Goal: Information Seeking & Learning: Compare options

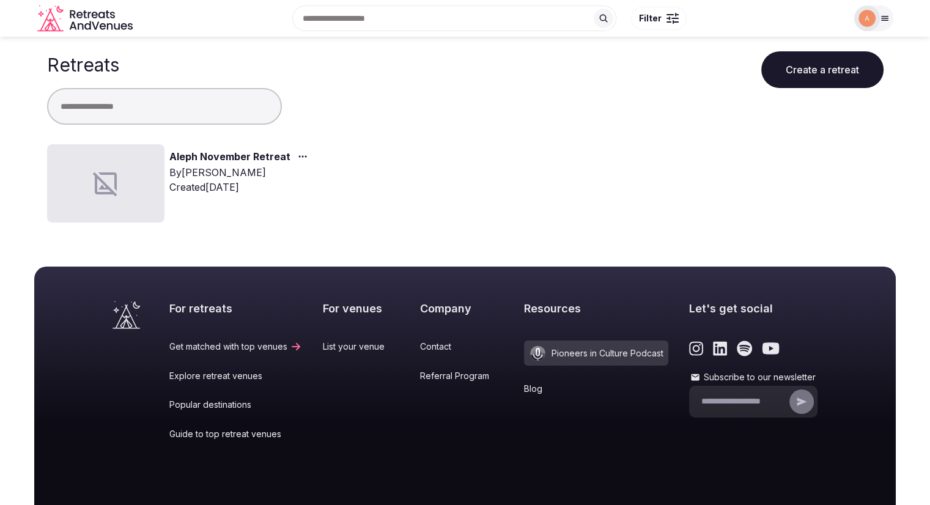
click at [137, 170] on div at bounding box center [105, 183] width 117 height 78
click at [184, 155] on link "Aleph November Retreat" at bounding box center [229, 157] width 121 height 16
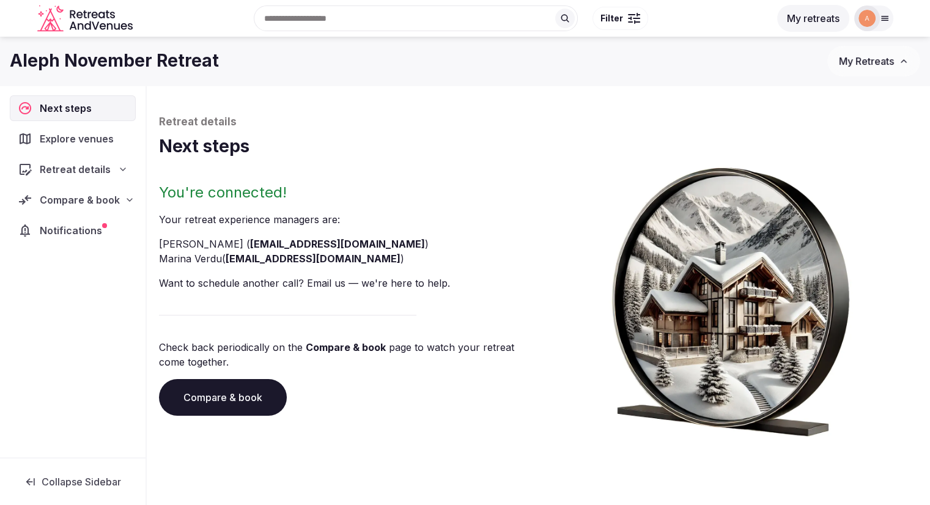
click at [91, 147] on div "Explore venues" at bounding box center [73, 139] width 126 height 26
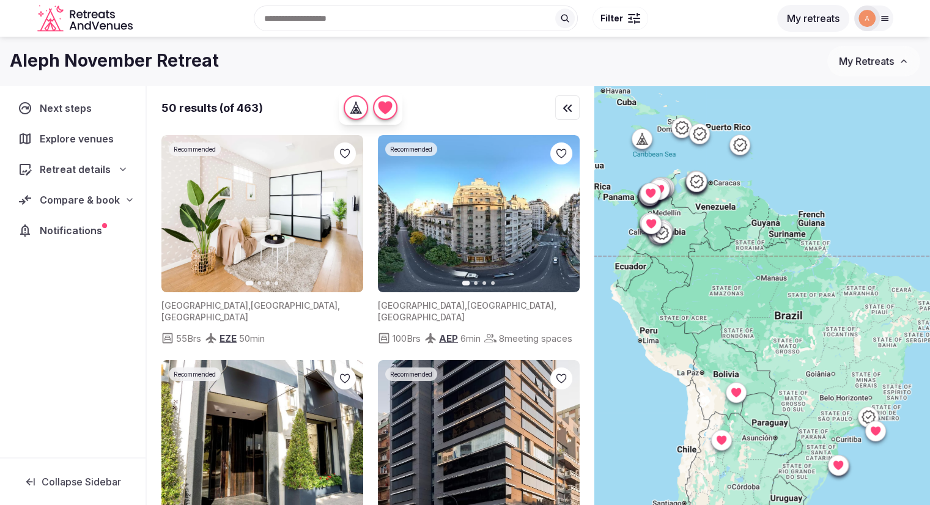
click at [798, 370] on div at bounding box center [763, 316] width 336 height 461
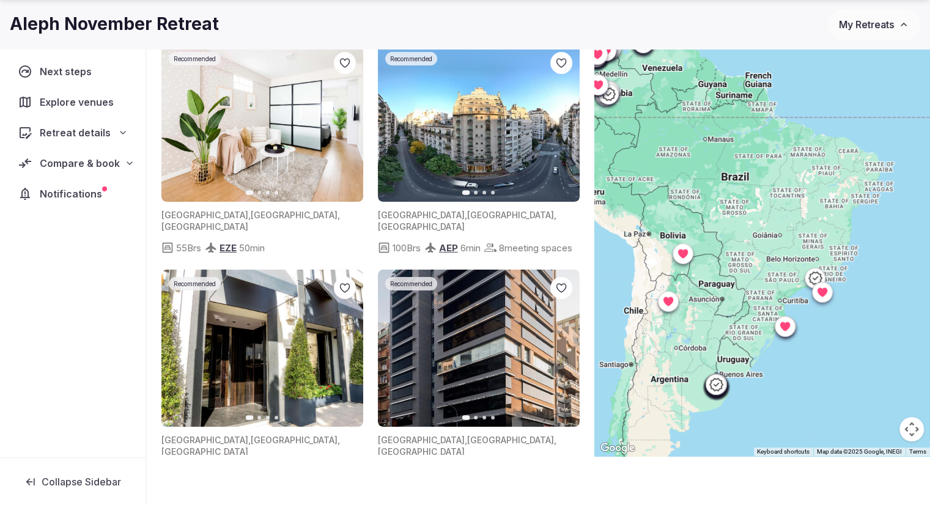
drag, startPoint x: 806, startPoint y: 402, endPoint x: 751, endPoint y: 353, distance: 73.7
click at [751, 353] on div at bounding box center [763, 225] width 336 height 461
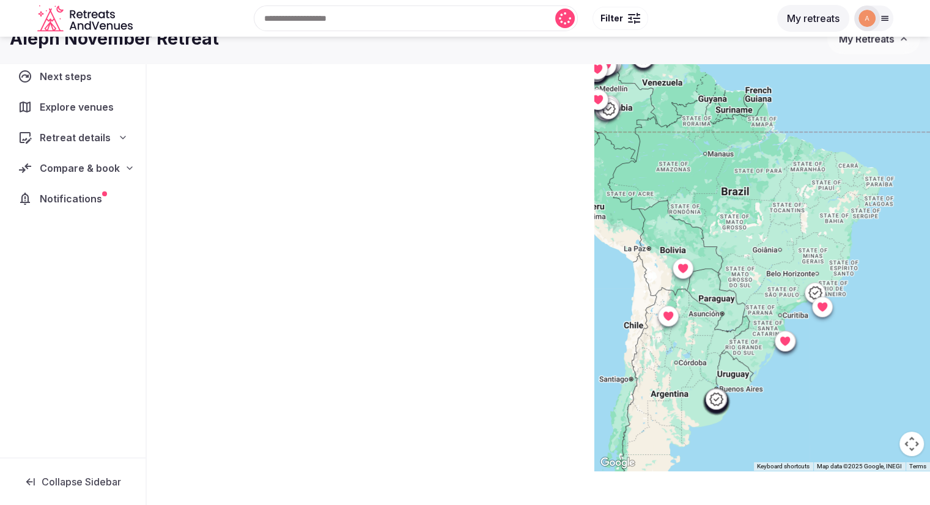
scroll to position [91, 0]
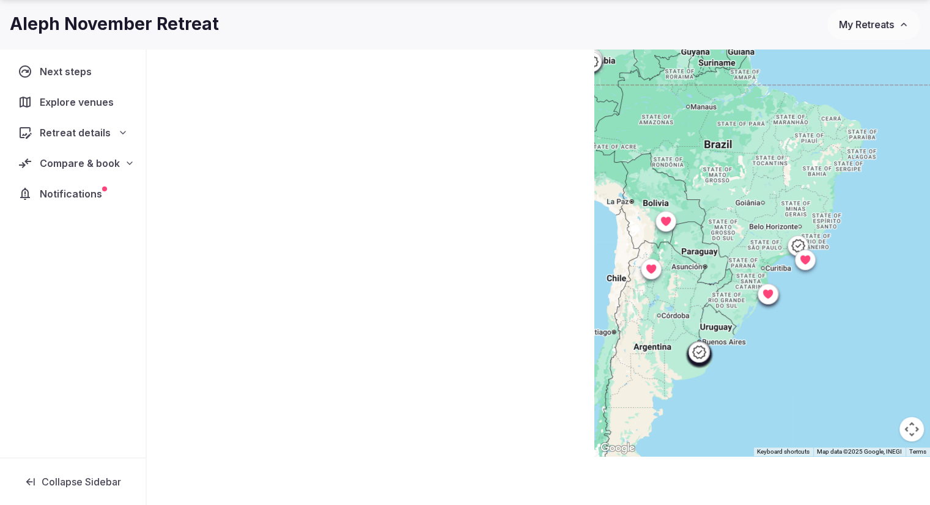
drag, startPoint x: 729, startPoint y: 327, endPoint x: 722, endPoint y: 311, distance: 17.5
click at [722, 311] on div at bounding box center [763, 225] width 336 height 461
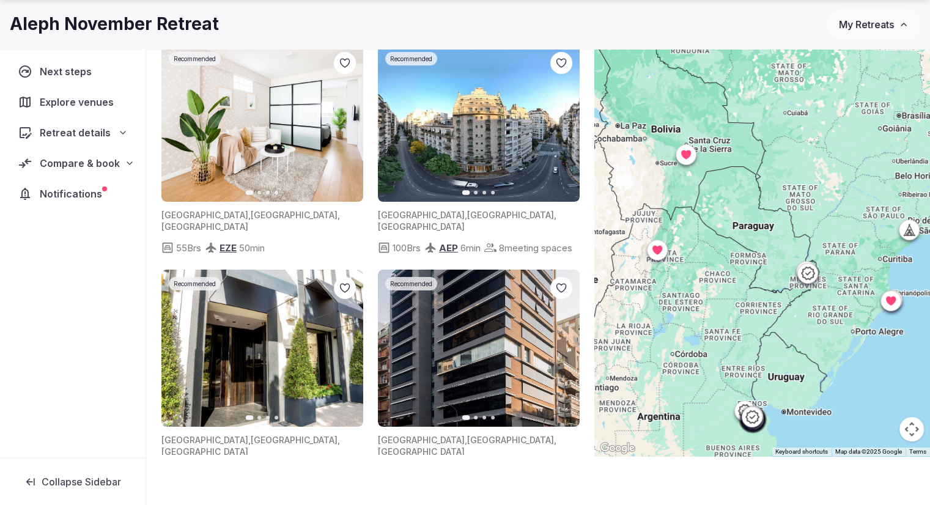
click at [662, 250] on icon at bounding box center [657, 250] width 10 height 9
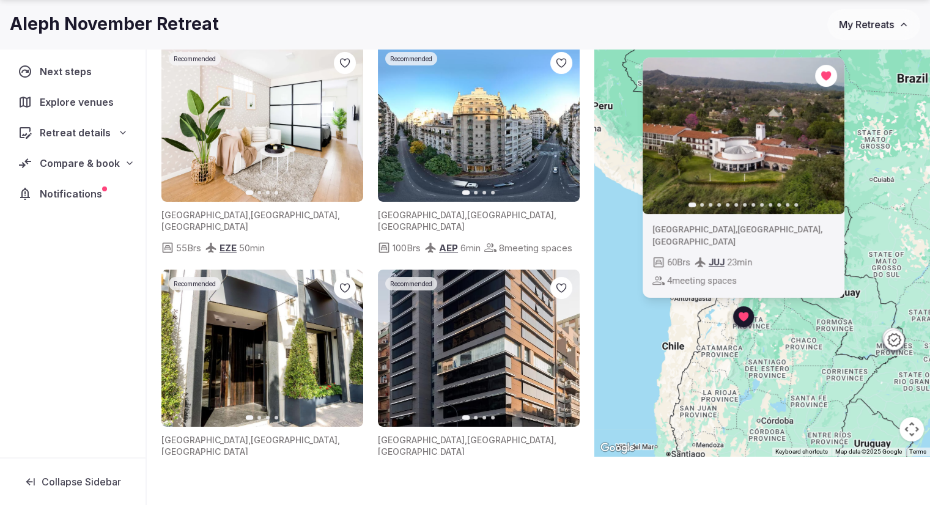
drag, startPoint x: 681, startPoint y: 281, endPoint x: 770, endPoint y: 351, distance: 112.0
click at [770, 351] on div "Previous slide Next slide [GEOGRAPHIC_DATA] , [GEOGRAPHIC_DATA] , [GEOGRAPHIC_D…" at bounding box center [763, 225] width 336 height 461
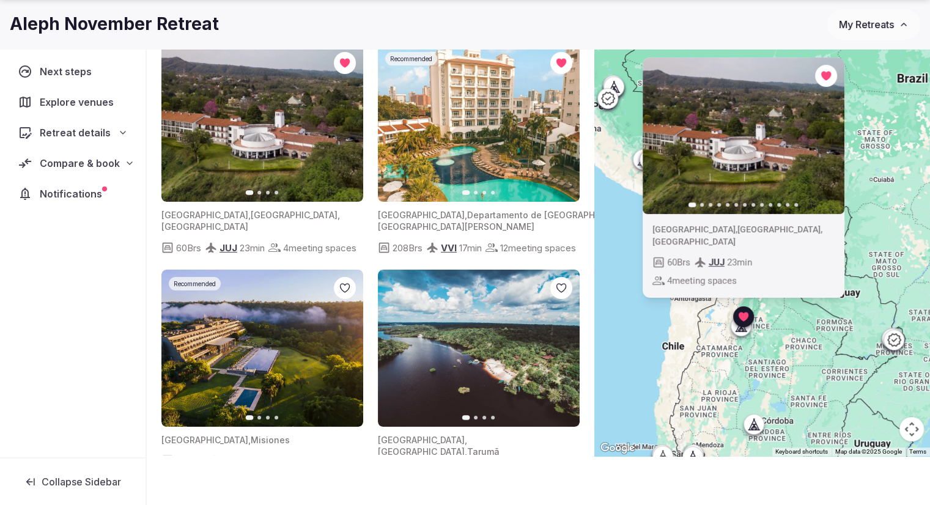
click at [827, 141] on icon "button" at bounding box center [827, 136] width 10 height 10
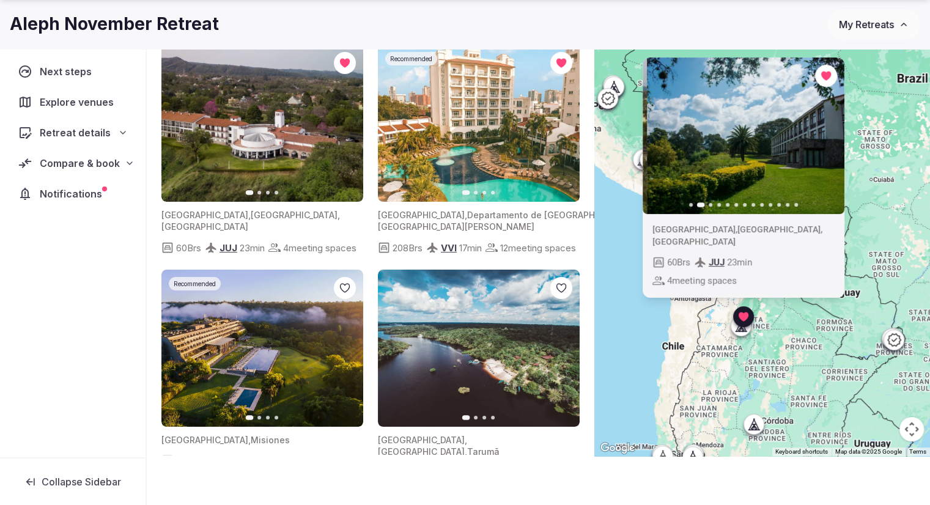
click at [827, 141] on icon "button" at bounding box center [827, 136] width 10 height 10
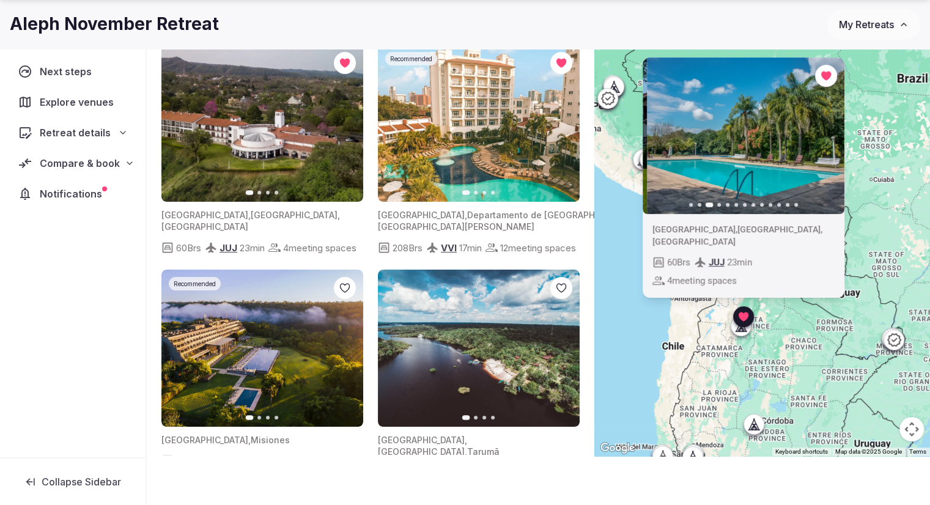
click at [827, 141] on icon "button" at bounding box center [827, 136] width 10 height 10
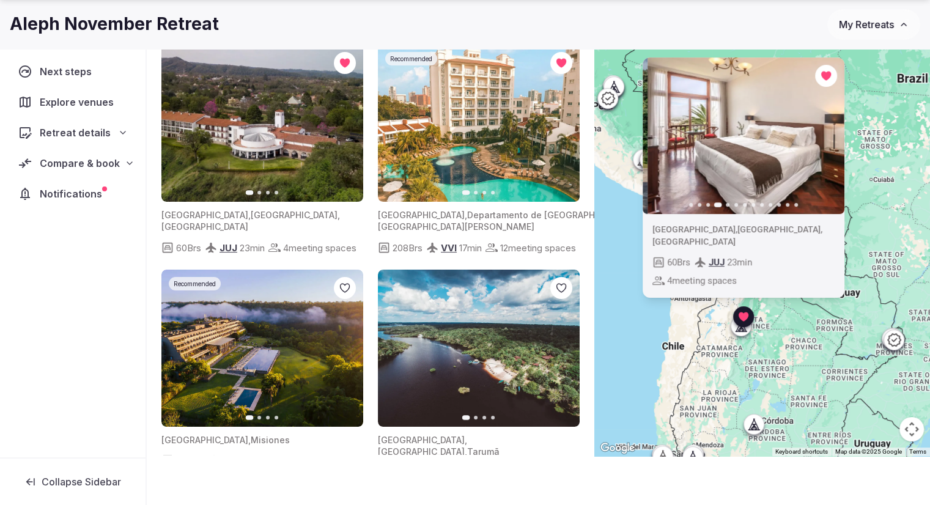
click at [827, 141] on icon "button" at bounding box center [827, 136] width 10 height 10
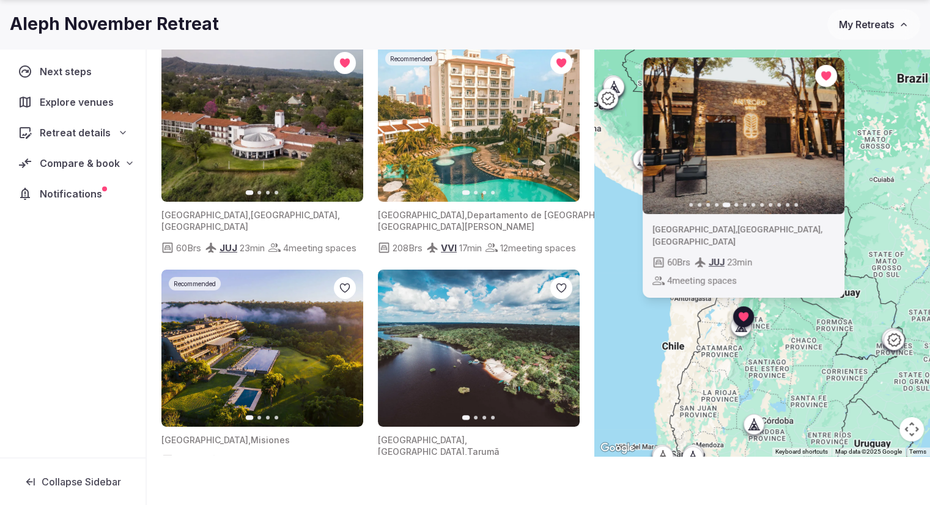
click at [827, 141] on icon "button" at bounding box center [827, 136] width 10 height 10
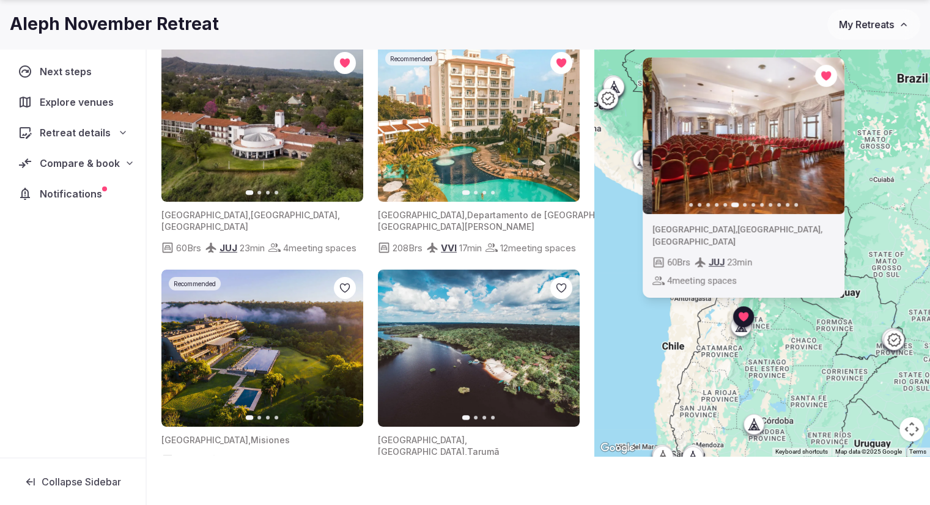
click at [827, 141] on icon "button" at bounding box center [827, 136] width 10 height 10
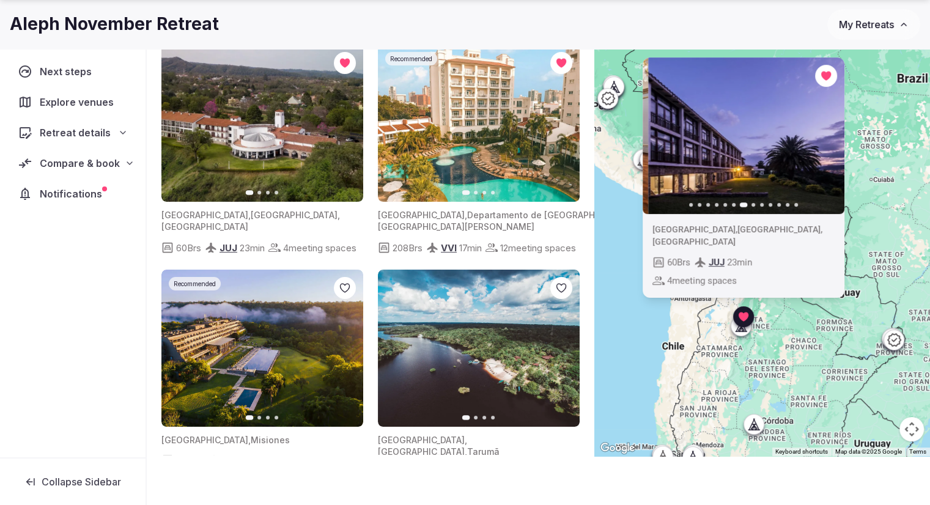
click at [827, 141] on icon "button" at bounding box center [827, 136] width 10 height 10
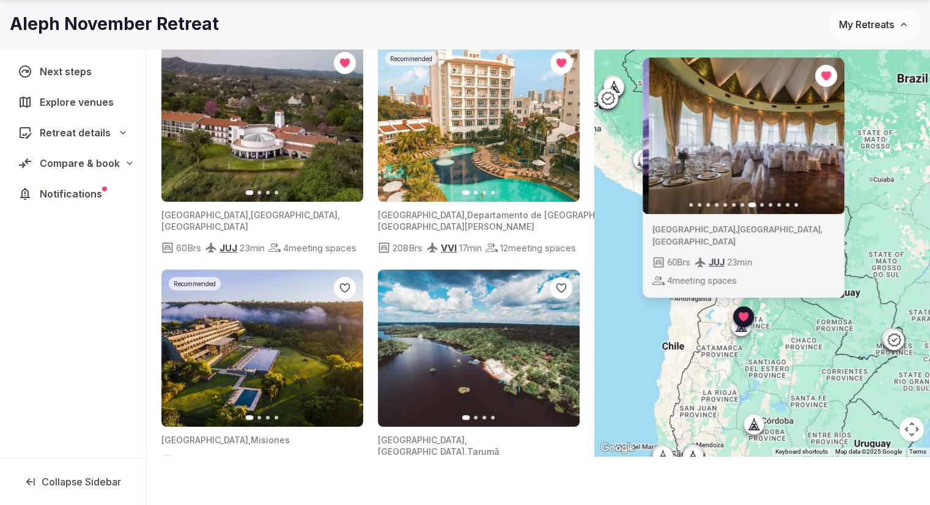
click at [827, 141] on icon "button" at bounding box center [827, 136] width 10 height 10
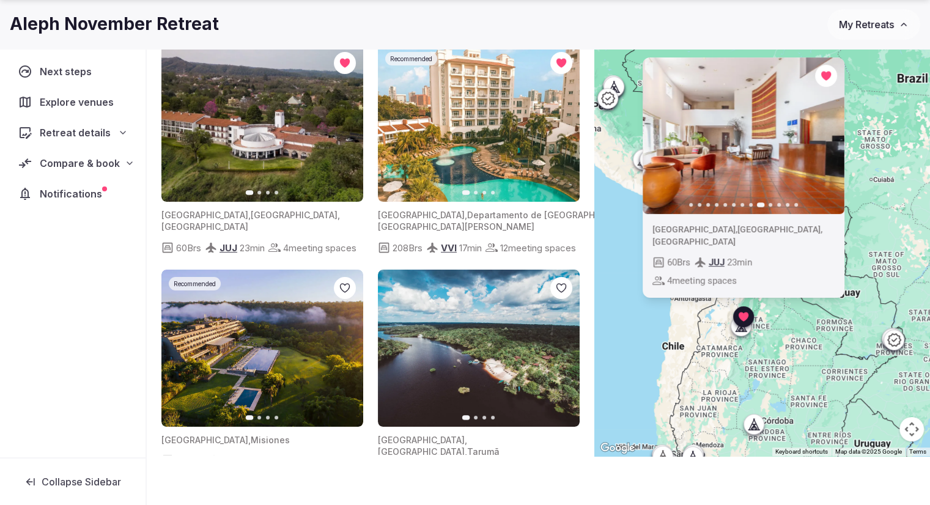
click at [750, 175] on img at bounding box center [743, 136] width 202 height 157
click at [76, 133] on span "Retreat details" at bounding box center [75, 132] width 71 height 15
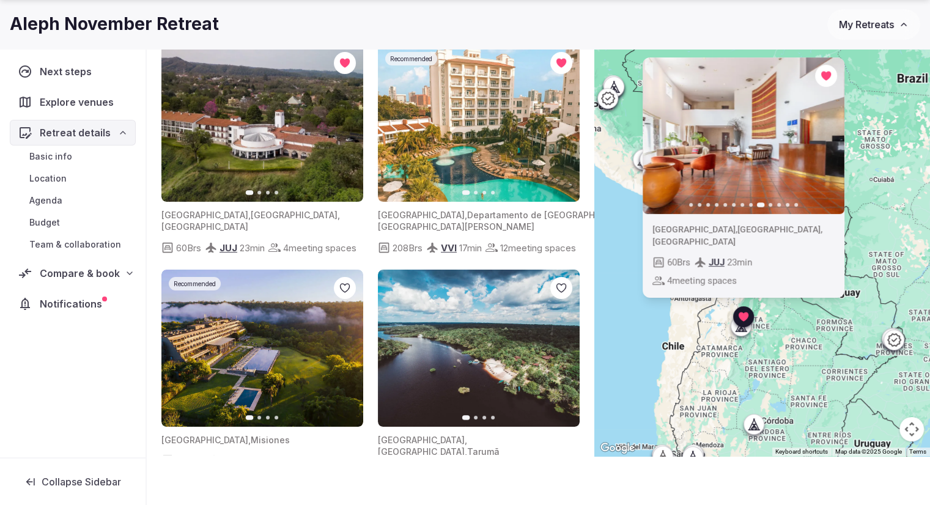
click at [76, 133] on span "Retreat details" at bounding box center [75, 132] width 71 height 15
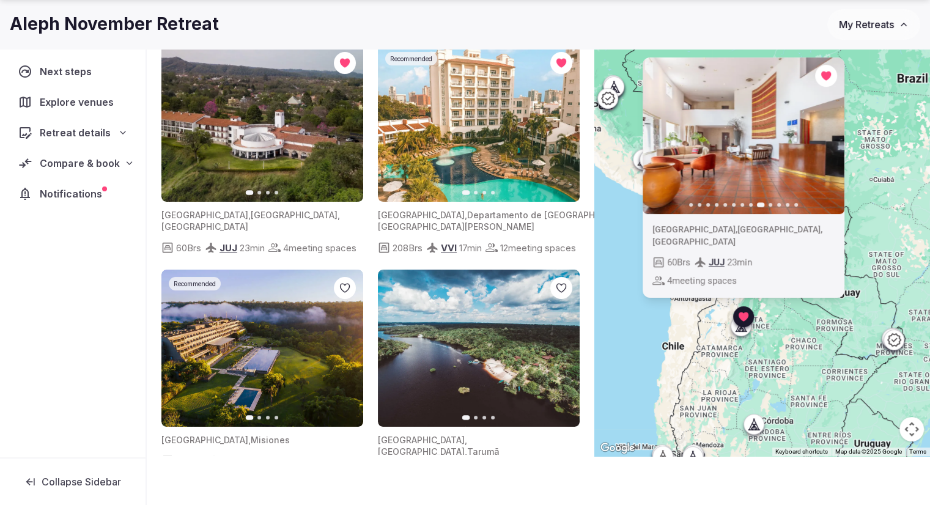
click at [83, 160] on span "Compare & book" at bounding box center [80, 163] width 80 height 15
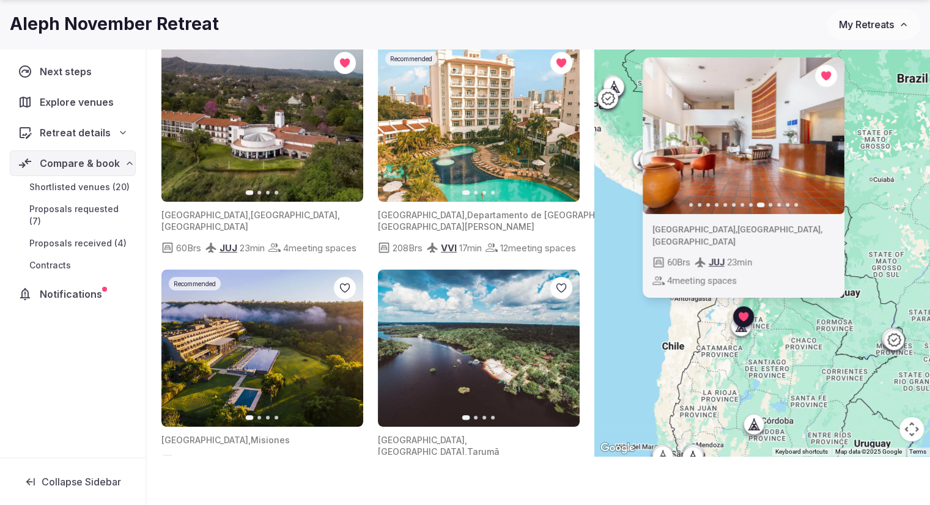
click at [86, 184] on span "Shortlisted venues (20)" at bounding box center [79, 187] width 100 height 12
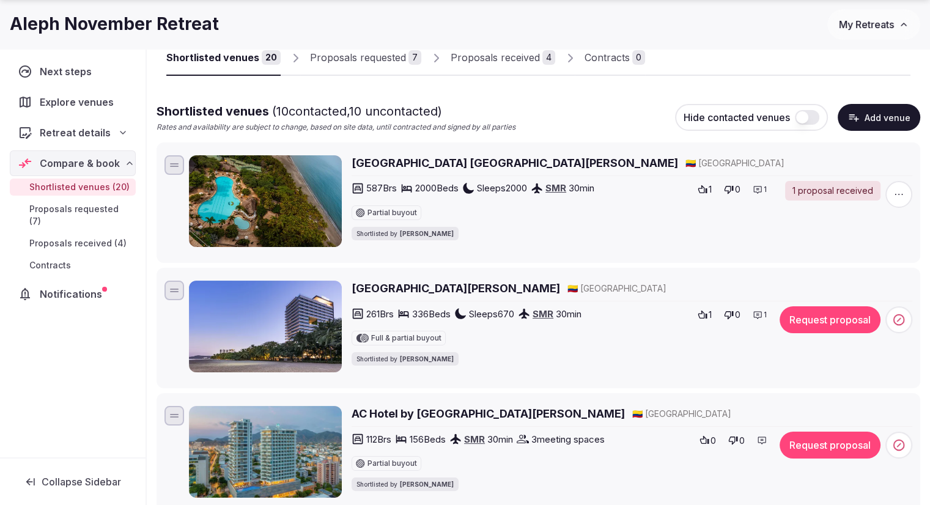
click at [90, 237] on span "Proposals received (4)" at bounding box center [77, 243] width 97 height 12
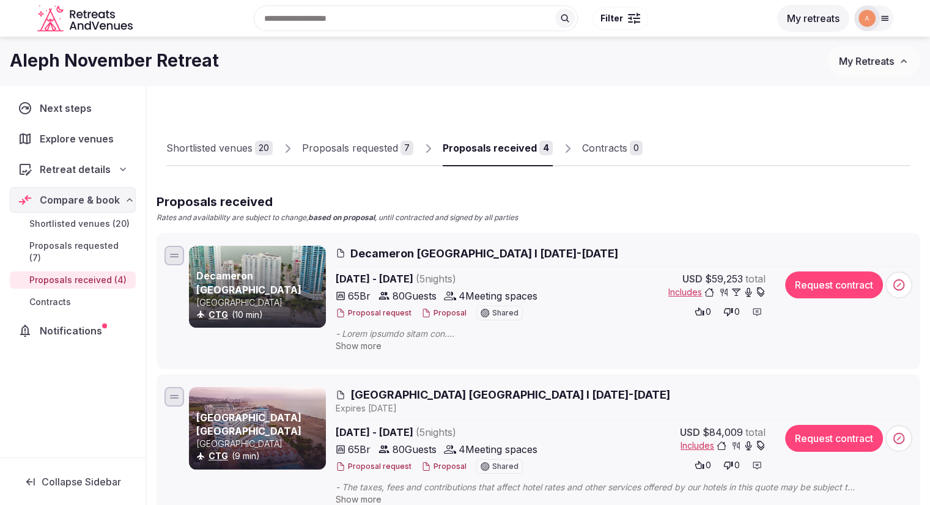
drag, startPoint x: 390, startPoint y: 251, endPoint x: 365, endPoint y: 237, distance: 28.8
click at [365, 237] on li "Decameron [GEOGRAPHIC_DATA] [GEOGRAPHIC_DATA] CTG (10 min) Decameron [GEOGRAPHI…" at bounding box center [539, 301] width 764 height 136
click at [365, 251] on span "Decameron [GEOGRAPHIC_DATA] I [DATE]-[DATE]" at bounding box center [485, 253] width 268 height 15
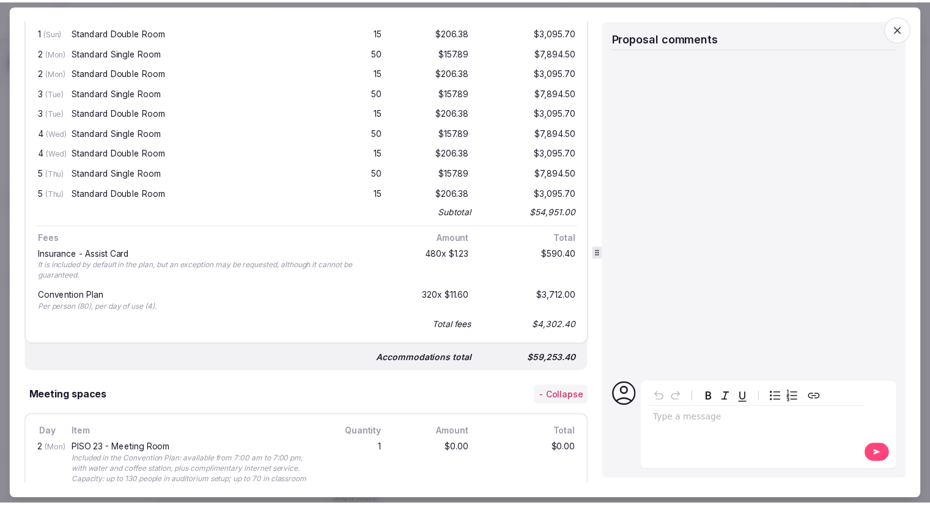
scroll to position [673, 0]
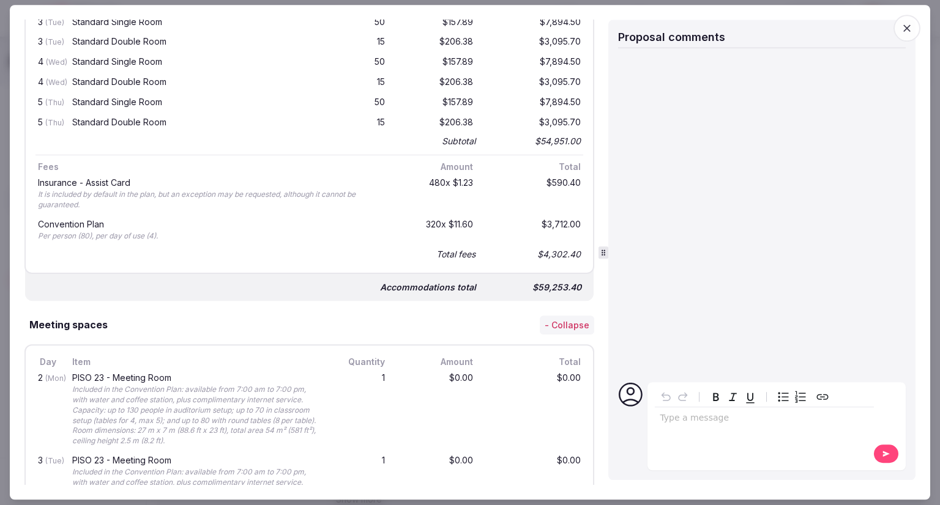
click at [908, 23] on icon "button" at bounding box center [906, 28] width 12 height 12
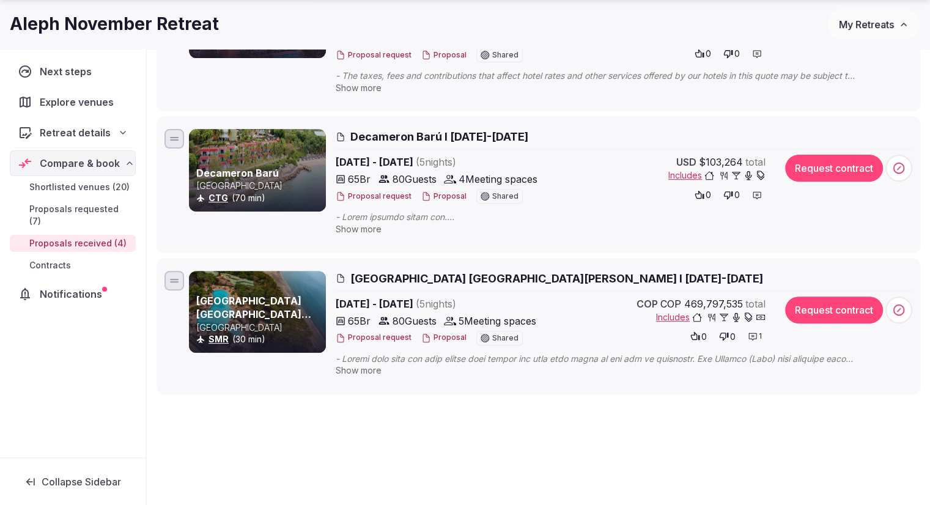
scroll to position [428, 0]
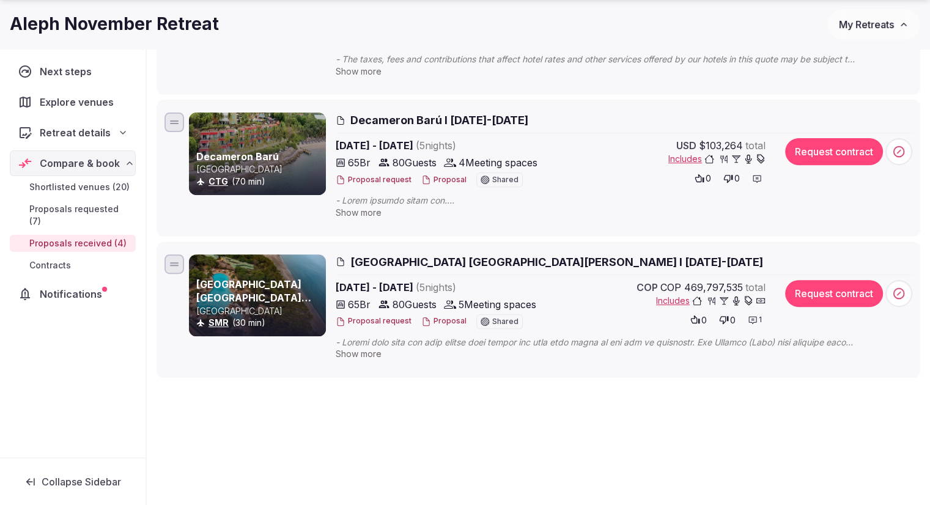
click at [93, 210] on span "Proposals requested (7)" at bounding box center [80, 215] width 102 height 24
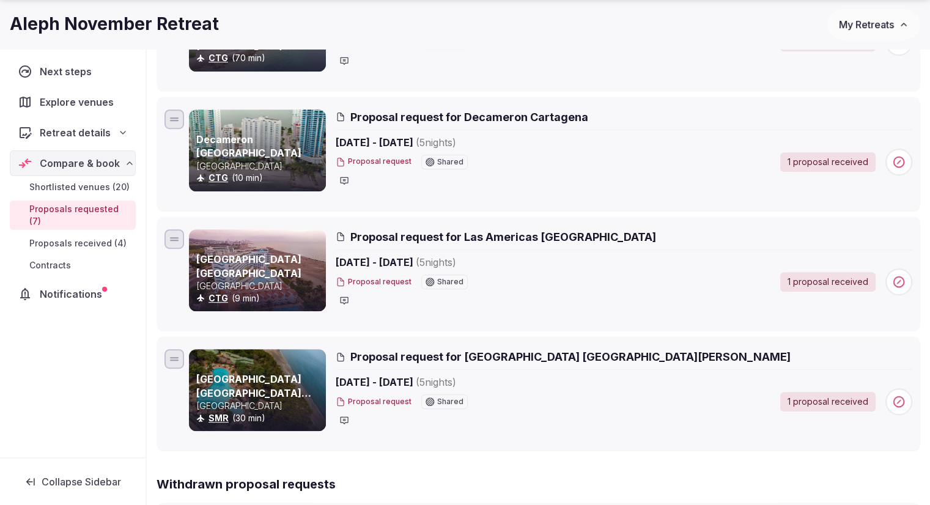
scroll to position [673, 0]
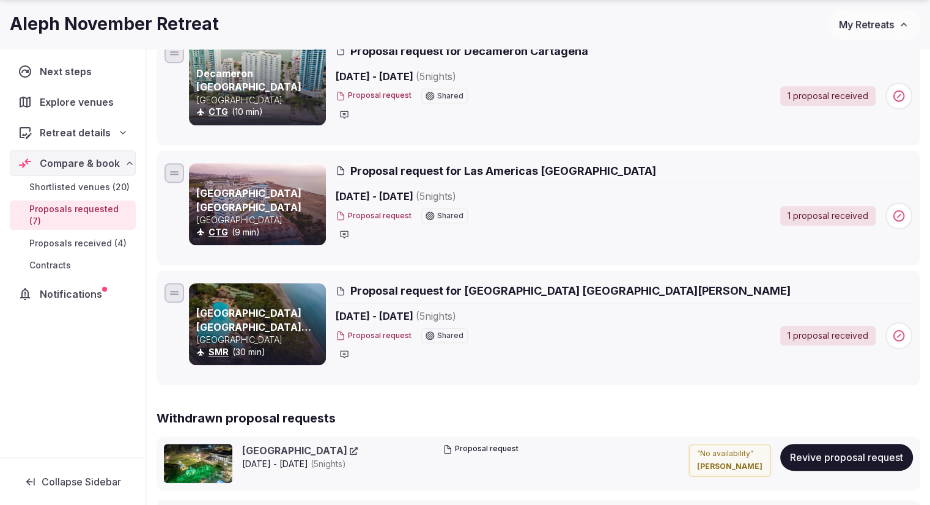
click at [91, 191] on span "Shortlisted venues (20)" at bounding box center [79, 187] width 100 height 12
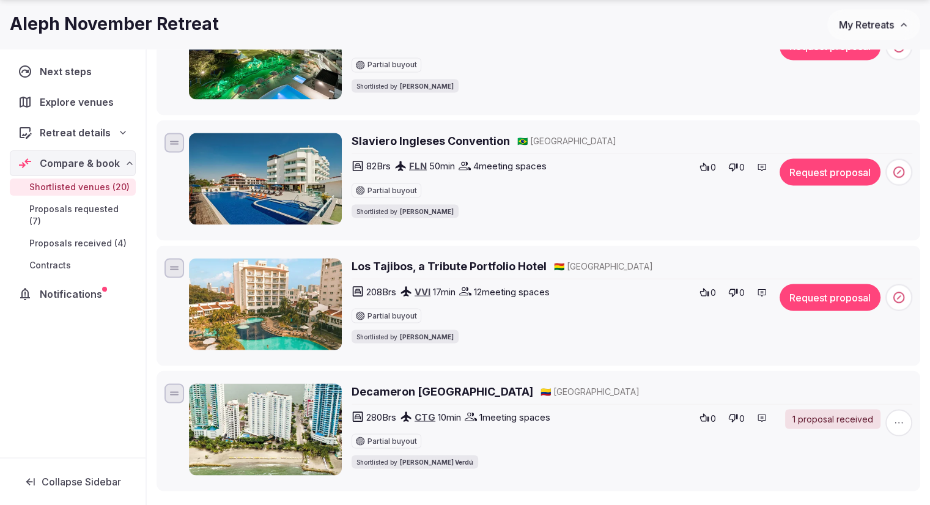
scroll to position [2325, 0]
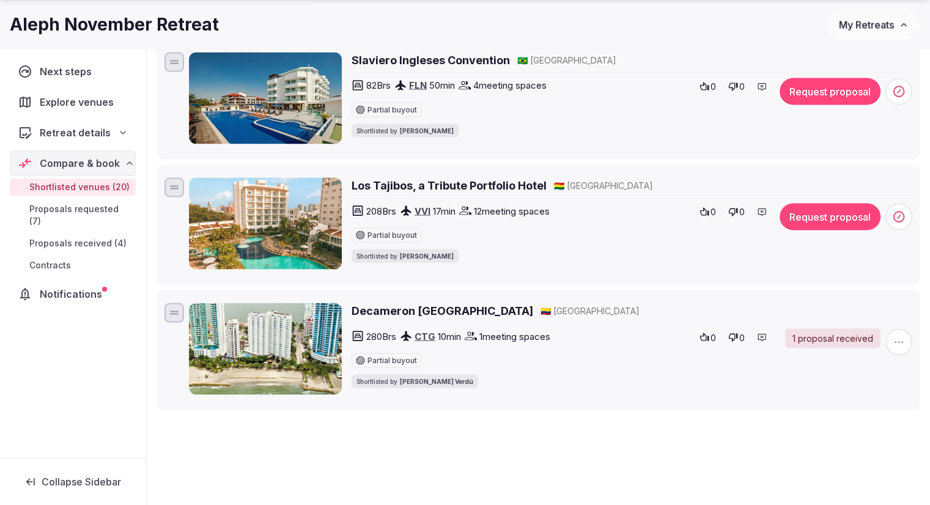
click at [78, 96] on span "Explore venues" at bounding box center [79, 102] width 79 height 15
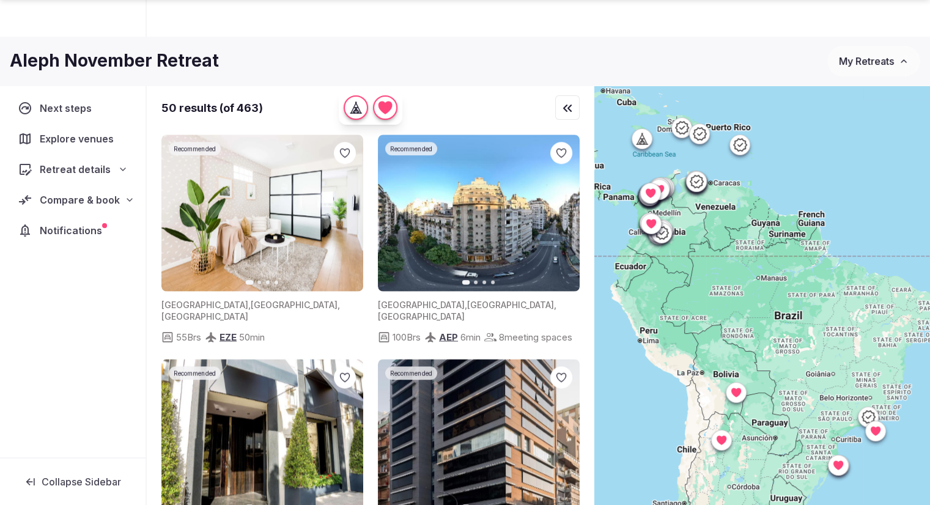
scroll to position [91, 0]
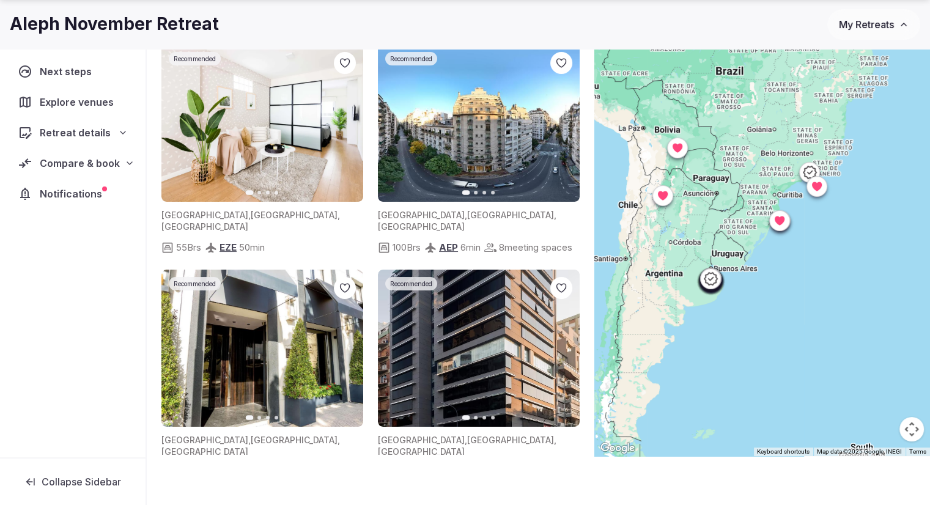
drag, startPoint x: 815, startPoint y: 373, endPoint x: 748, endPoint y: 191, distance: 193.5
click at [748, 191] on div at bounding box center [763, 225] width 336 height 461
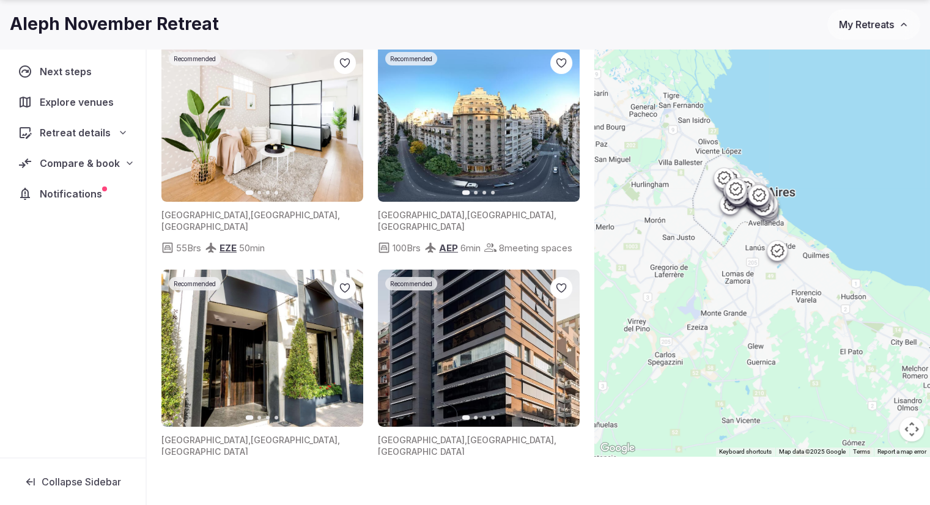
drag, startPoint x: 699, startPoint y: 141, endPoint x: 735, endPoint y: 250, distance: 113.9
click at [735, 250] on div at bounding box center [763, 225] width 336 height 461
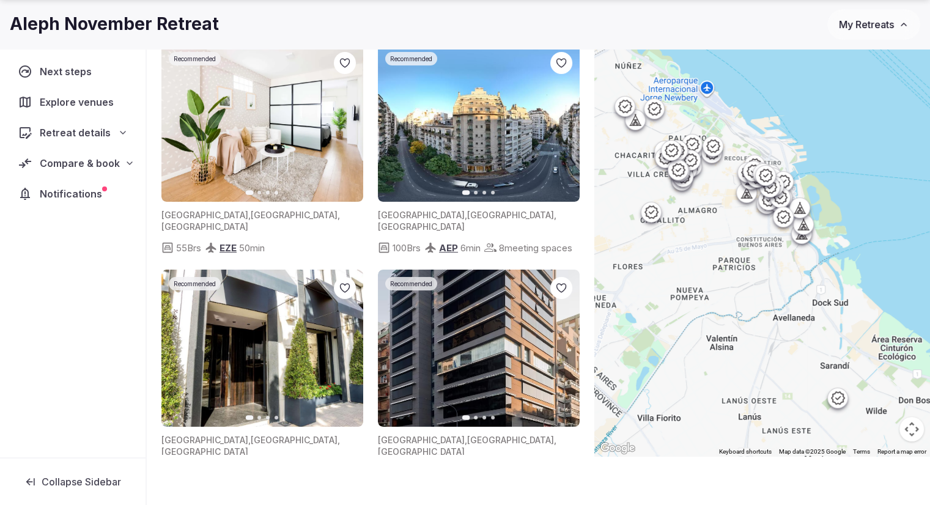
drag, startPoint x: 815, startPoint y: 260, endPoint x: 760, endPoint y: 270, distance: 56.6
click at [760, 270] on div at bounding box center [763, 225] width 336 height 461
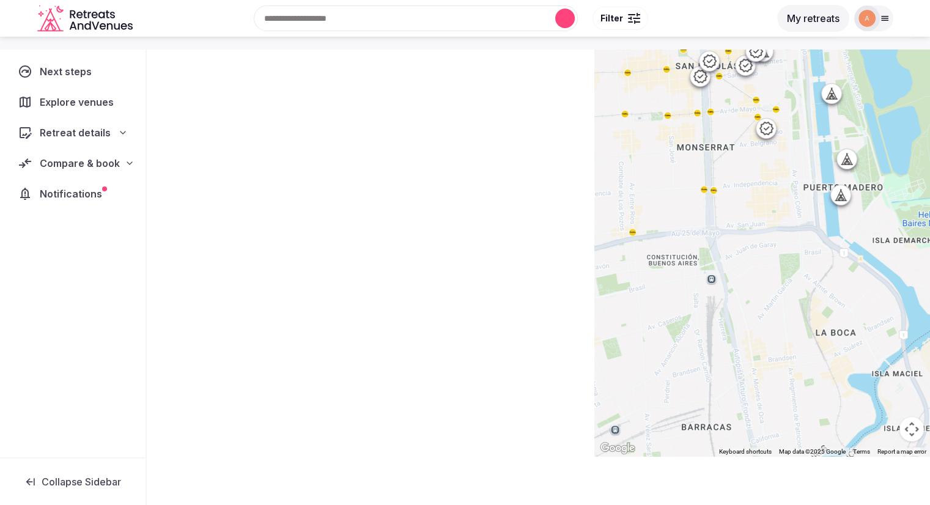
scroll to position [75, 0]
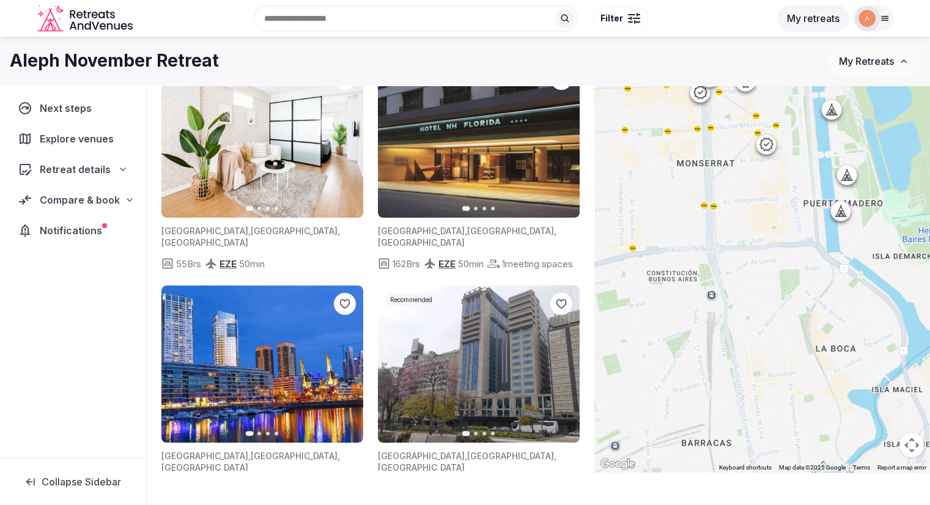
click at [844, 212] on icon at bounding box center [841, 211] width 12 height 12
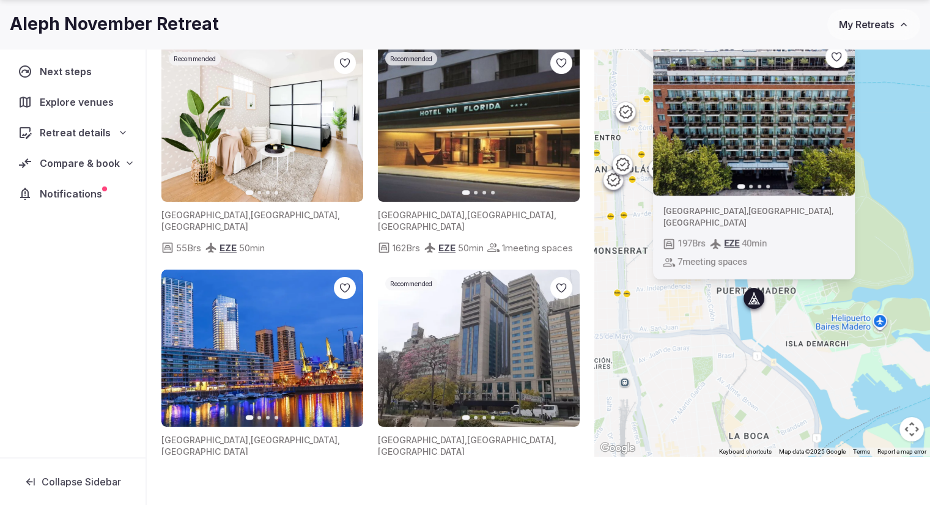
drag, startPoint x: 749, startPoint y: 292, endPoint x: 710, endPoint y: 329, distance: 53.2
click at [710, 329] on div "Previous slide Next slide [GEOGRAPHIC_DATA] , [GEOGRAPHIC_DATA] , [GEOGRAPHIC_D…" at bounding box center [763, 225] width 336 height 461
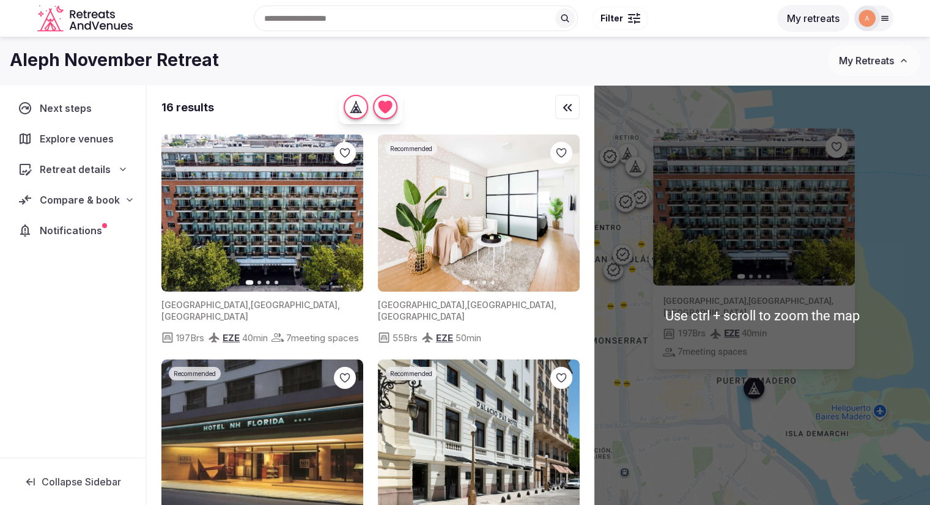
scroll to position [0, 0]
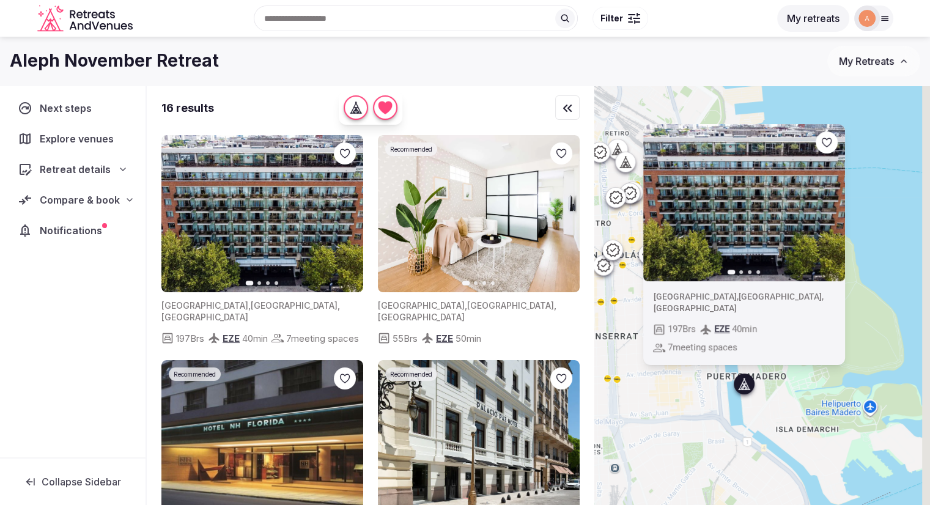
drag, startPoint x: 732, startPoint y: 419, endPoint x: 719, endPoint y: 407, distance: 16.9
click at [719, 411] on div "Previous slide Next slide [GEOGRAPHIC_DATA] , [GEOGRAPHIC_DATA] , [GEOGRAPHIC_D…" at bounding box center [763, 316] width 336 height 461
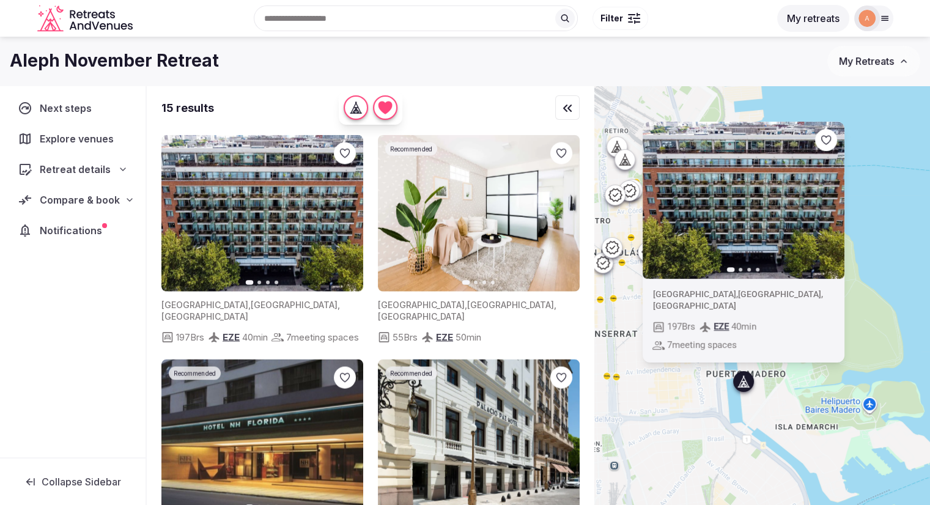
click at [831, 198] on icon "button" at bounding box center [828, 200] width 5 height 9
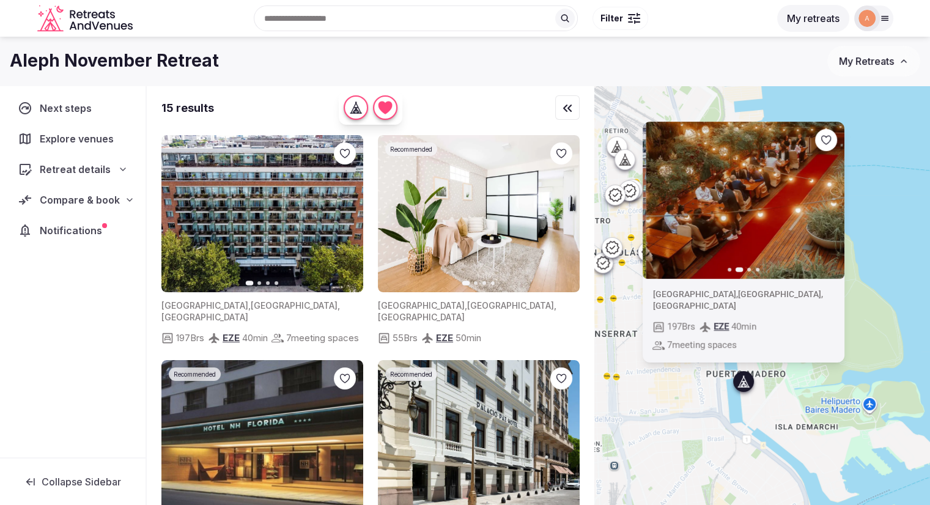
click at [831, 198] on icon "button" at bounding box center [828, 200] width 5 height 9
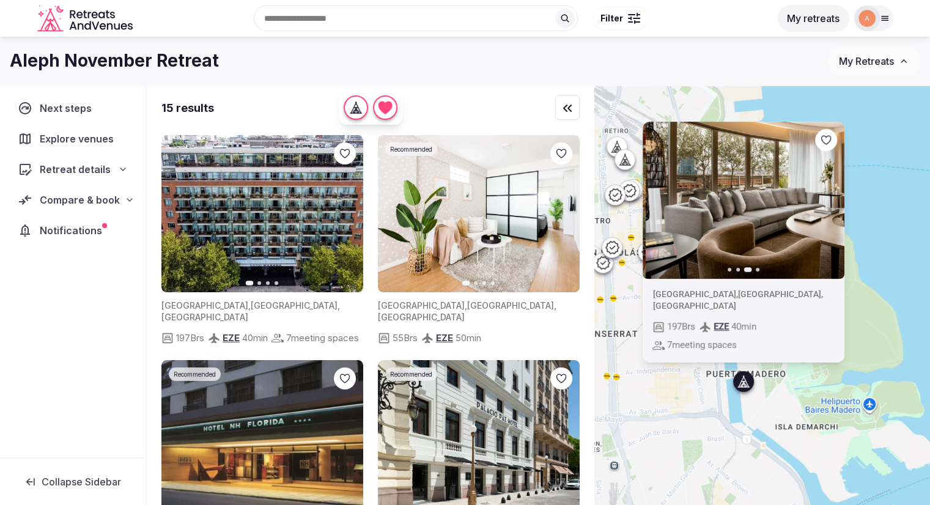
click at [831, 198] on icon "button" at bounding box center [828, 200] width 5 height 9
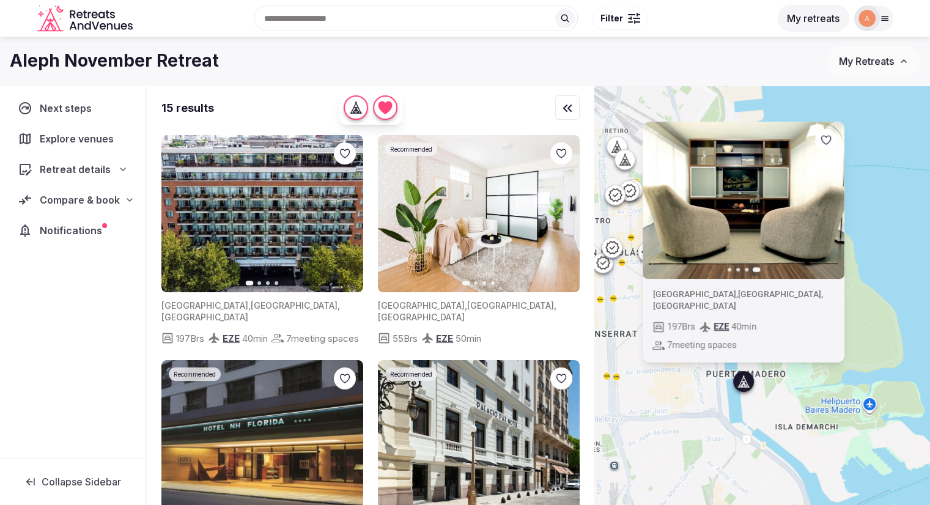
click at [267, 257] on img at bounding box center [262, 213] width 202 height 157
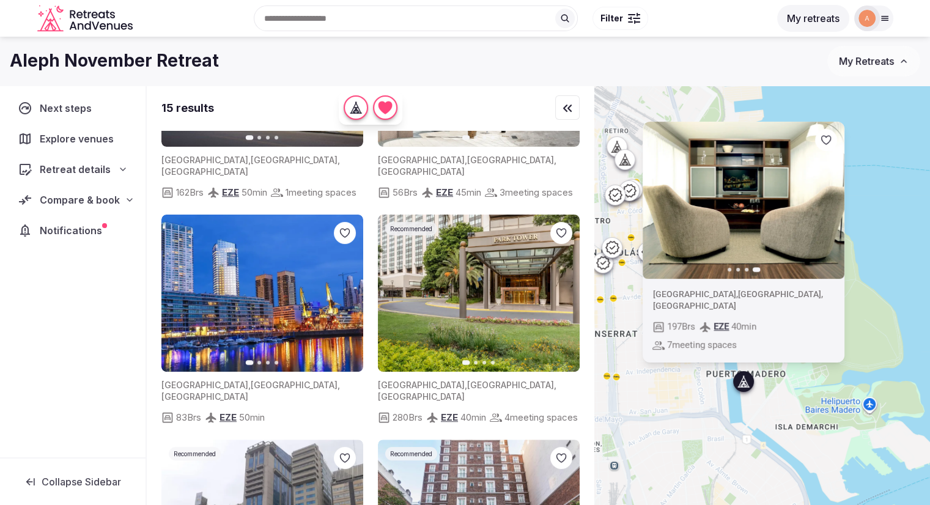
scroll to position [401, 0]
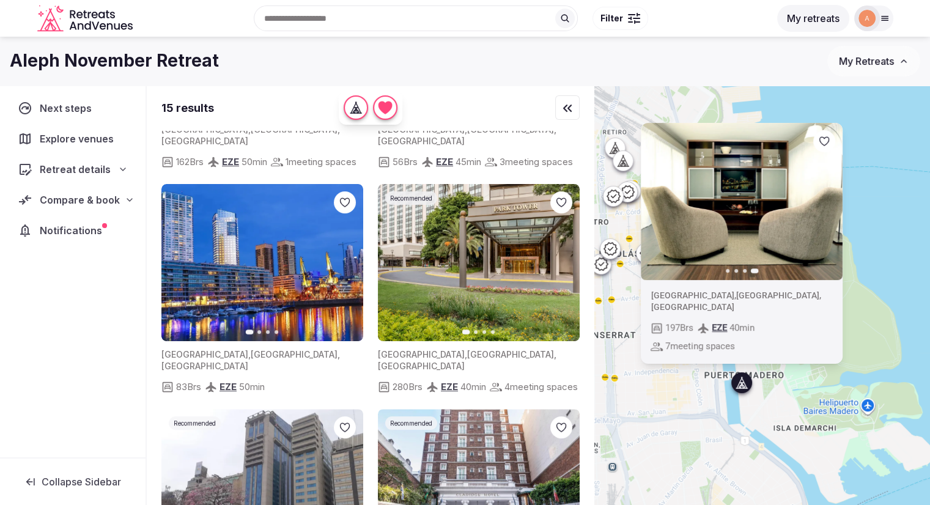
click at [698, 397] on div "Previous slide Next slide [GEOGRAPHIC_DATA] , [GEOGRAPHIC_DATA] , [GEOGRAPHIC_D…" at bounding box center [763, 316] width 336 height 461
click at [706, 398] on div "Previous slide Next slide [GEOGRAPHIC_DATA] , [GEOGRAPHIC_DATA] , [GEOGRAPHIC_D…" at bounding box center [763, 316] width 336 height 461
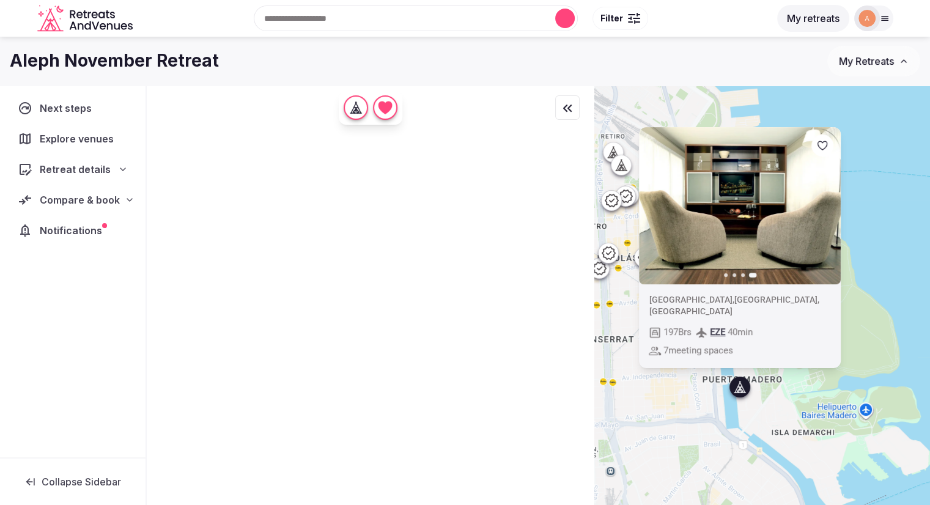
scroll to position [0, 0]
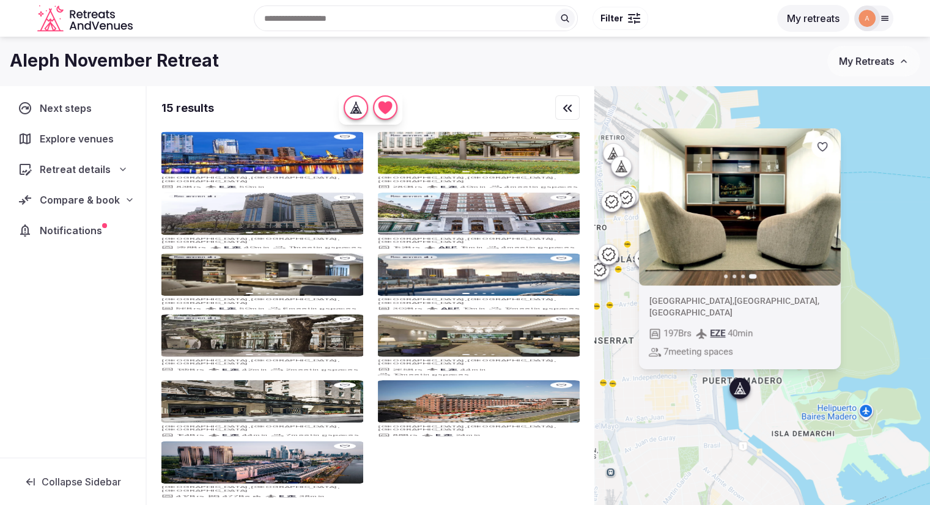
click at [831, 394] on div "Previous slide Next slide [GEOGRAPHIC_DATA] , [GEOGRAPHIC_DATA] , [GEOGRAPHIC_D…" at bounding box center [763, 316] width 336 height 461
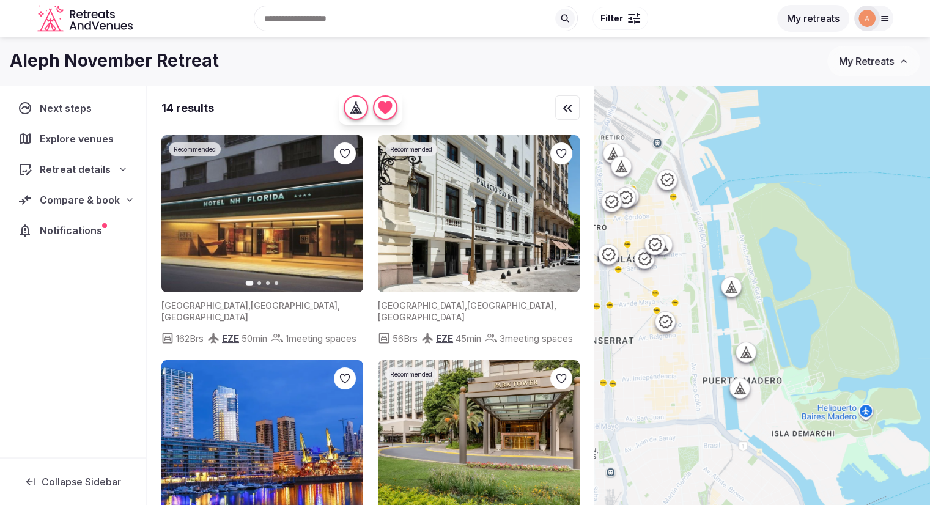
click at [752, 354] on icon at bounding box center [746, 352] width 12 height 12
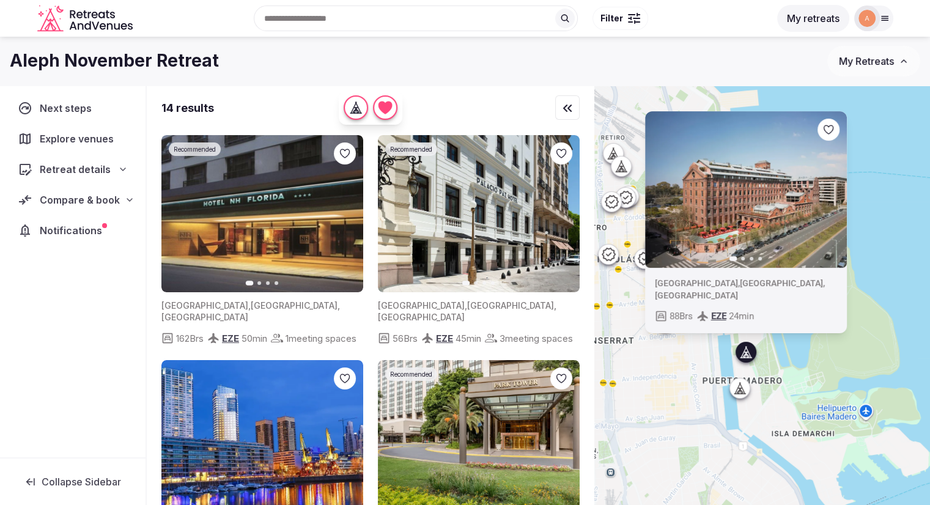
click at [839, 191] on button "Next slide" at bounding box center [830, 190] width 20 height 20
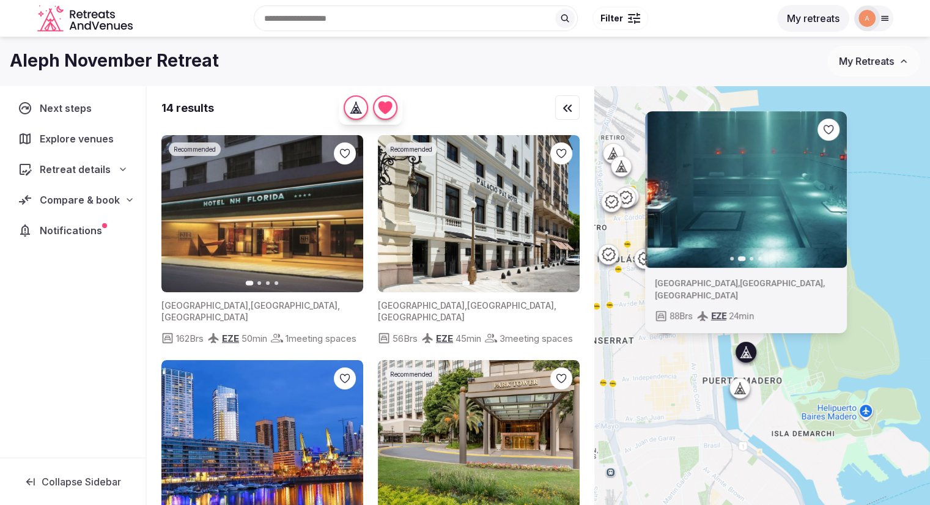
click at [839, 191] on button "Next slide" at bounding box center [830, 190] width 20 height 20
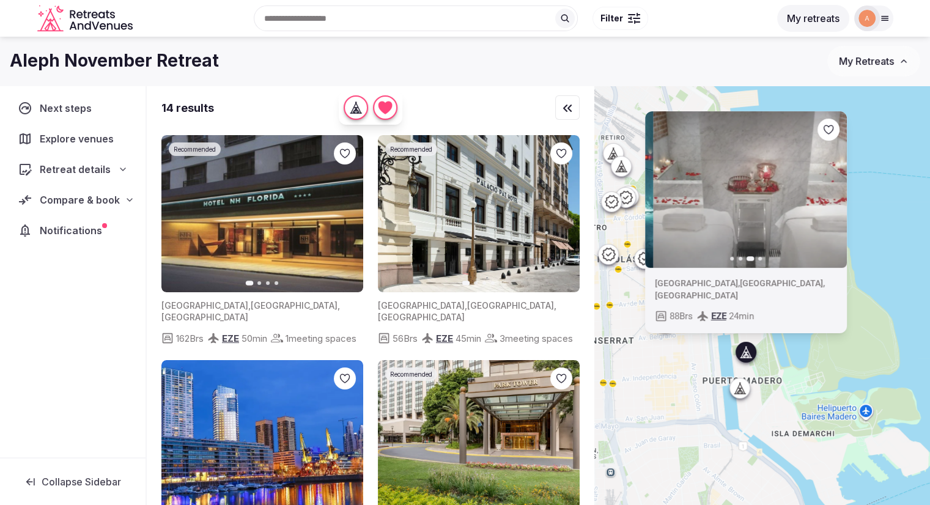
click at [839, 191] on button "Next slide" at bounding box center [830, 190] width 20 height 20
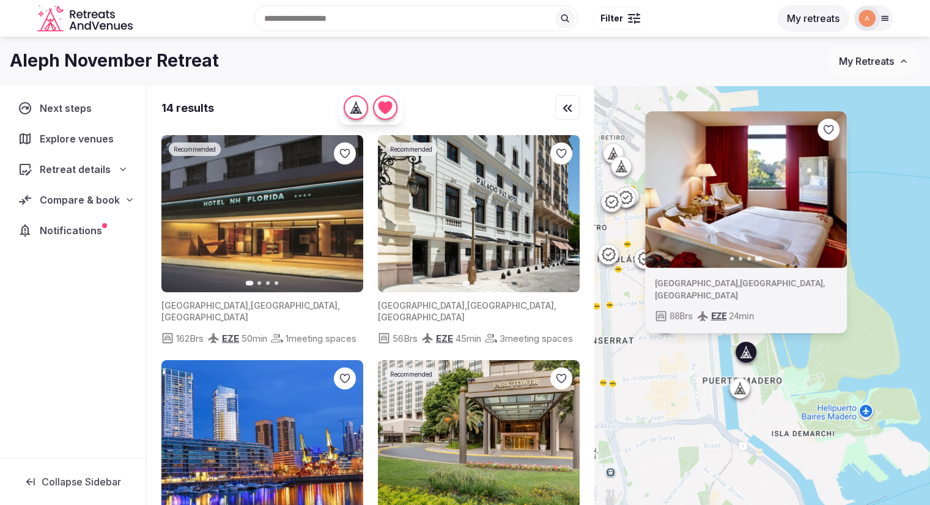
click at [667, 191] on icon "button" at bounding box center [662, 190] width 10 height 10
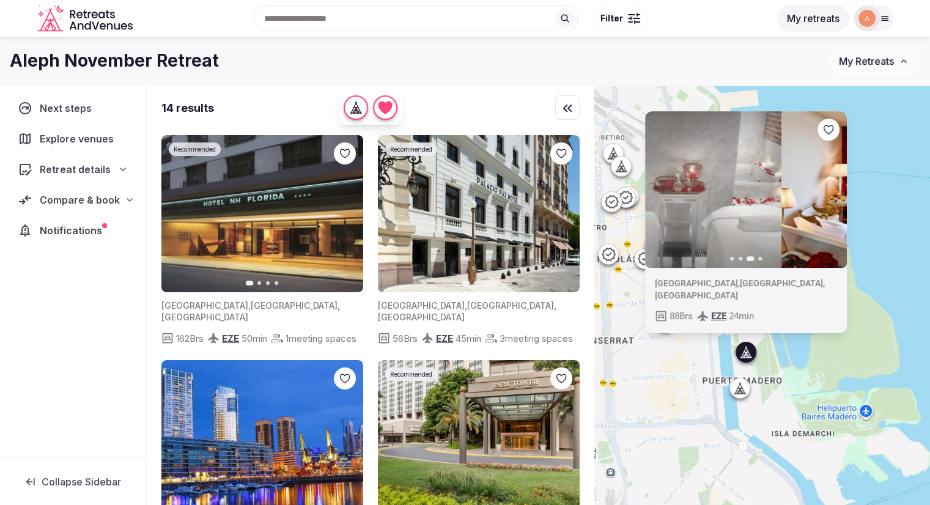
click at [667, 191] on icon "button" at bounding box center [662, 190] width 10 height 10
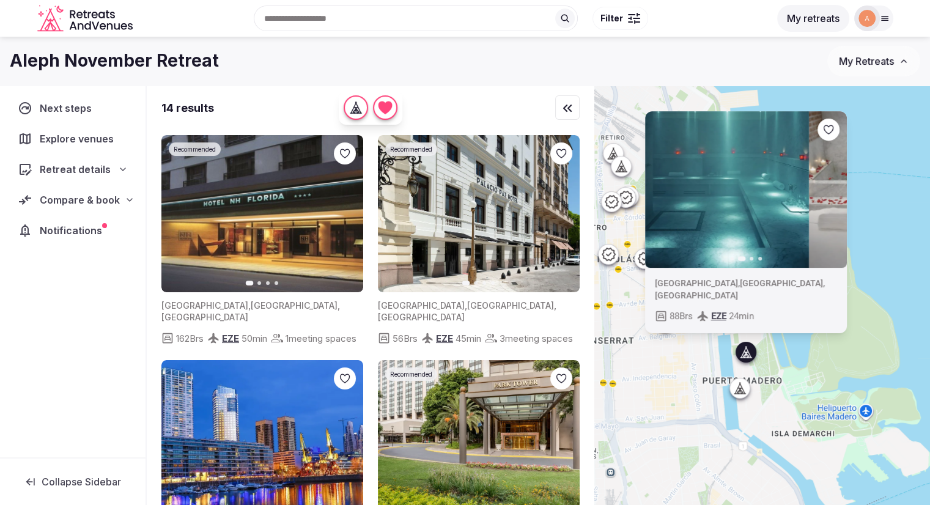
click at [667, 191] on icon "button" at bounding box center [662, 190] width 10 height 10
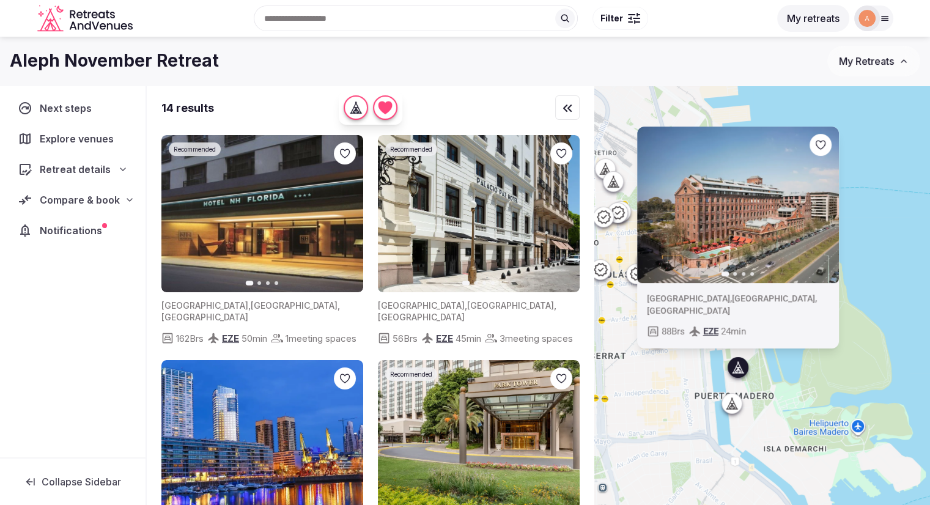
click at [696, 400] on div "Previous slide Next slide [GEOGRAPHIC_DATA] , [GEOGRAPHIC_DATA] , [GEOGRAPHIC_D…" at bounding box center [763, 316] width 336 height 461
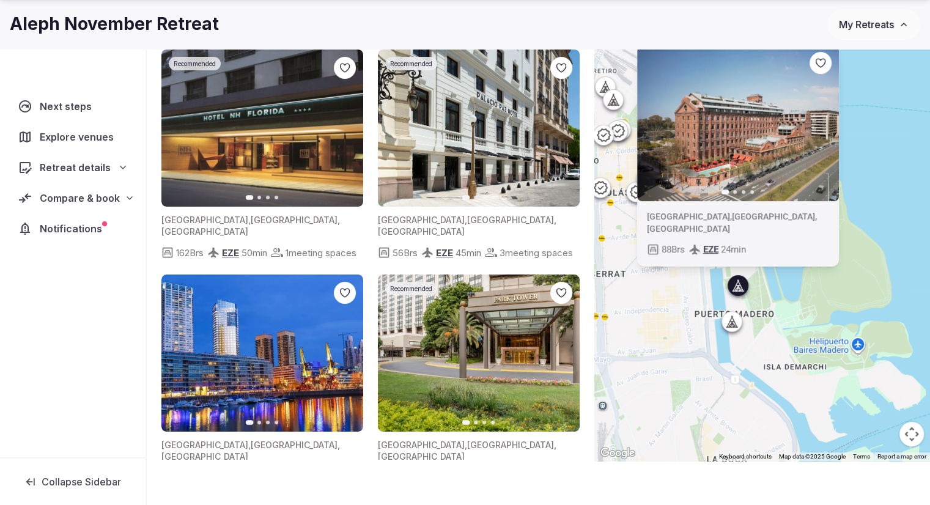
scroll to position [75, 0]
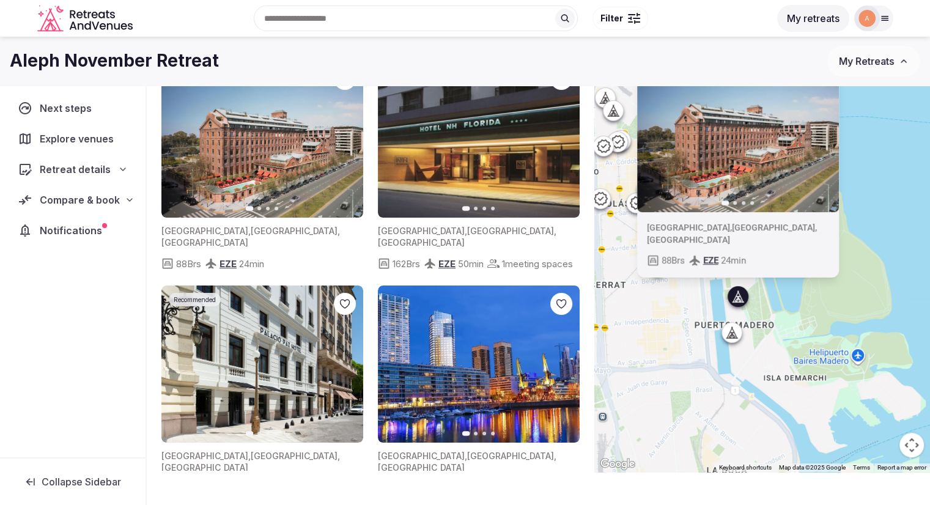
click at [798, 300] on div "Previous slide Next slide [GEOGRAPHIC_DATA] , [GEOGRAPHIC_DATA] , [GEOGRAPHIC_D…" at bounding box center [763, 241] width 336 height 461
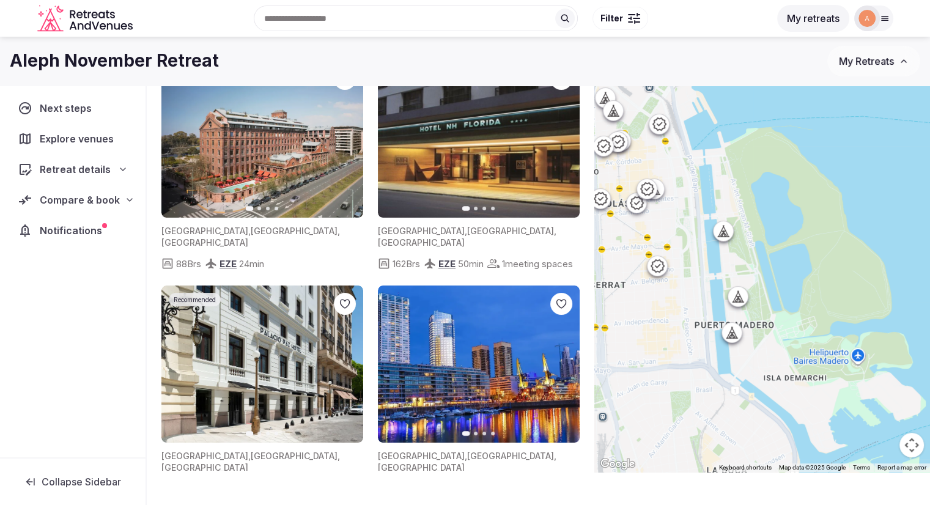
click at [724, 229] on icon at bounding box center [723, 231] width 12 height 12
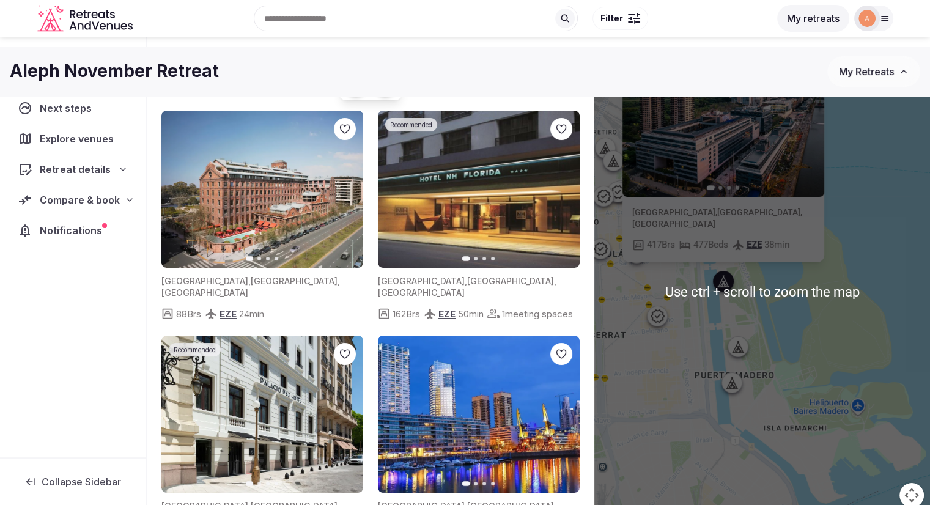
scroll to position [0, 0]
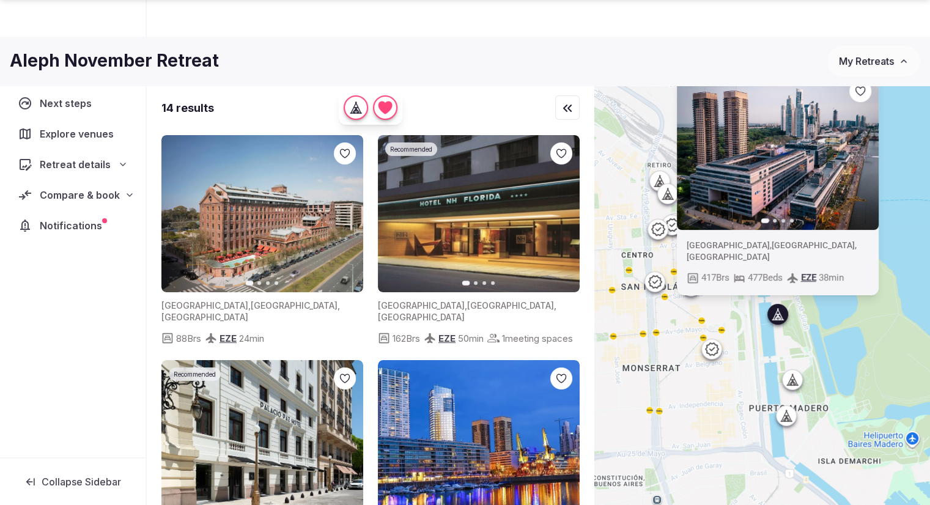
drag, startPoint x: 691, startPoint y: 339, endPoint x: 747, endPoint y: 337, distance: 55.7
click at [747, 337] on div "Previous slide Next slide [GEOGRAPHIC_DATA] , [GEOGRAPHIC_DATA] , [GEOGRAPHIC_D…" at bounding box center [763, 316] width 336 height 461
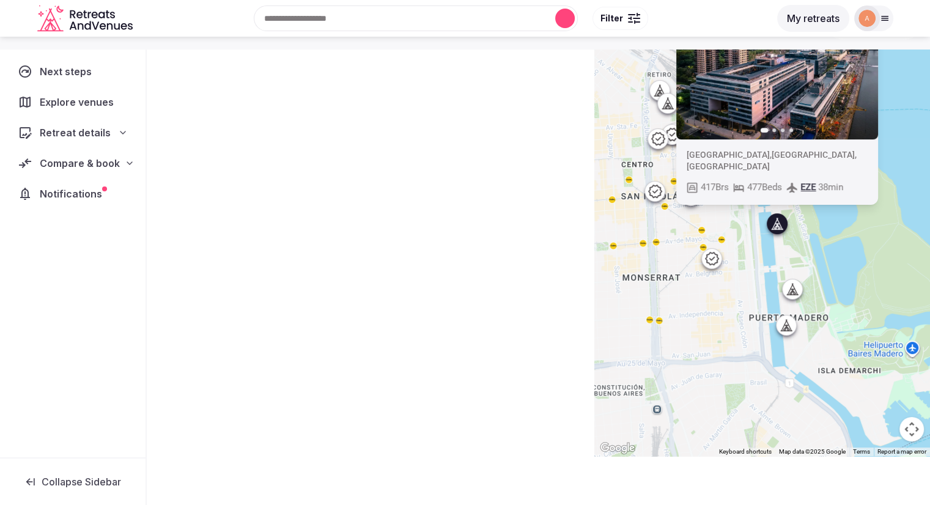
scroll to position [75, 0]
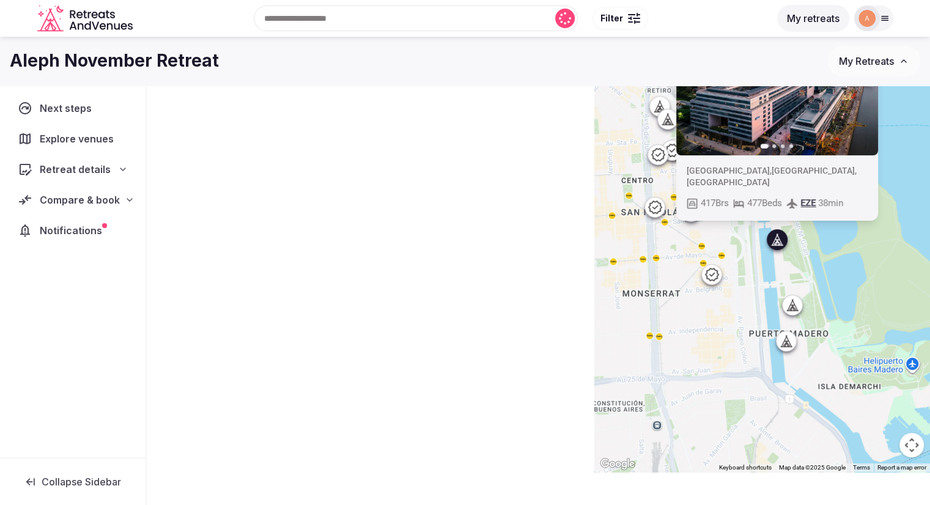
click at [716, 245] on div "Previous slide Next slide [GEOGRAPHIC_DATA] , [GEOGRAPHIC_DATA] , [GEOGRAPHIC_D…" at bounding box center [763, 241] width 336 height 461
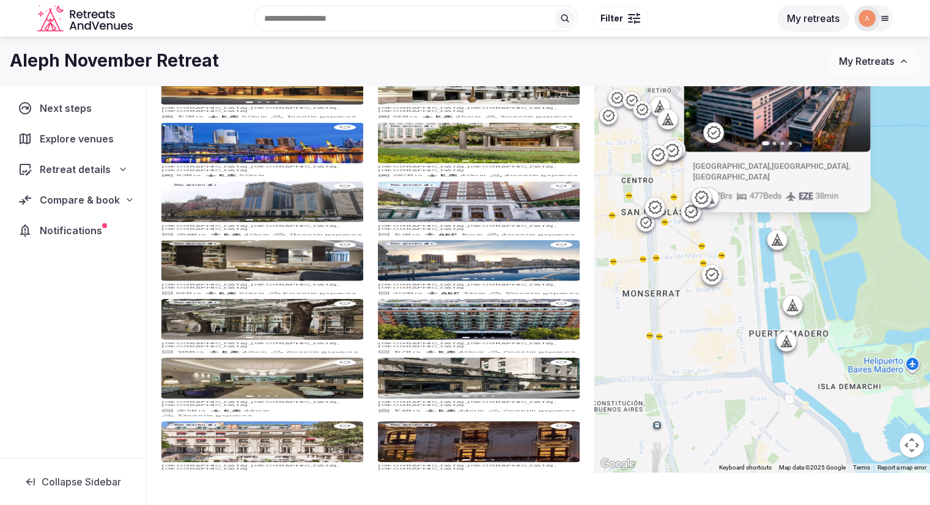
click at [717, 270] on icon at bounding box center [711, 274] width 15 height 15
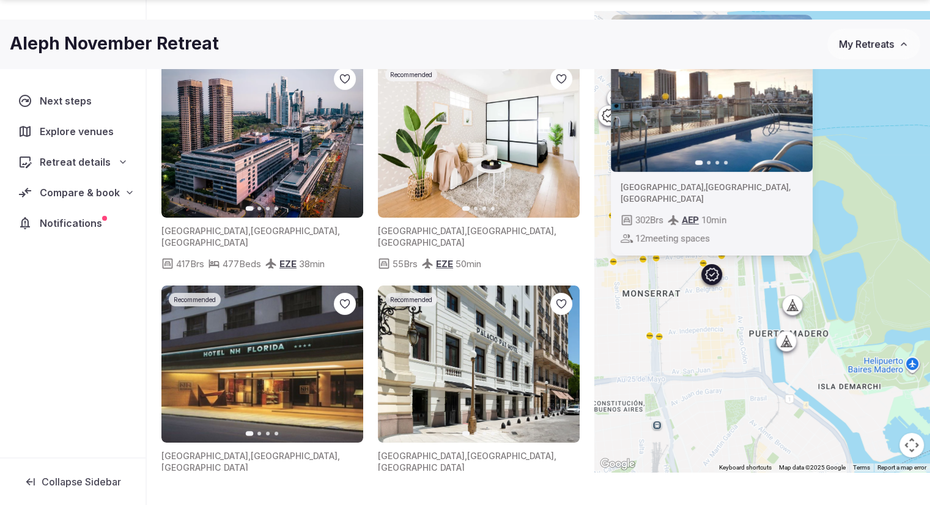
scroll to position [91, 0]
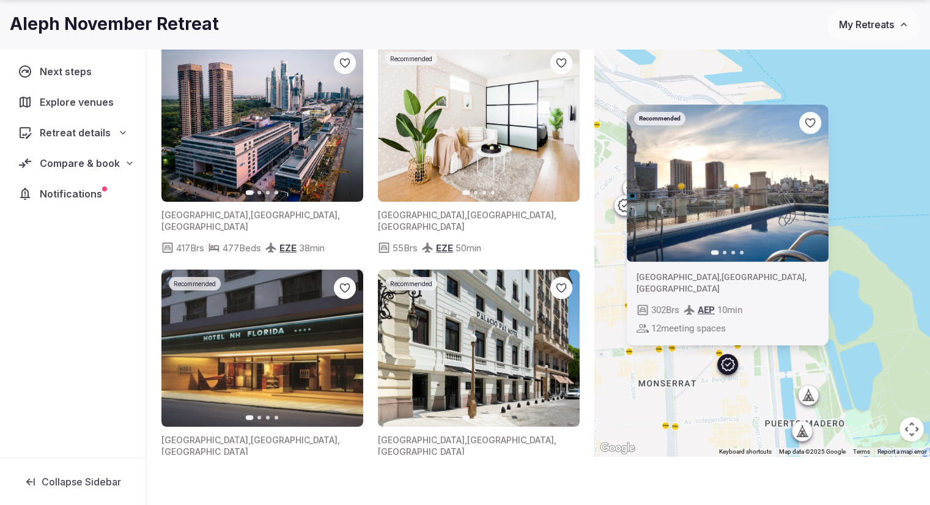
drag, startPoint x: 728, startPoint y: 323, endPoint x: 744, endPoint y: 428, distance: 105.8
click at [744, 428] on div "Recommended Previous slide Next slide [GEOGRAPHIC_DATA] , [GEOGRAPHIC_DATA] , […" at bounding box center [763, 225] width 336 height 461
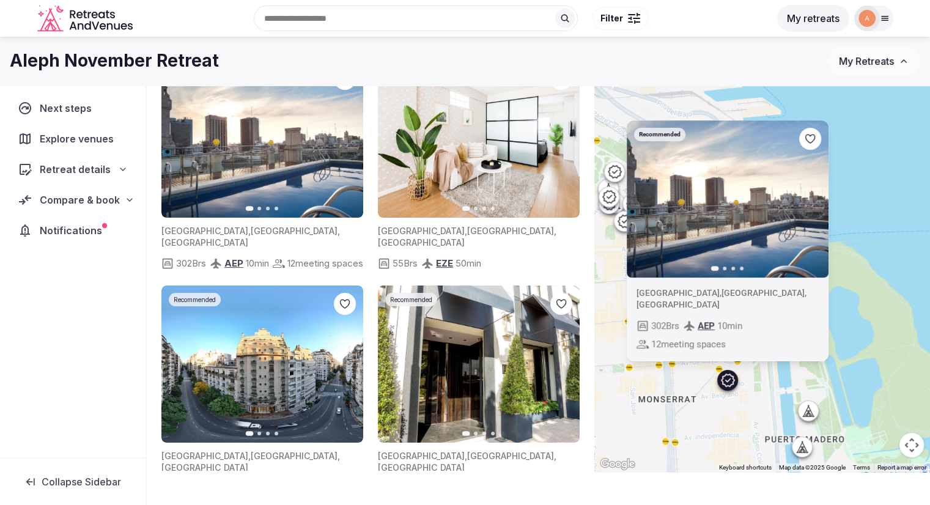
click at [815, 201] on icon "button" at bounding box center [811, 200] width 10 height 10
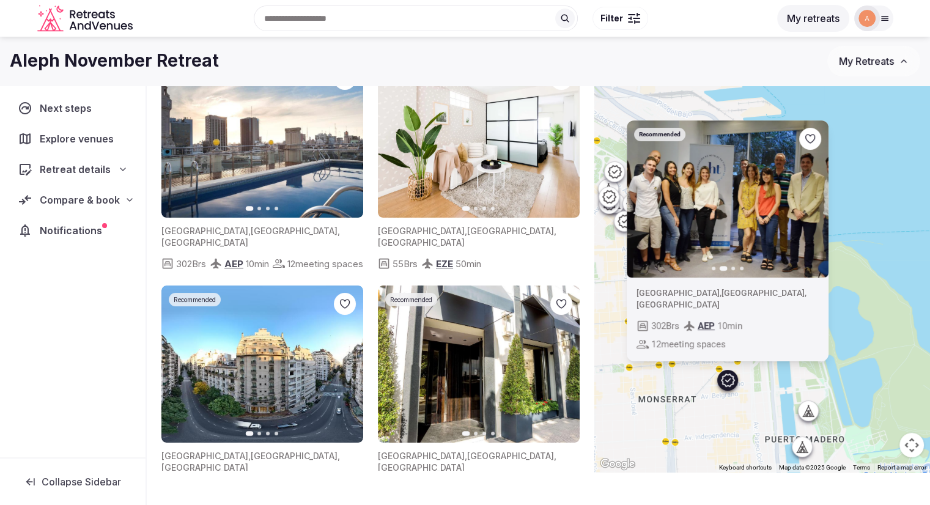
click at [815, 201] on icon "button" at bounding box center [811, 200] width 10 height 10
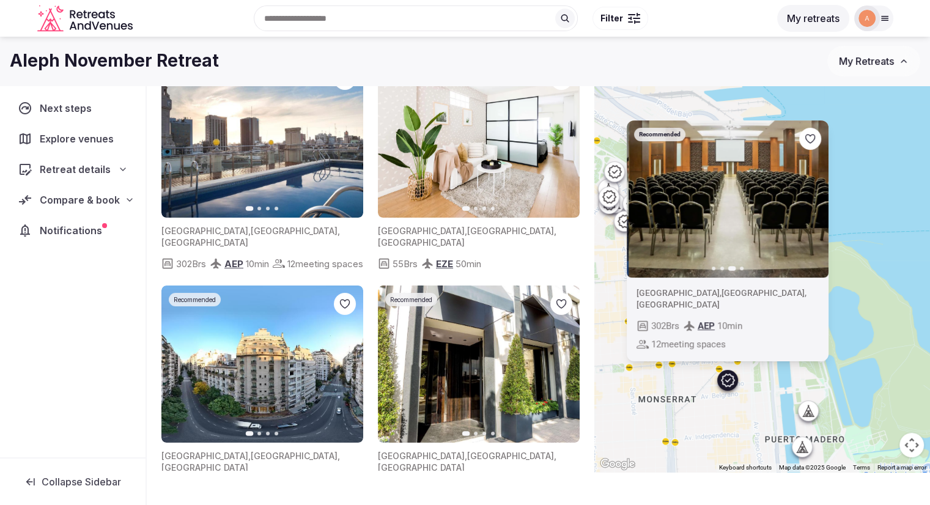
click at [815, 201] on icon "button" at bounding box center [811, 200] width 10 height 10
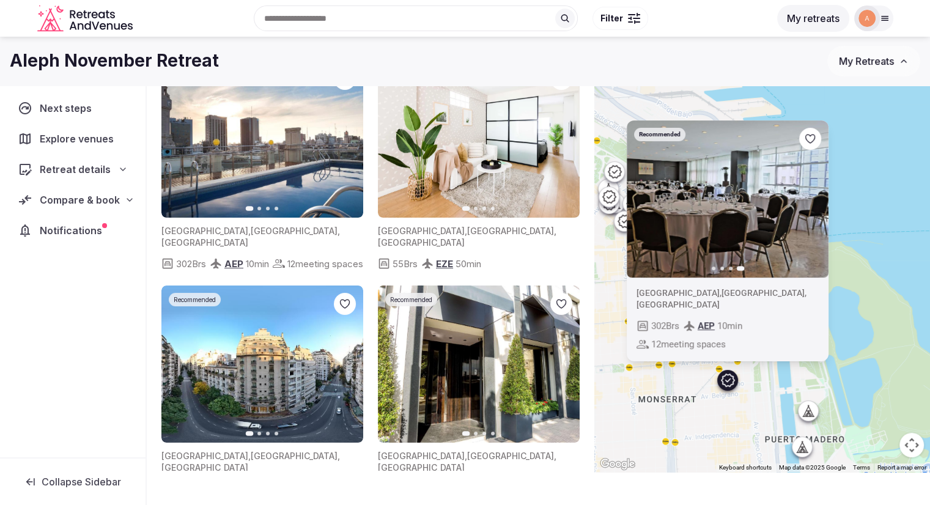
click at [867, 163] on div "Recommended Previous slide Next slide [GEOGRAPHIC_DATA] , [GEOGRAPHIC_DATA] , […" at bounding box center [763, 241] width 336 height 461
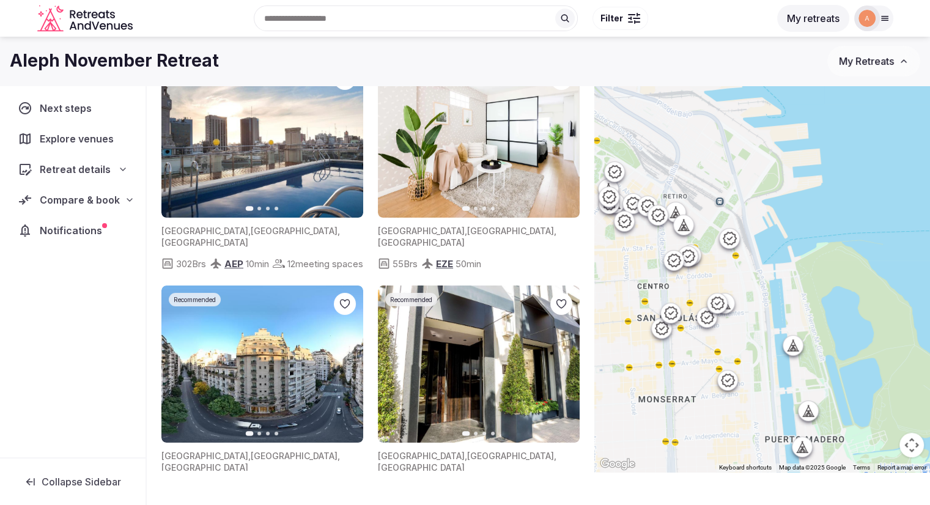
click at [734, 300] on div at bounding box center [724, 304] width 20 height 20
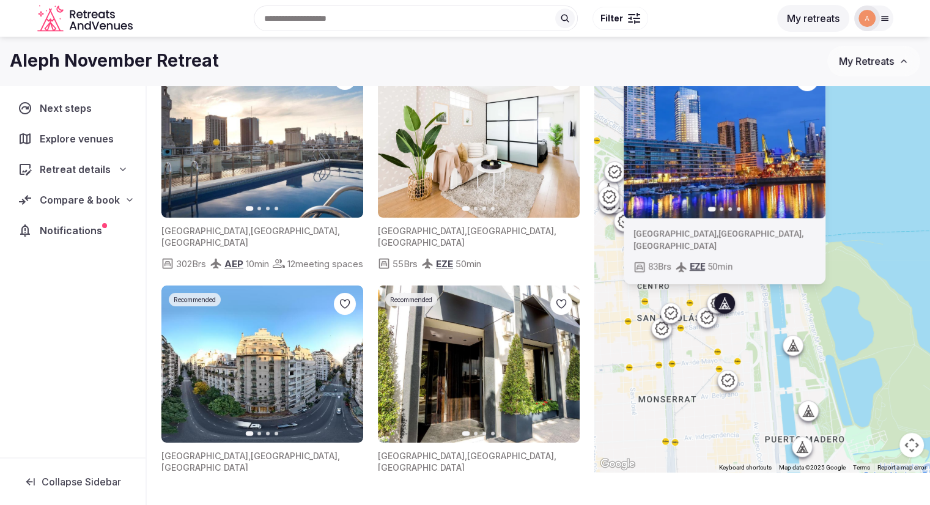
click at [755, 160] on img at bounding box center [724, 140] width 202 height 157
click at [811, 142] on icon "button" at bounding box center [808, 140] width 10 height 10
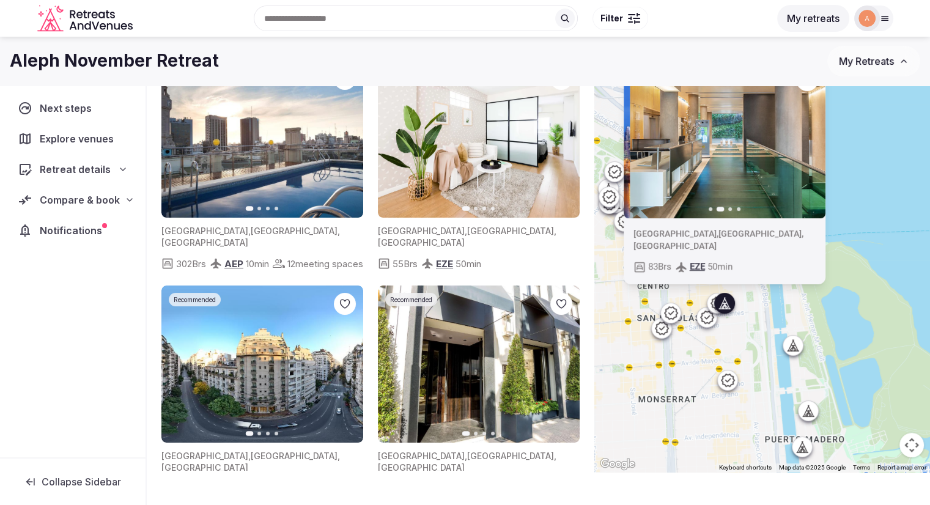
click at [811, 142] on icon "button" at bounding box center [808, 140] width 10 height 10
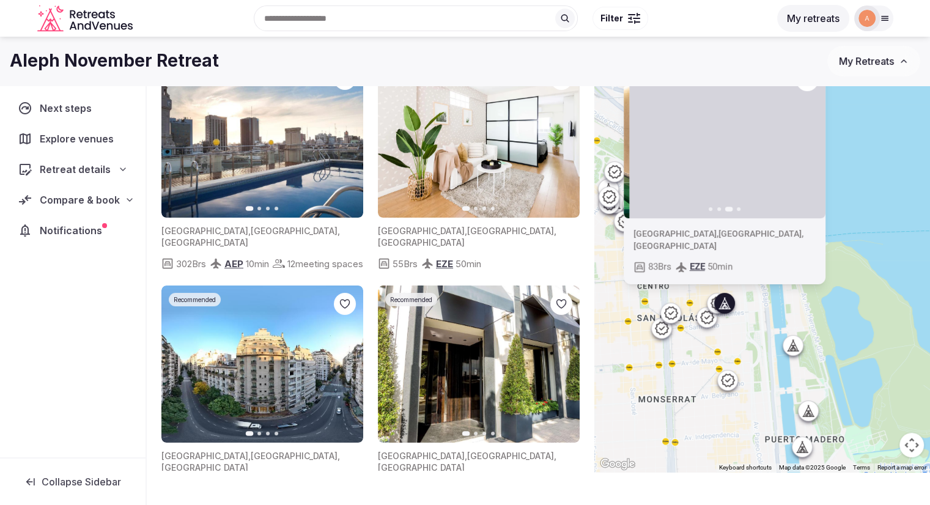
click at [811, 142] on icon "button" at bounding box center [808, 140] width 10 height 10
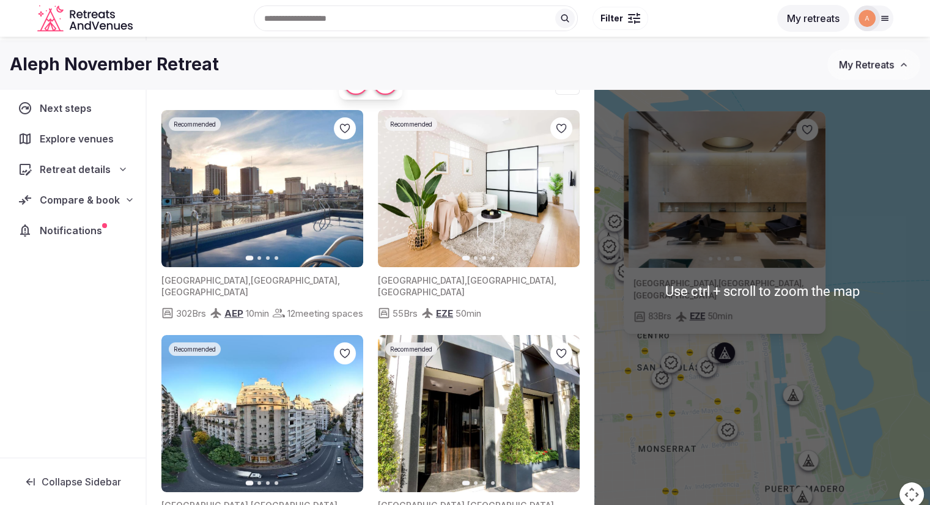
scroll to position [13, 0]
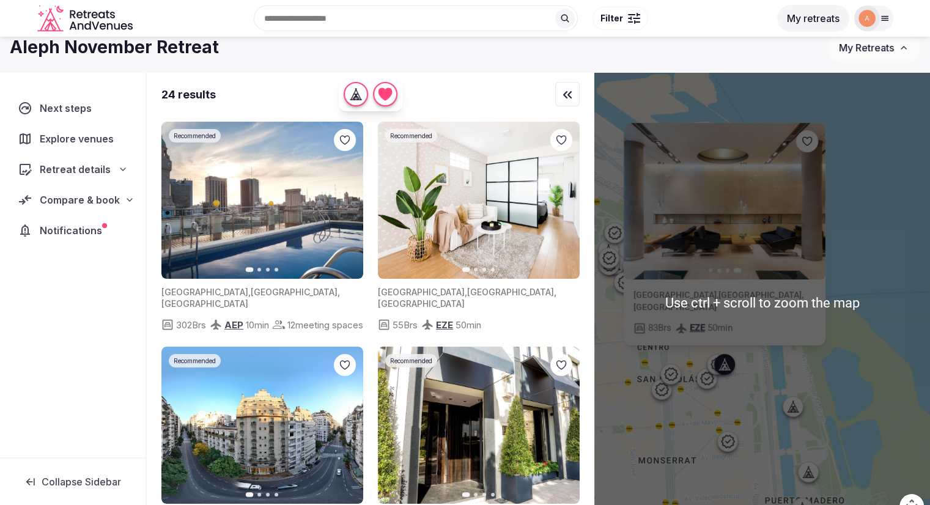
click at [875, 184] on div "Previous slide Next slide [GEOGRAPHIC_DATA] , [GEOGRAPHIC_DATA] , [GEOGRAPHIC_D…" at bounding box center [763, 302] width 336 height 461
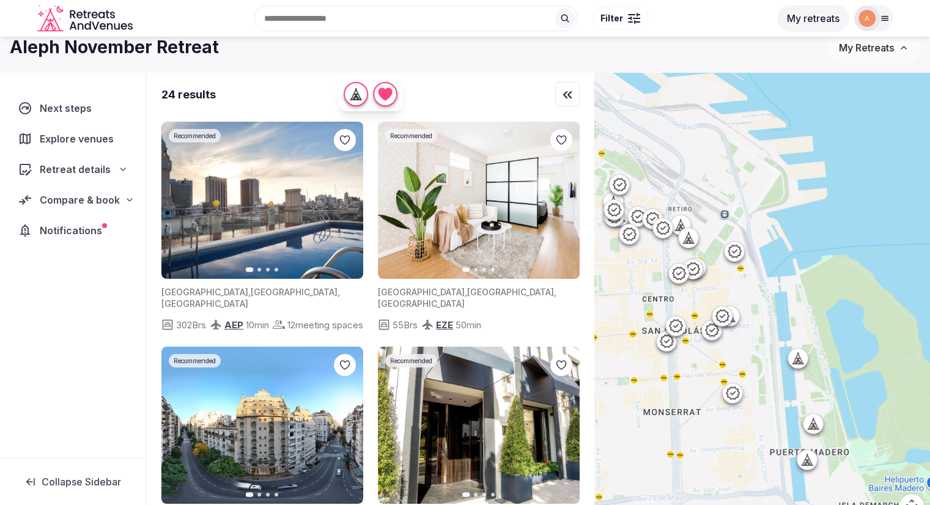
drag, startPoint x: 761, startPoint y: 234, endPoint x: 770, endPoint y: 202, distance: 32.9
click at [768, 187] on div at bounding box center [763, 302] width 336 height 461
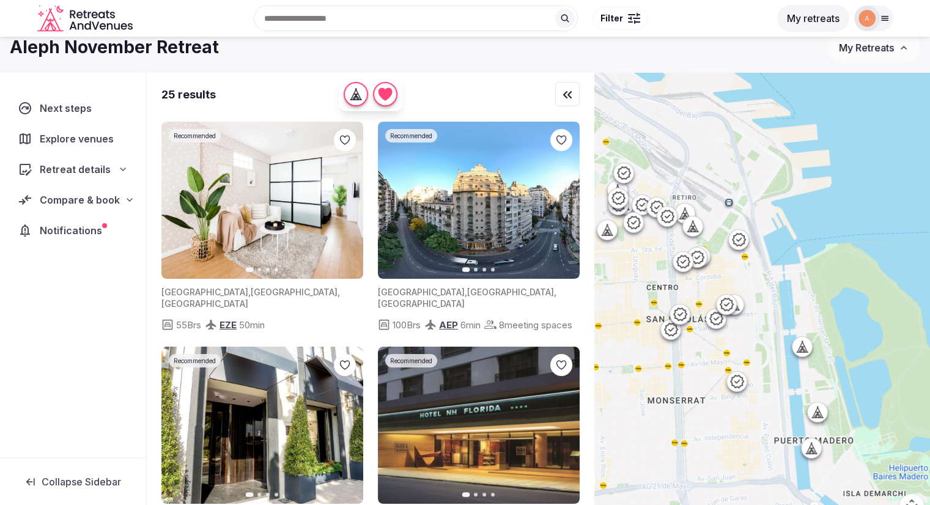
click at [719, 316] on icon at bounding box center [716, 318] width 15 height 15
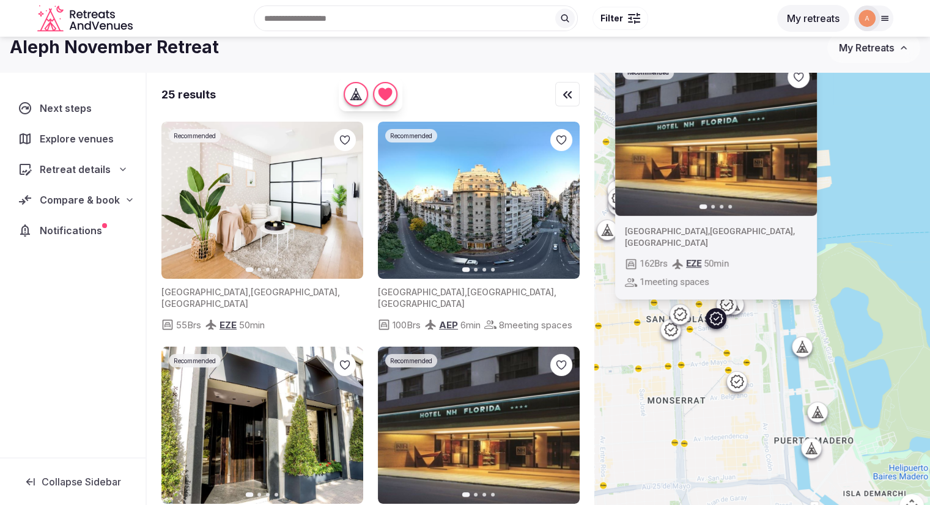
click at [729, 299] on icon at bounding box center [726, 304] width 13 height 13
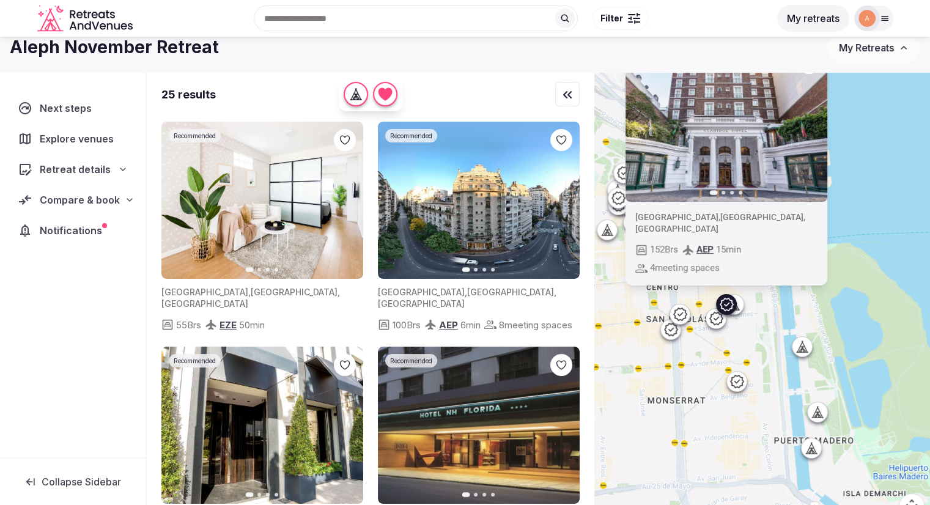
click at [686, 316] on icon at bounding box center [679, 314] width 15 height 15
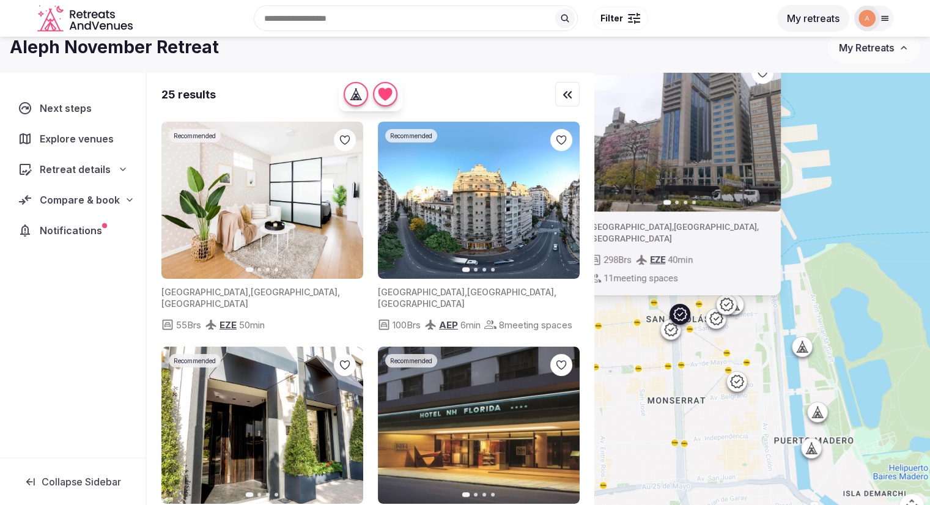
click at [678, 333] on icon at bounding box center [670, 329] width 15 height 15
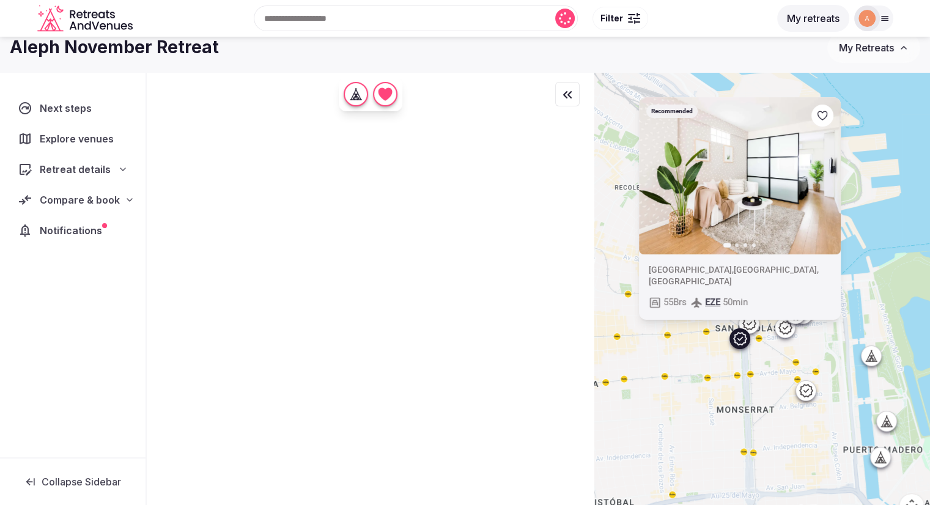
drag, startPoint x: 707, startPoint y: 363, endPoint x: 776, endPoint y: 372, distance: 69.7
click at [776, 372] on div "Recommended Previous slide Next slide [GEOGRAPHIC_DATA] , [GEOGRAPHIC_DATA] , […" at bounding box center [763, 302] width 336 height 461
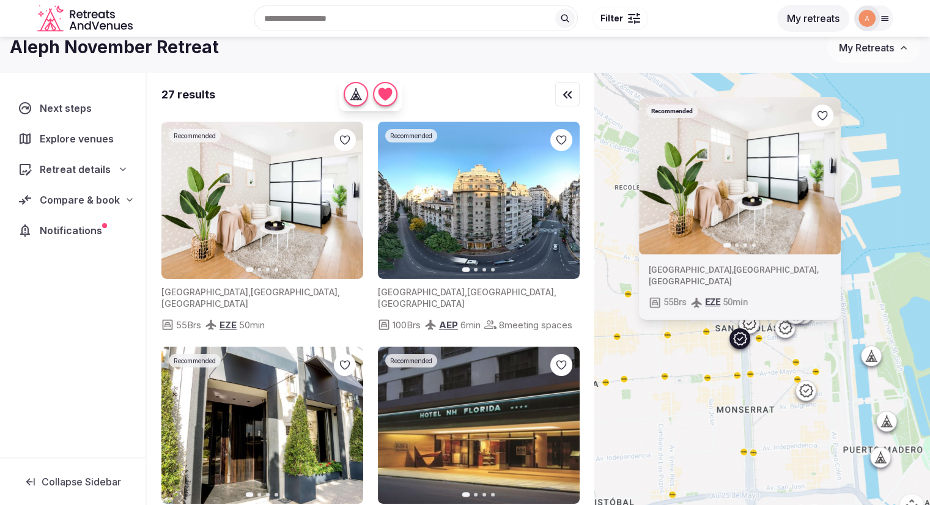
click at [826, 180] on icon "button" at bounding box center [823, 176] width 10 height 10
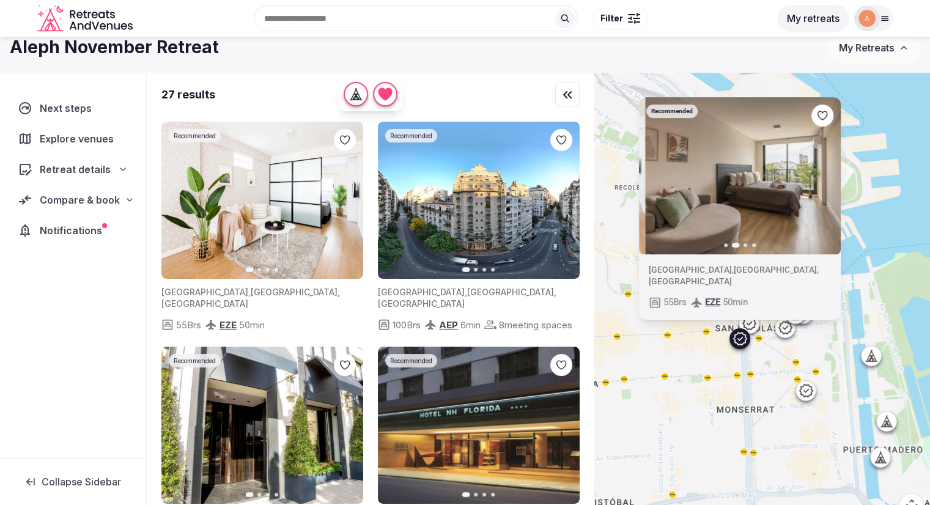
click at [826, 180] on icon "button" at bounding box center [823, 176] width 10 height 10
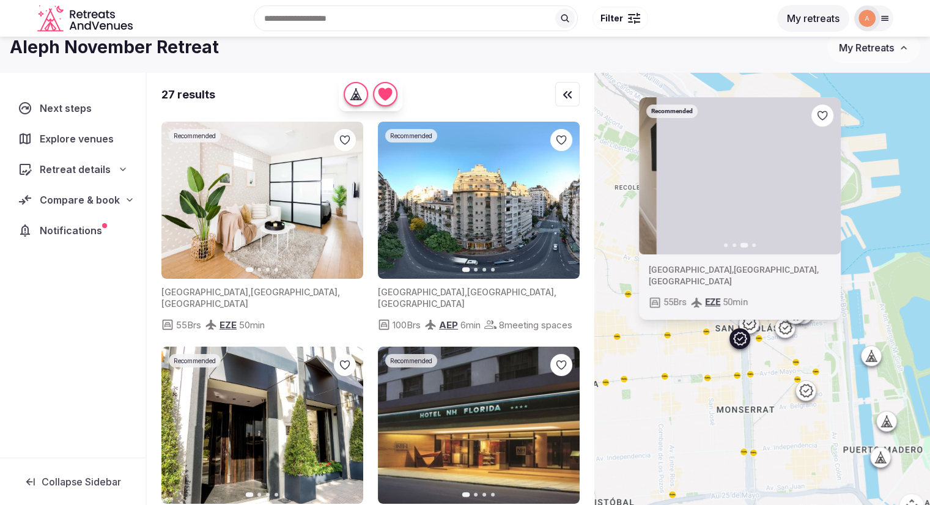
click at [826, 180] on icon "button" at bounding box center [823, 176] width 10 height 10
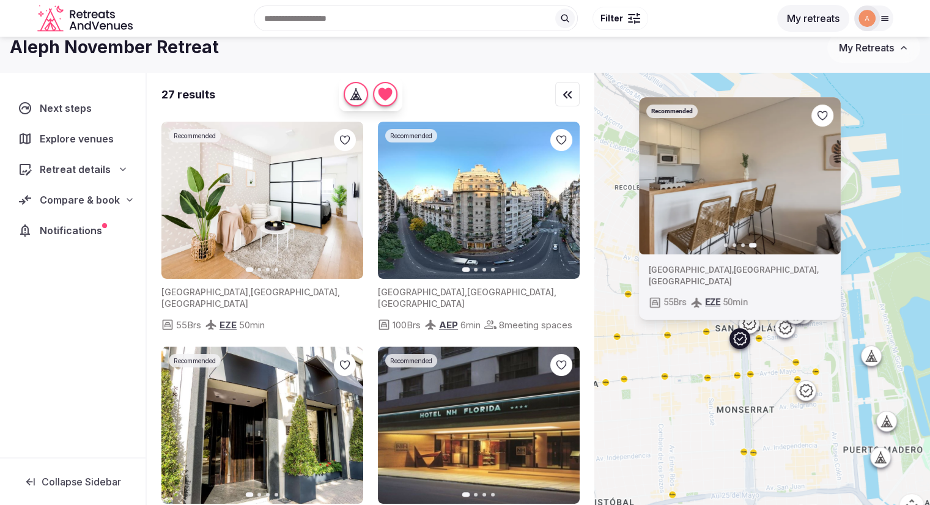
click at [661, 180] on icon "button" at bounding box center [656, 176] width 10 height 10
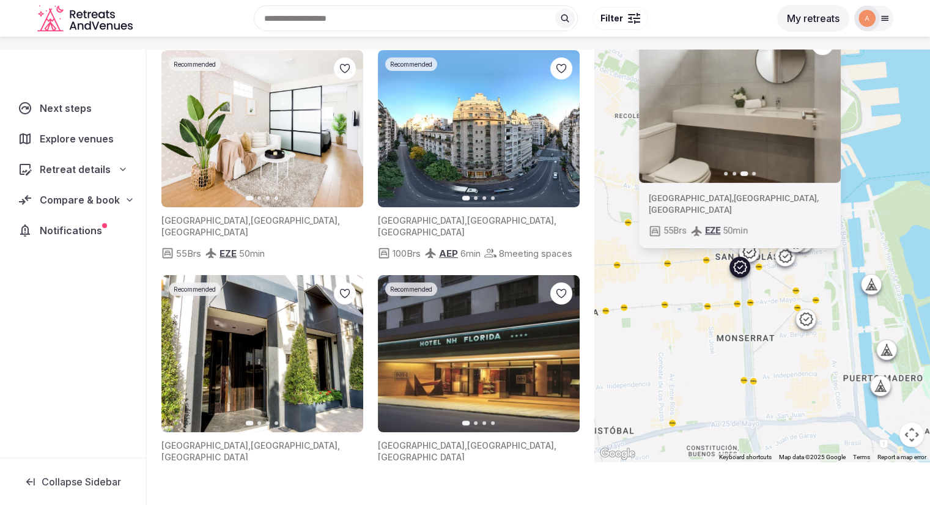
scroll to position [91, 0]
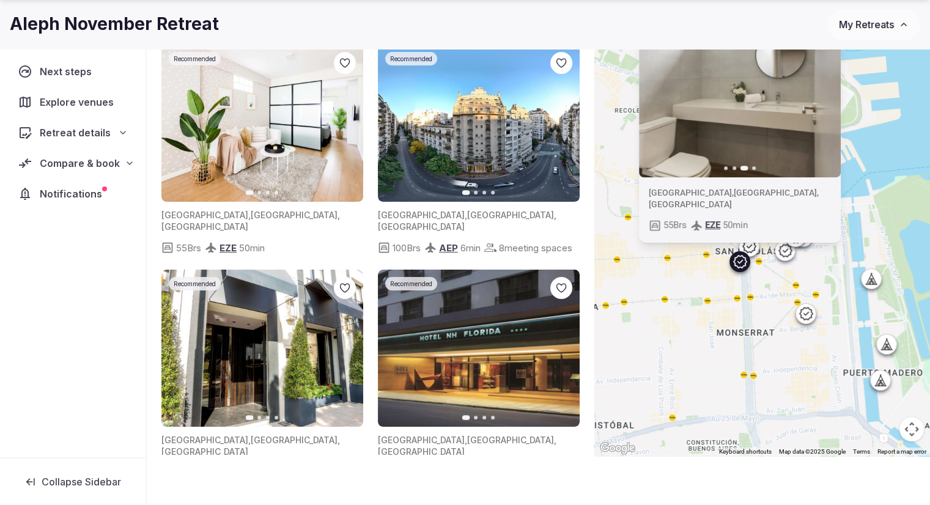
click at [740, 379] on div "Recommended Previous slide Next slide [GEOGRAPHIC_DATA] , [GEOGRAPHIC_DATA] , […" at bounding box center [763, 225] width 336 height 461
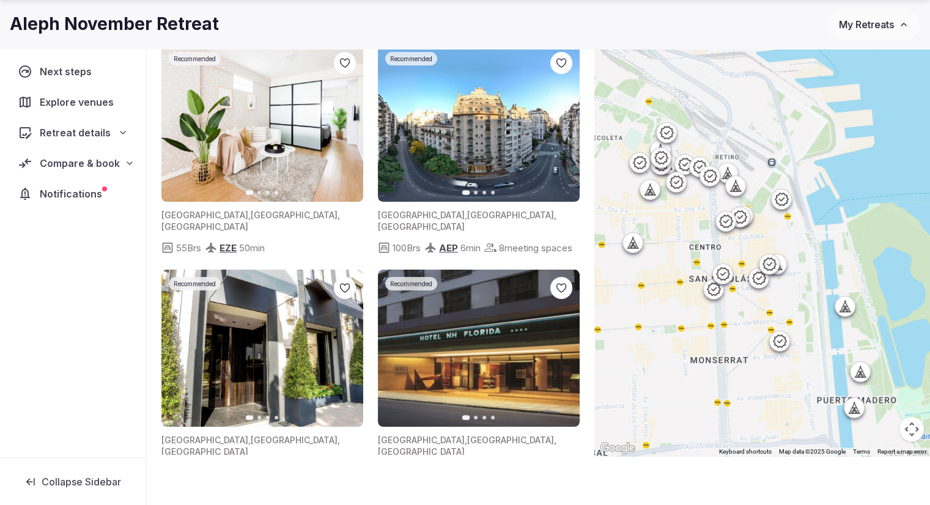
drag, startPoint x: 724, startPoint y: 289, endPoint x: 696, endPoint y: 321, distance: 42.4
click at [696, 321] on div at bounding box center [763, 225] width 336 height 461
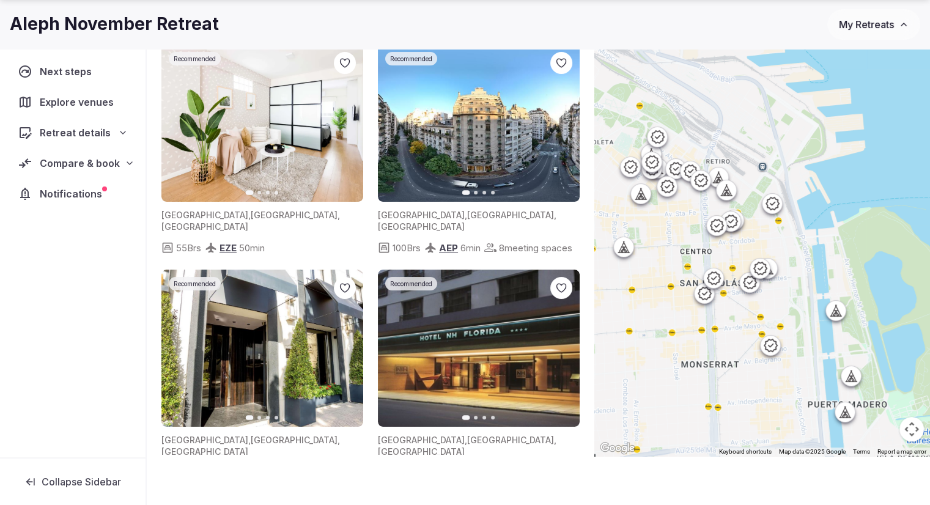
scroll to position [75, 0]
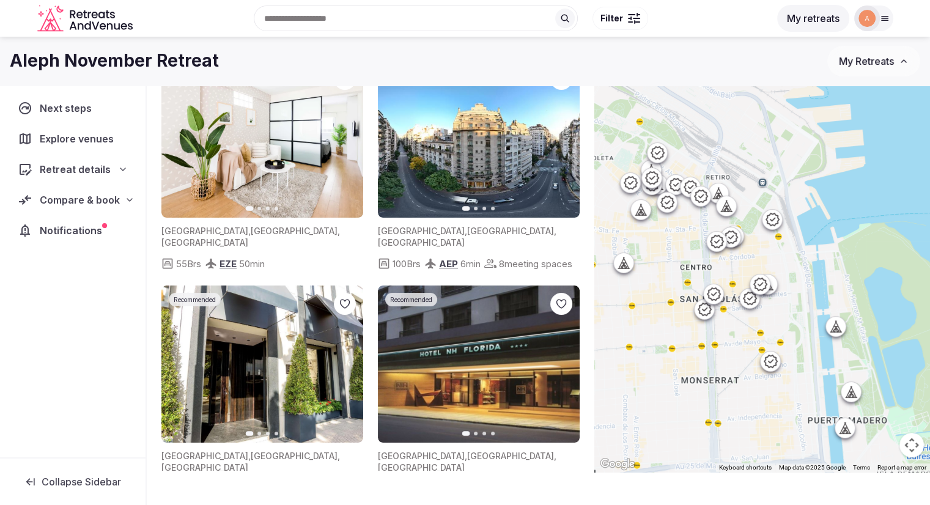
click at [716, 239] on icon at bounding box center [716, 241] width 13 height 13
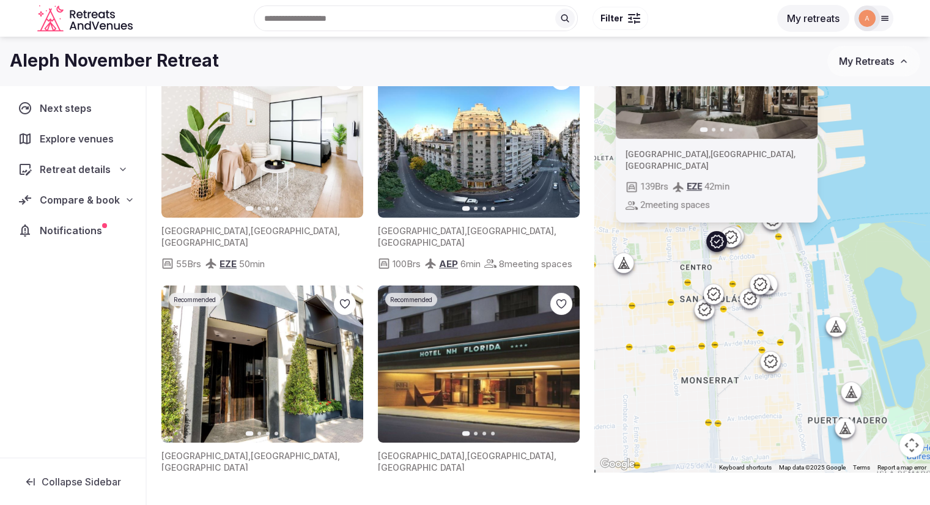
click at [738, 238] on icon at bounding box center [730, 237] width 13 height 13
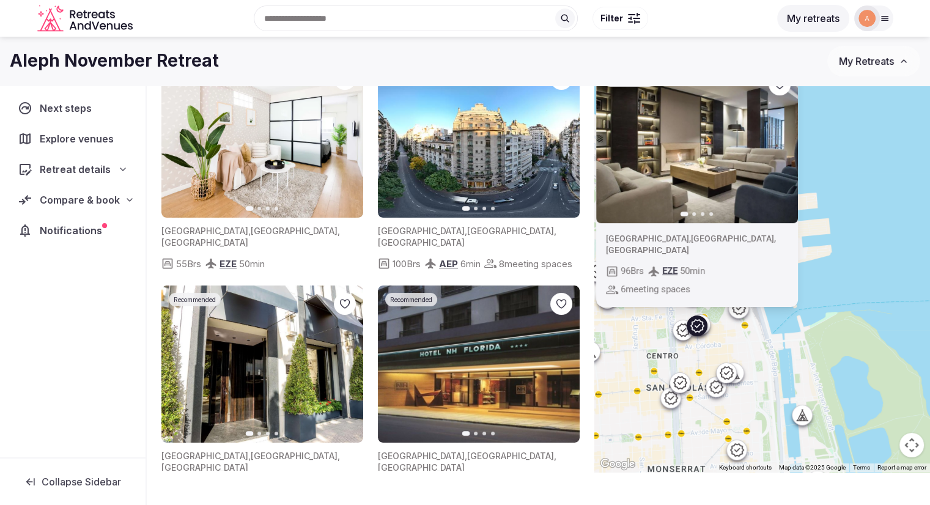
drag, startPoint x: 810, startPoint y: 241, endPoint x: 778, endPoint y: 333, distance: 97.1
click at [778, 333] on div "Recommended Previous slide Next slide [GEOGRAPHIC_DATA] , [GEOGRAPHIC_DATA] , […" at bounding box center [763, 241] width 336 height 461
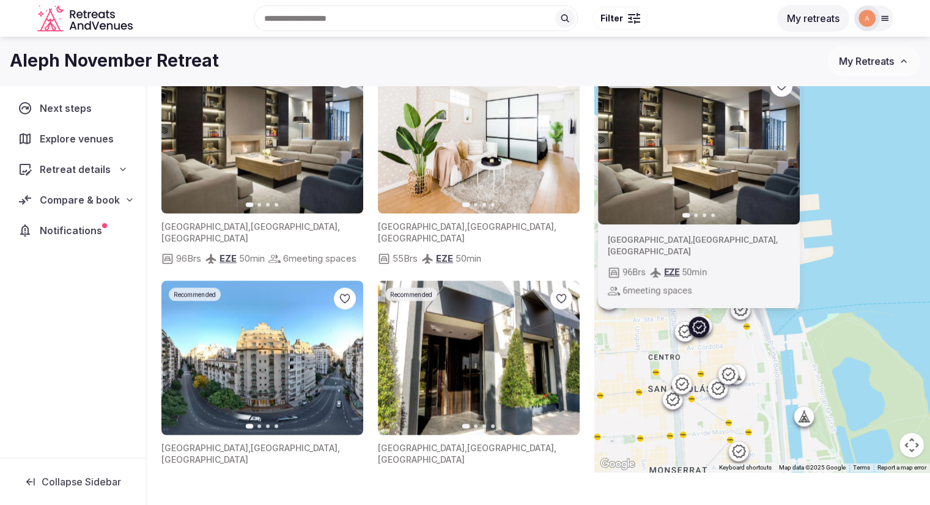
click at [712, 327] on div at bounding box center [702, 326] width 20 height 20
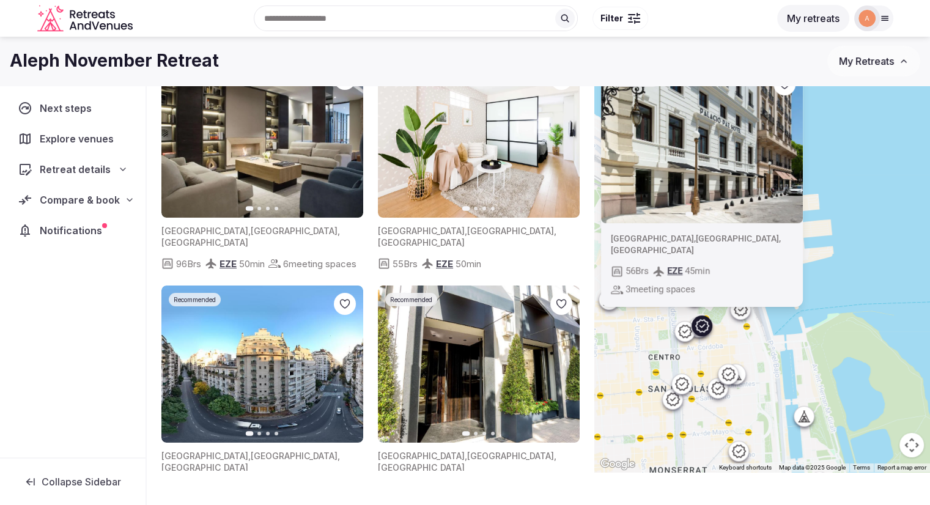
click at [783, 148] on button "Next slide" at bounding box center [786, 145] width 20 height 20
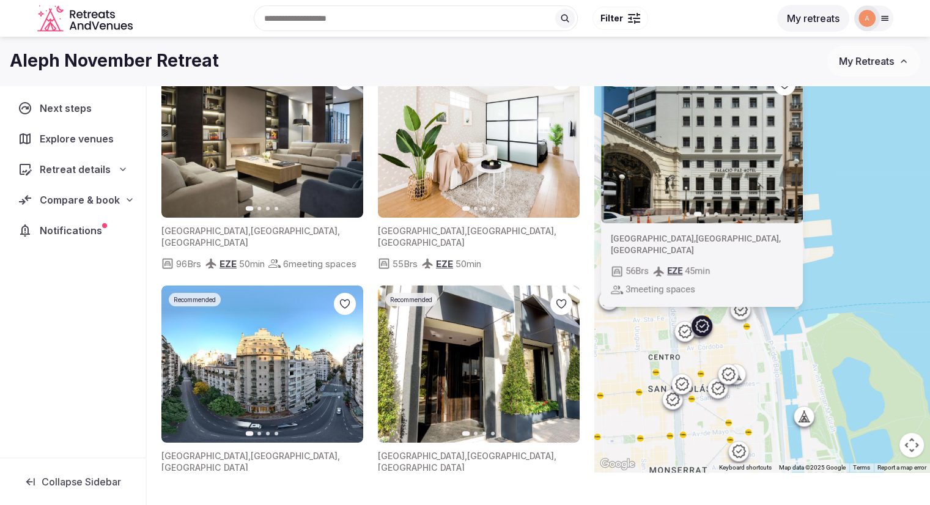
click at [783, 148] on button "Next slide" at bounding box center [786, 145] width 20 height 20
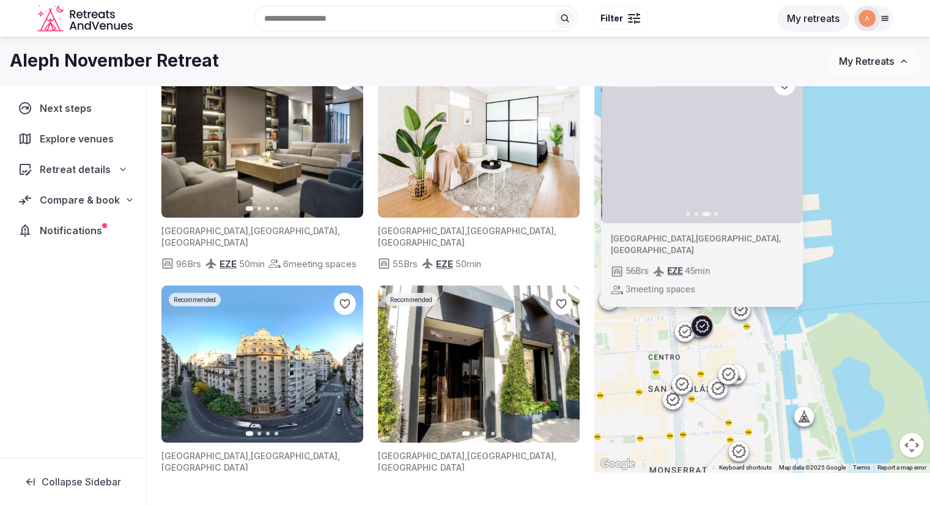
click at [783, 148] on button "Next slide" at bounding box center [786, 145] width 20 height 20
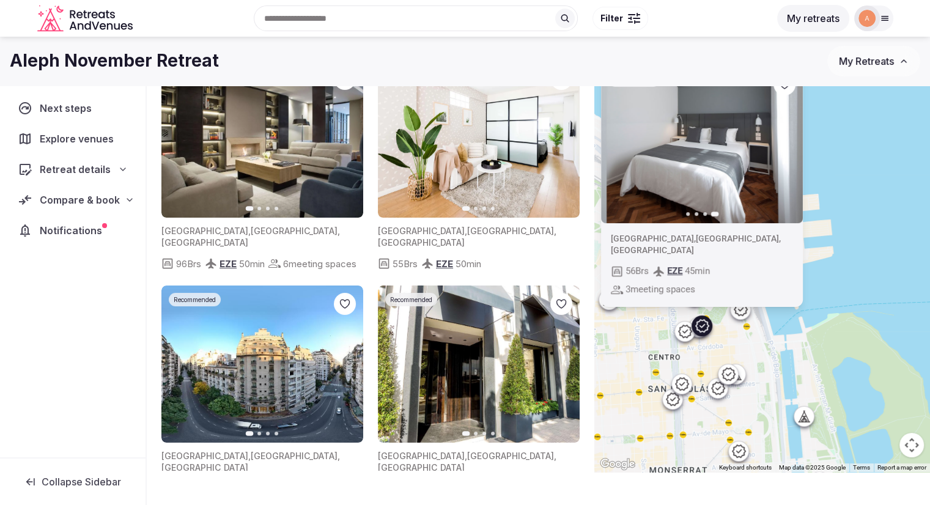
click at [782, 343] on div "Recommended Previous slide Next slide [GEOGRAPHIC_DATA] , [GEOGRAPHIC_DATA] , […" at bounding box center [763, 241] width 336 height 461
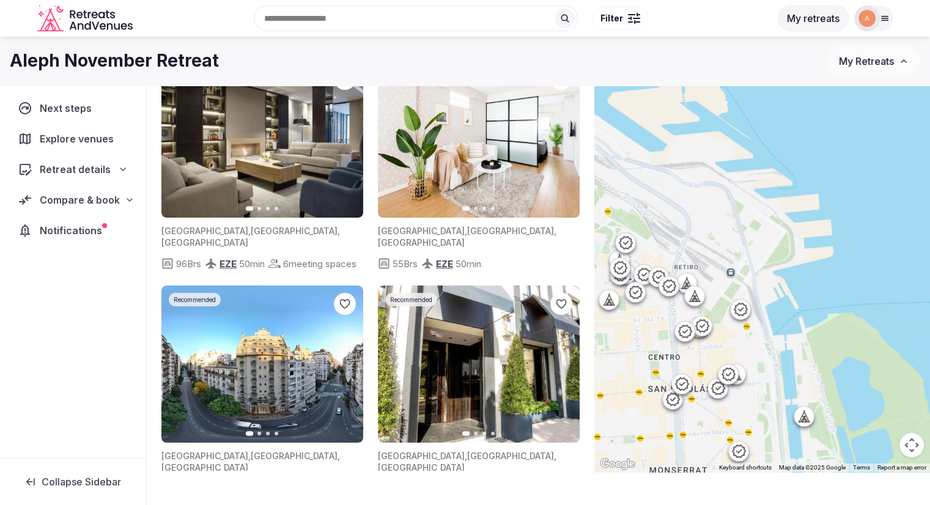
click at [750, 316] on div at bounding box center [740, 310] width 20 height 20
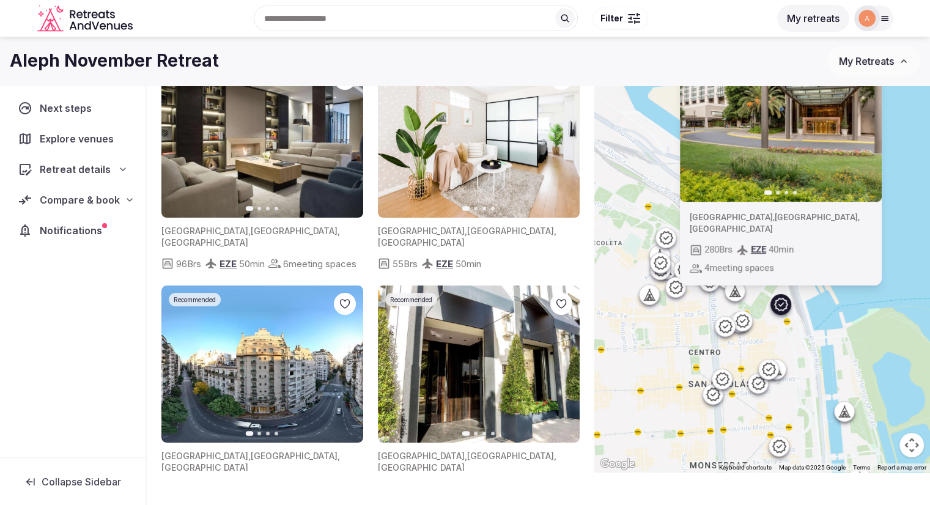
drag, startPoint x: 729, startPoint y: 327, endPoint x: 773, endPoint y: 325, distance: 43.5
click at [773, 325] on div "Recommended Previous slide Next slide [GEOGRAPHIC_DATA] , [GEOGRAPHIC_DATA] , […" at bounding box center [763, 241] width 336 height 461
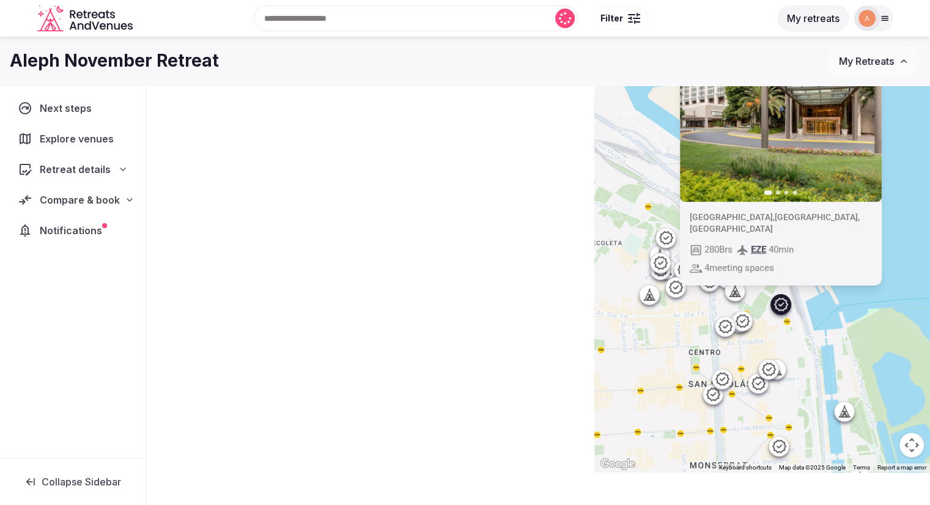
click at [691, 328] on div "Recommended Previous slide Next slide [GEOGRAPHIC_DATA] , [GEOGRAPHIC_DATA] , […" at bounding box center [763, 241] width 336 height 461
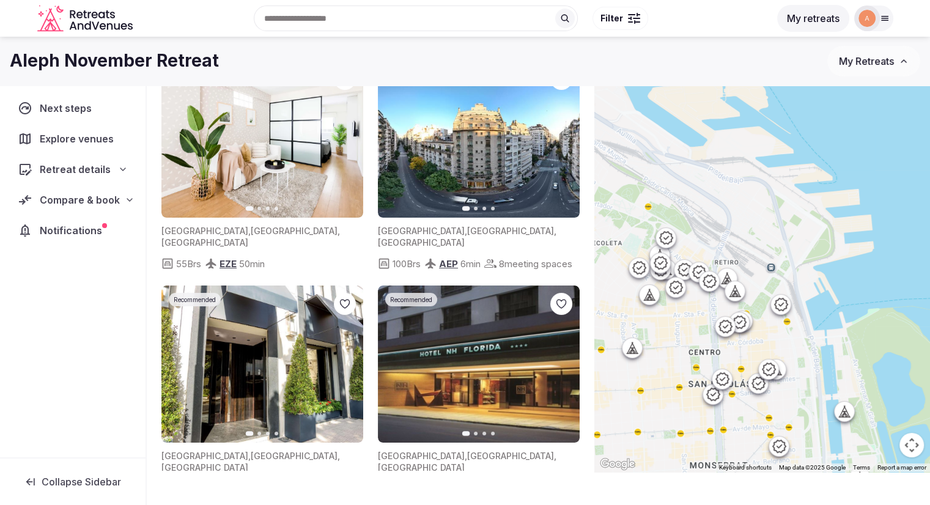
click at [717, 283] on icon at bounding box center [709, 281] width 15 height 15
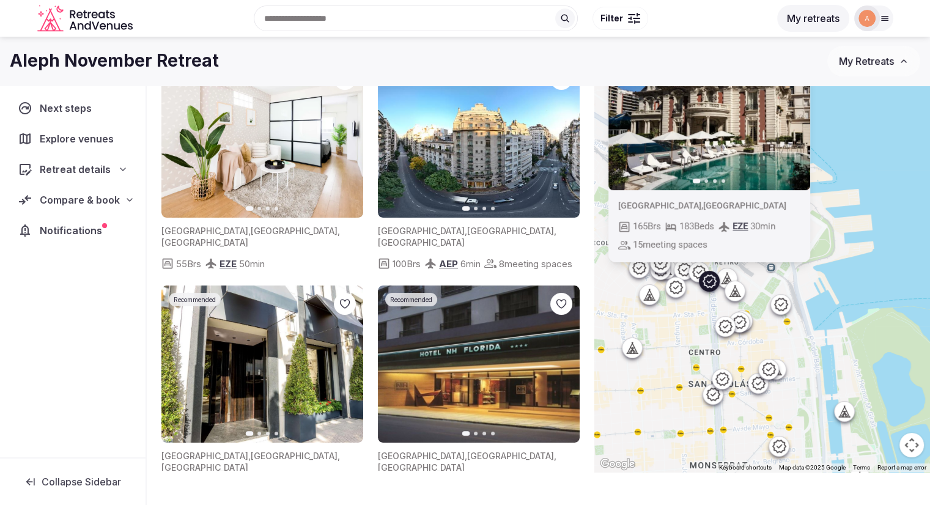
click at [698, 269] on icon at bounding box center [698, 272] width 13 height 13
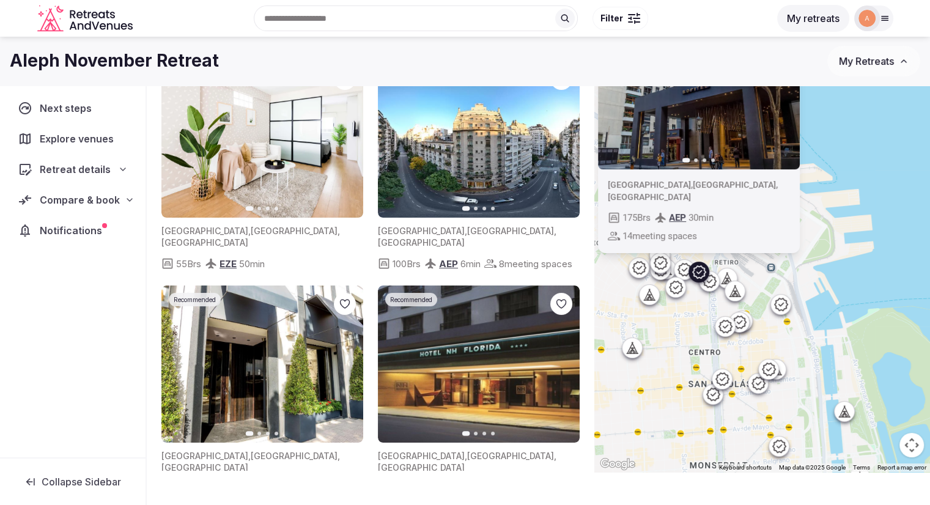
click at [683, 270] on icon at bounding box center [684, 269] width 13 height 13
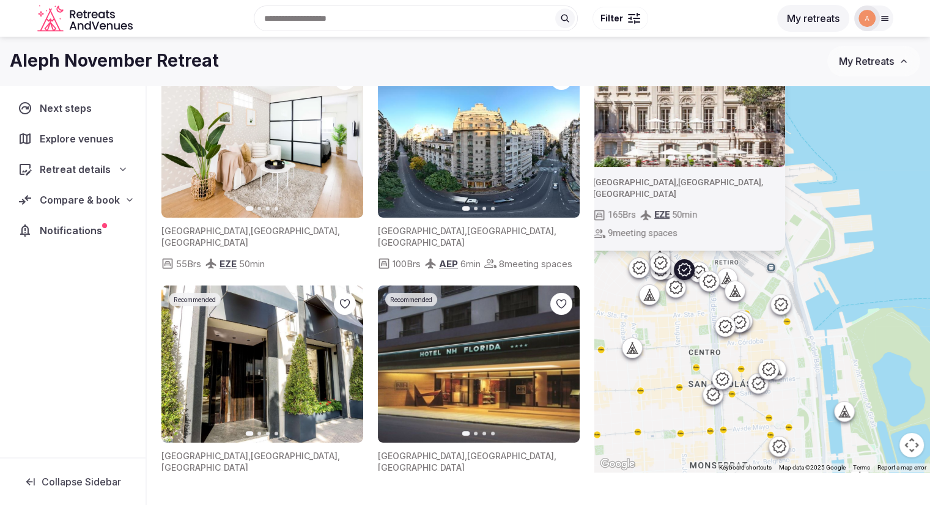
click at [683, 290] on icon at bounding box center [675, 287] width 15 height 15
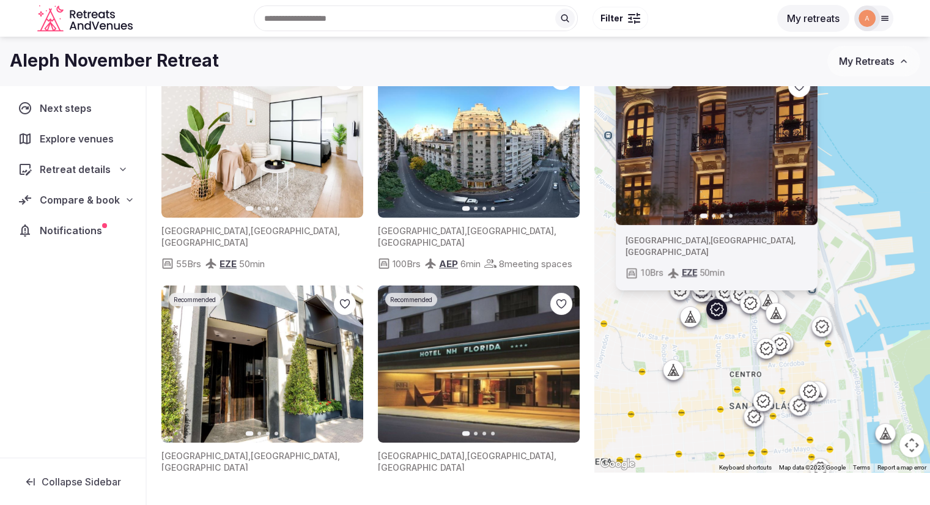
drag, startPoint x: 700, startPoint y: 342, endPoint x: 726, endPoint y: 355, distance: 28.2
click at [726, 355] on div "Recommended Previous slide Next slide [GEOGRAPHIC_DATA] , [GEOGRAPHIC_DATA] , […" at bounding box center [763, 241] width 336 height 461
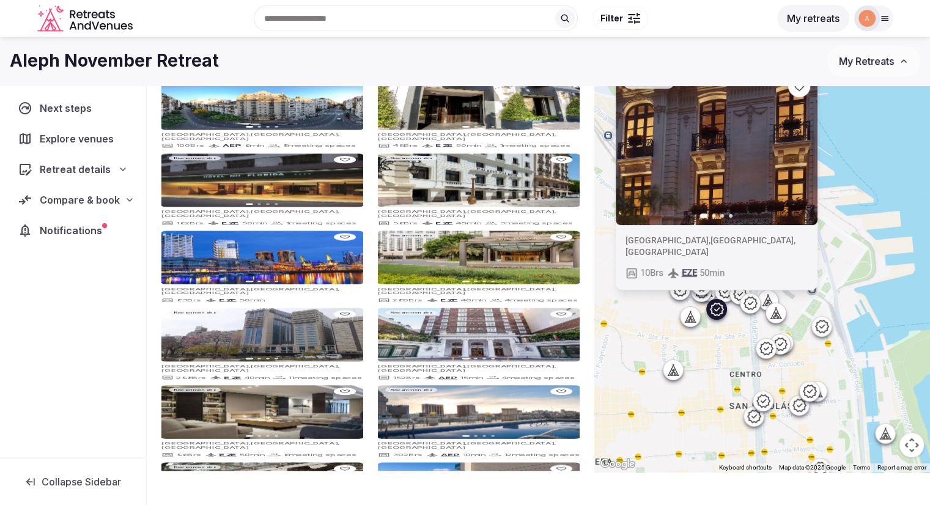
click at [700, 324] on div at bounding box center [691, 317] width 20 height 20
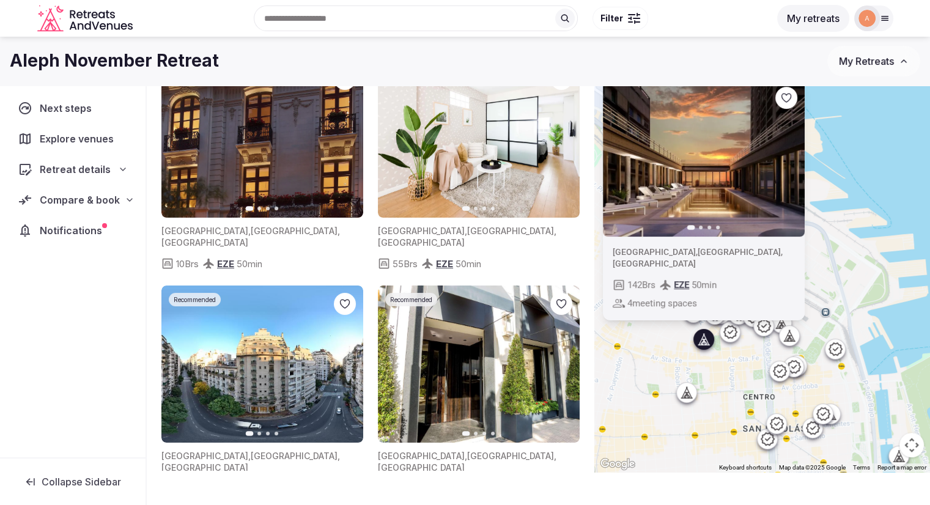
drag, startPoint x: 714, startPoint y: 336, endPoint x: 723, endPoint y: 355, distance: 21.1
click at [723, 355] on div "Previous slide Next slide [GEOGRAPHIC_DATA] , [GEOGRAPHIC_DATA] , [GEOGRAPHIC_D…" at bounding box center [763, 241] width 336 height 461
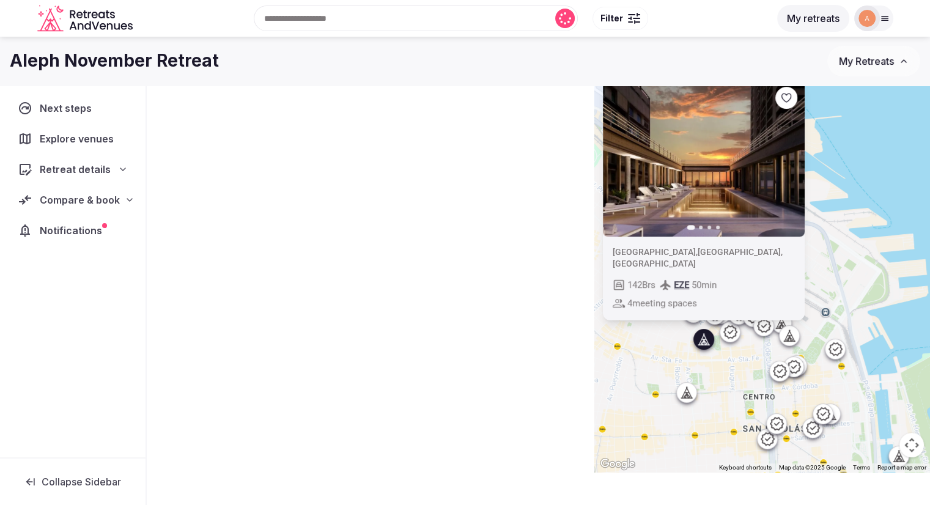
click at [729, 338] on div "Previous slide Next slide [GEOGRAPHIC_DATA] , [GEOGRAPHIC_DATA] , [GEOGRAPHIC_D…" at bounding box center [763, 241] width 336 height 461
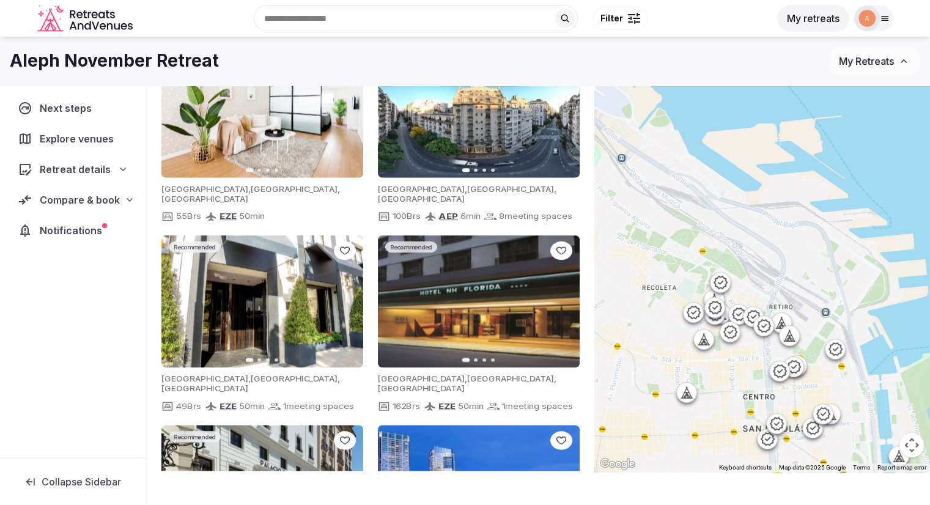
click at [719, 319] on icon at bounding box center [714, 314] width 15 height 15
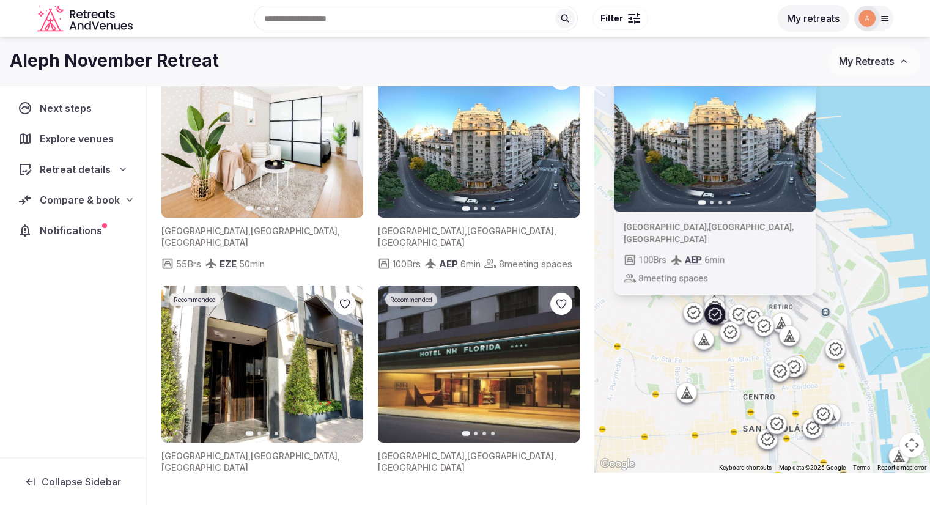
click at [719, 307] on icon at bounding box center [714, 314] width 15 height 15
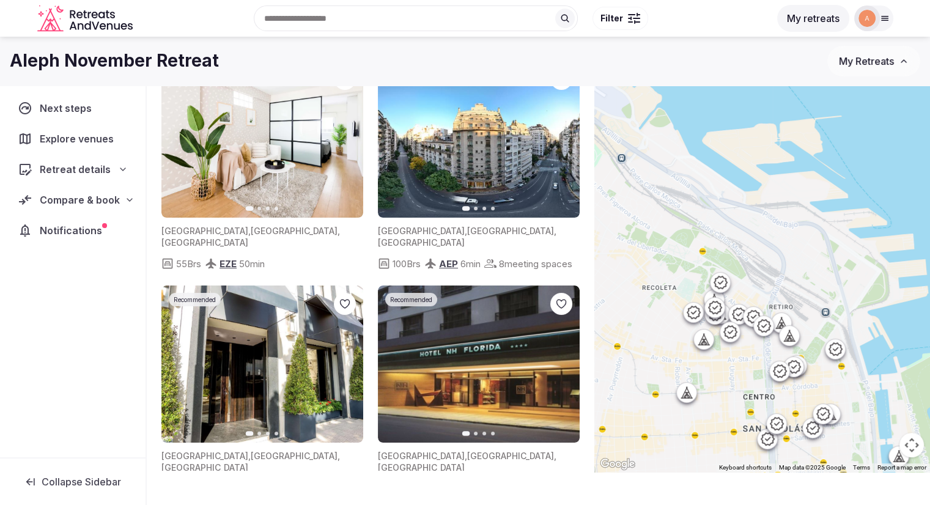
click at [721, 302] on icon at bounding box center [714, 307] width 13 height 13
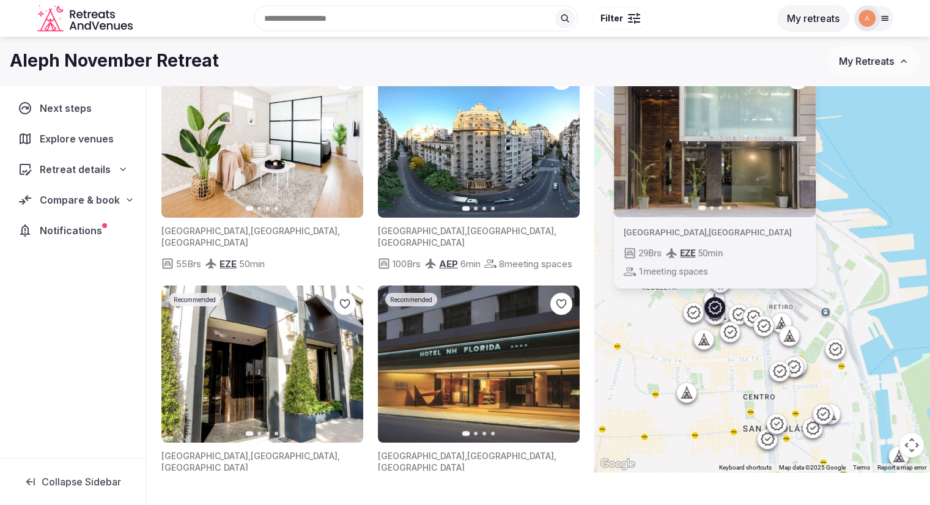
click at [685, 310] on div "Recommended Previous slide Next slide [GEOGRAPHIC_DATA] , [GEOGRAPHIC_DATA] 29 …" at bounding box center [763, 241] width 336 height 461
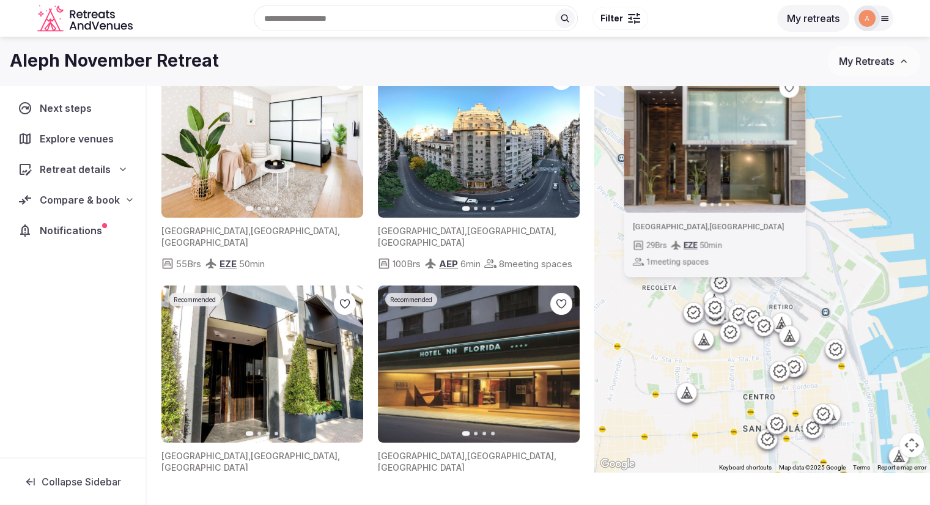
click at [692, 310] on icon at bounding box center [693, 312] width 13 height 13
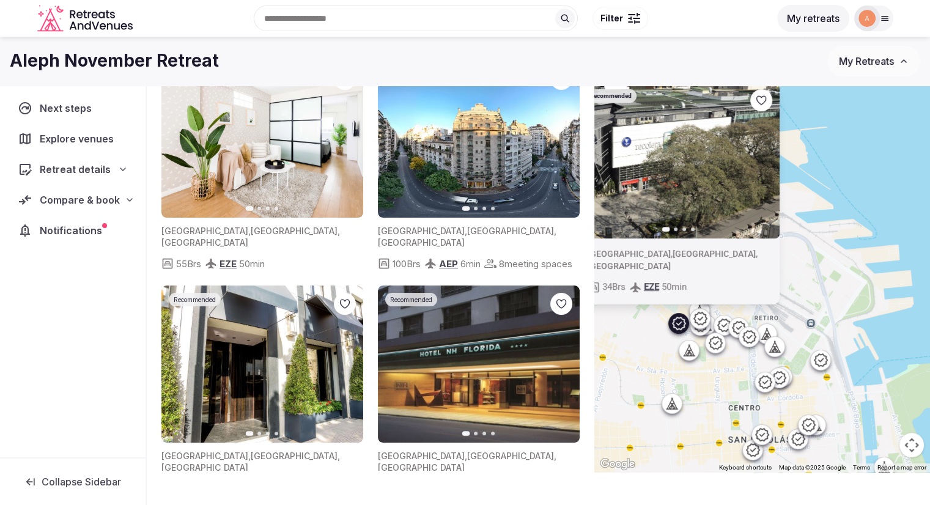
drag, startPoint x: 675, startPoint y: 321, endPoint x: 663, endPoint y: 330, distance: 14.8
click at [658, 333] on div "Recommended Previous slide Next slide [GEOGRAPHIC_DATA] , [GEOGRAPHIC_DATA] , […" at bounding box center [763, 241] width 336 height 461
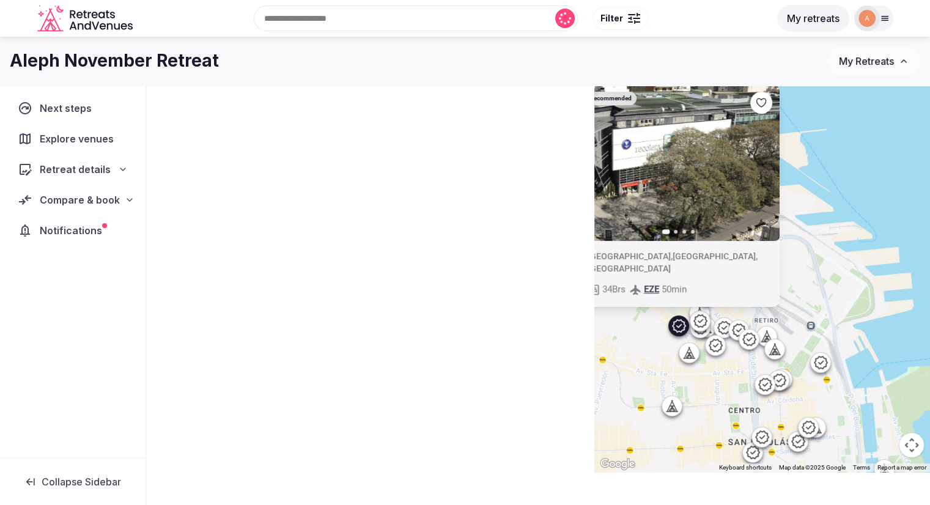
click at [703, 307] on icon at bounding box center [700, 313] width 12 height 12
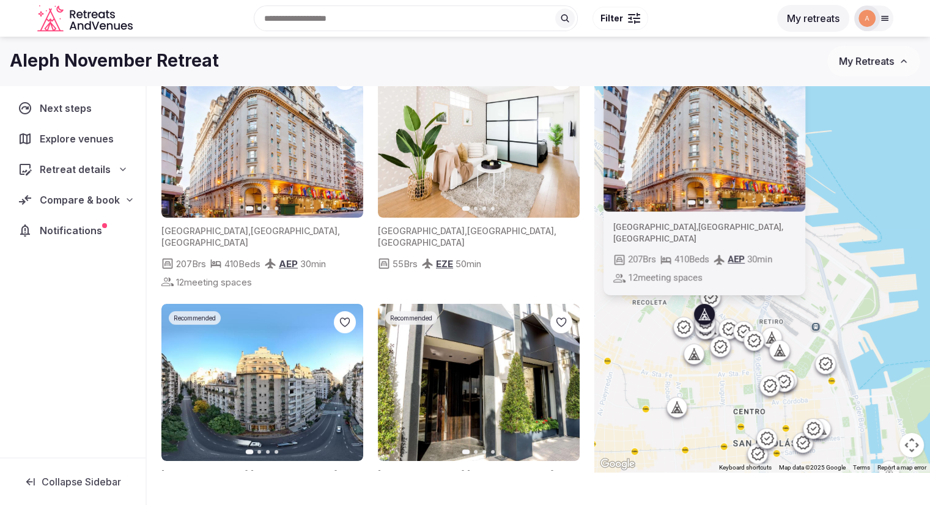
drag, startPoint x: 734, startPoint y: 309, endPoint x: 741, endPoint y: 312, distance: 7.4
click at [741, 312] on div "Previous slide Next slide [GEOGRAPHIC_DATA] , [GEOGRAPHIC_DATA] , [GEOGRAPHIC_D…" at bounding box center [763, 241] width 336 height 461
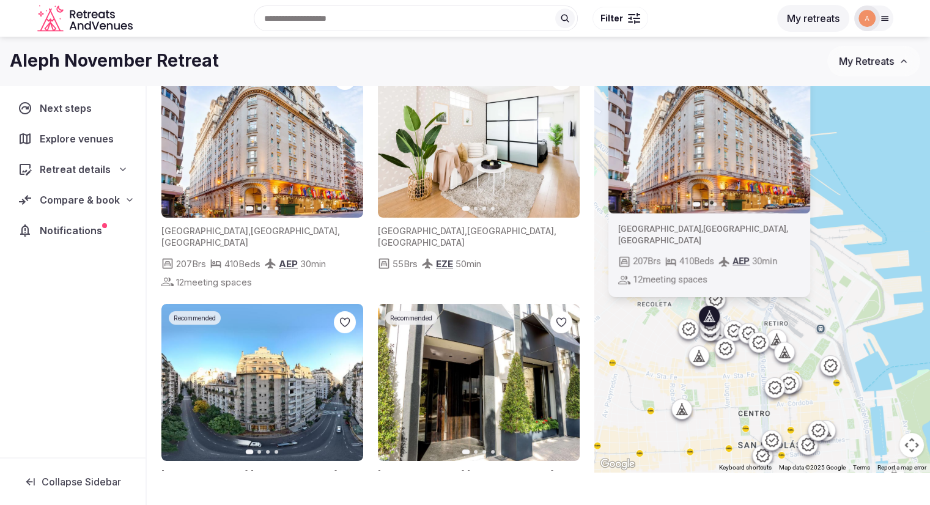
click at [722, 302] on icon at bounding box center [715, 299] width 15 height 15
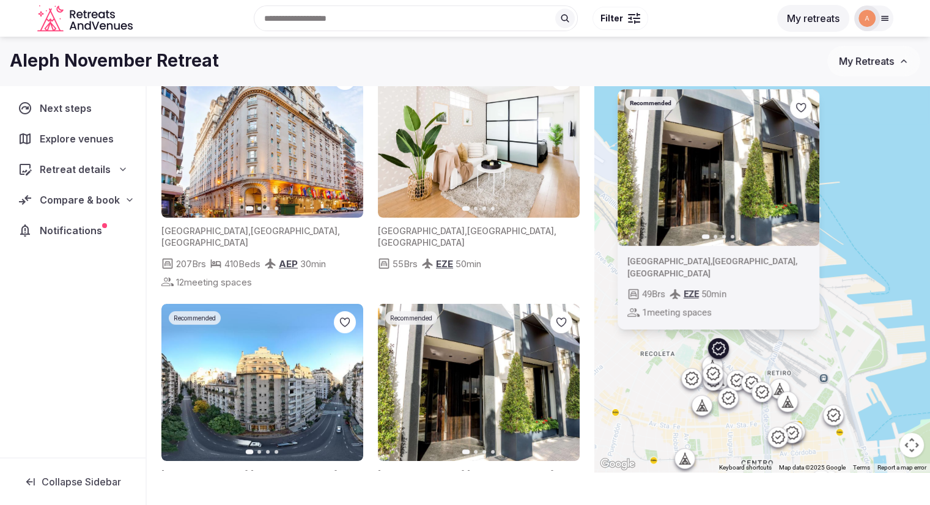
drag, startPoint x: 803, startPoint y: 300, endPoint x: 806, endPoint y: 360, distance: 59.5
click at [806, 360] on div "Recommended Previous slide Next slide [GEOGRAPHIC_DATA] , [GEOGRAPHIC_DATA] , […" at bounding box center [763, 241] width 336 height 461
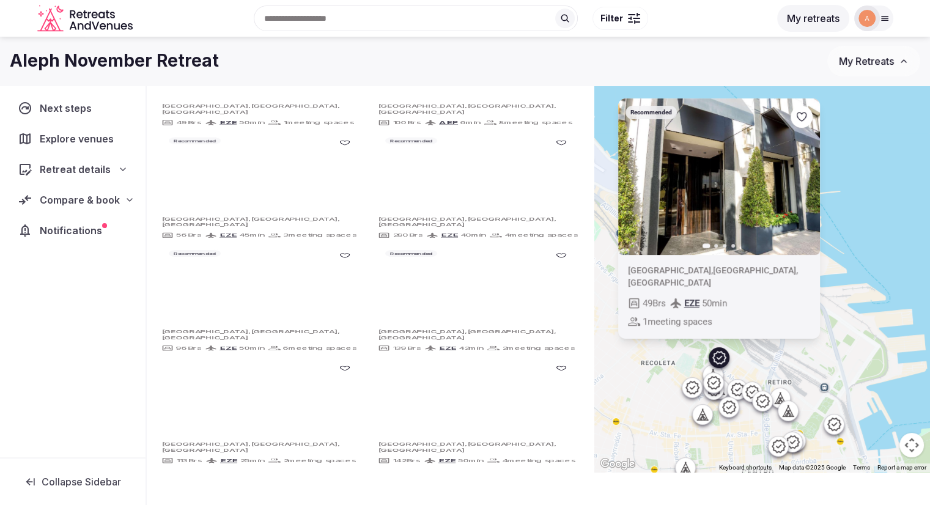
click at [803, 176] on icon "button" at bounding box center [803, 177] width 10 height 10
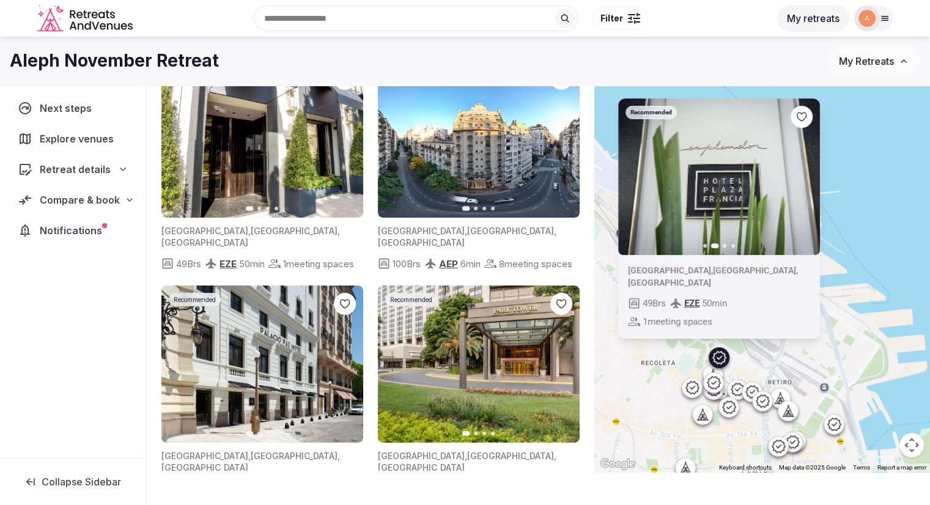
click at [803, 176] on icon "button" at bounding box center [803, 177] width 10 height 10
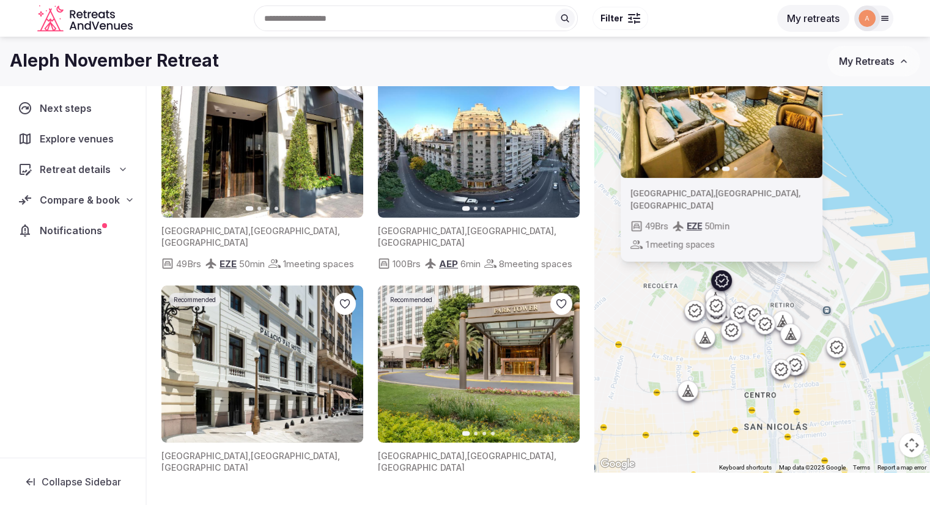
drag, startPoint x: 663, startPoint y: 395, endPoint x: 666, endPoint y: 297, distance: 97.3
click at [666, 297] on div "Recommended Previous slide Next slide [GEOGRAPHIC_DATA] , [GEOGRAPHIC_DATA] , […" at bounding box center [763, 241] width 336 height 461
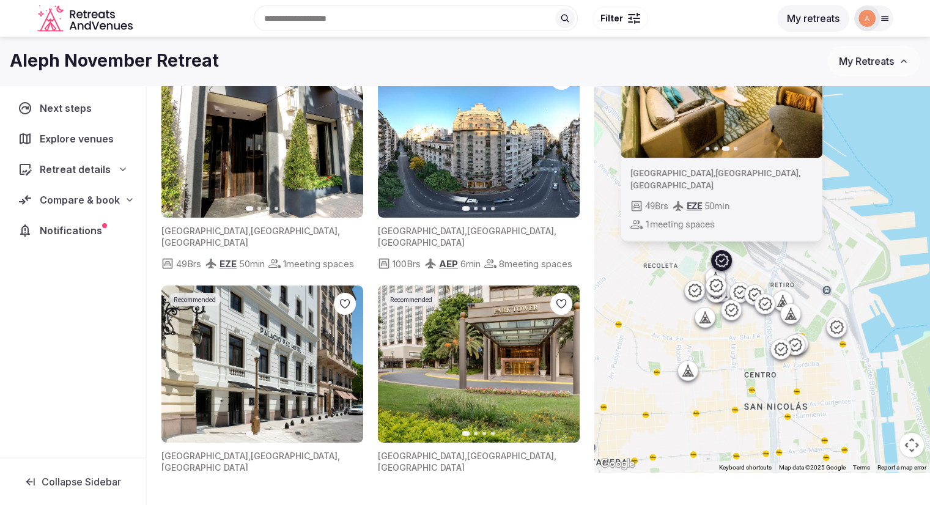
click at [673, 331] on div "Recommended Previous slide Next slide [GEOGRAPHIC_DATA] , [GEOGRAPHIC_DATA] , […" at bounding box center [763, 241] width 336 height 461
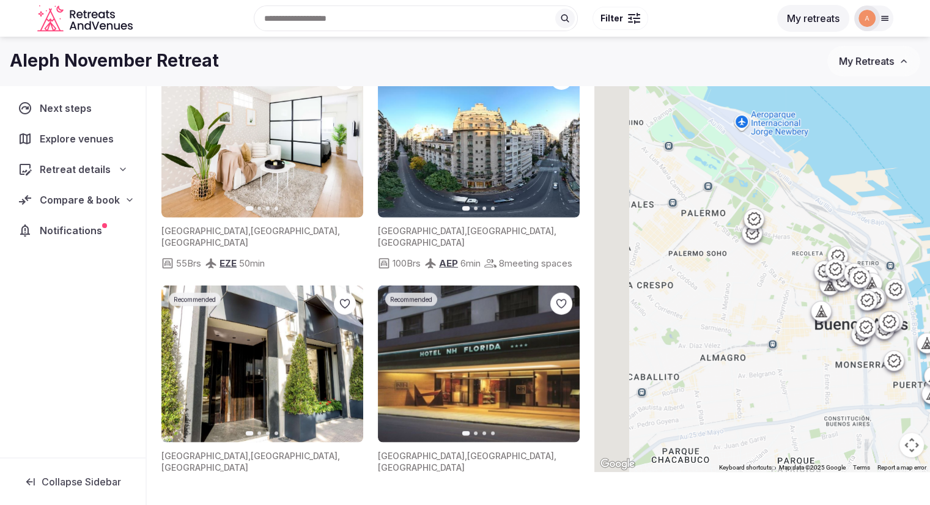
drag, startPoint x: 661, startPoint y: 314, endPoint x: 815, endPoint y: 263, distance: 162.5
click at [815, 263] on div at bounding box center [763, 241] width 336 height 461
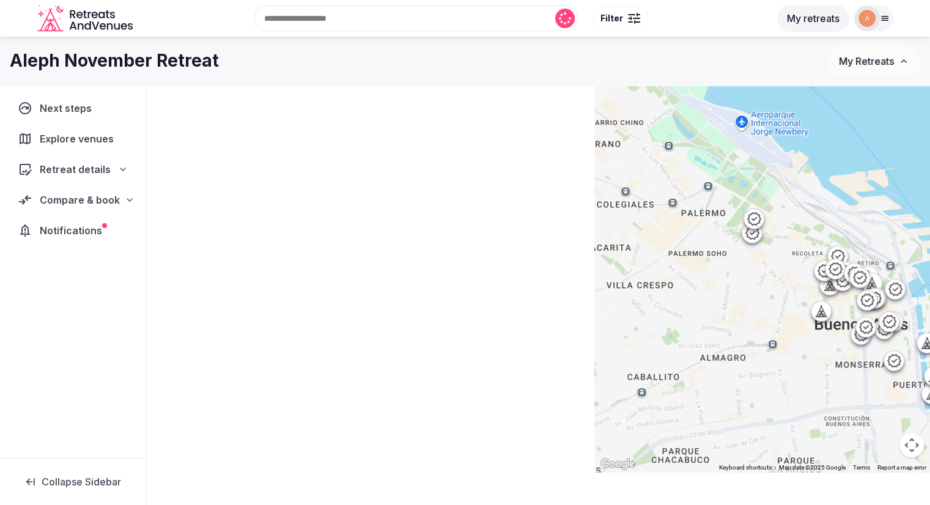
click at [756, 231] on div at bounding box center [763, 241] width 336 height 461
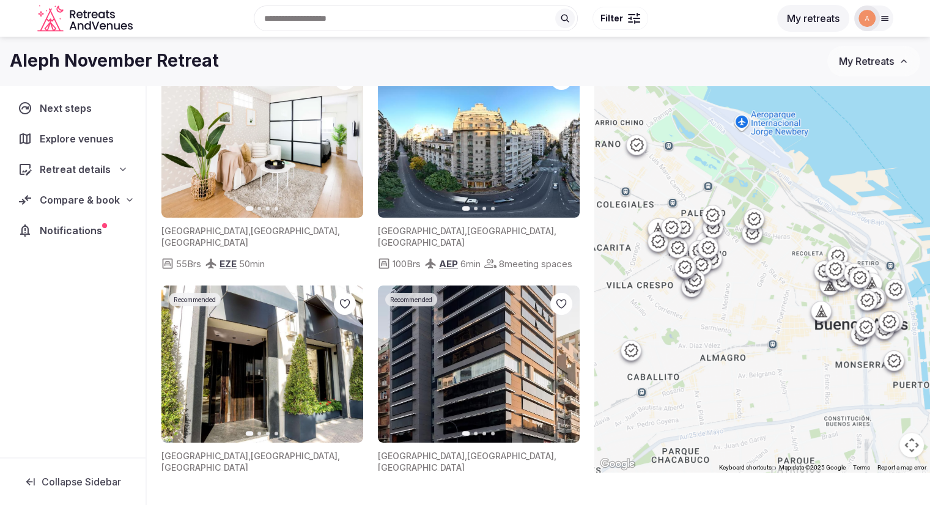
click at [756, 236] on icon at bounding box center [751, 233] width 15 height 15
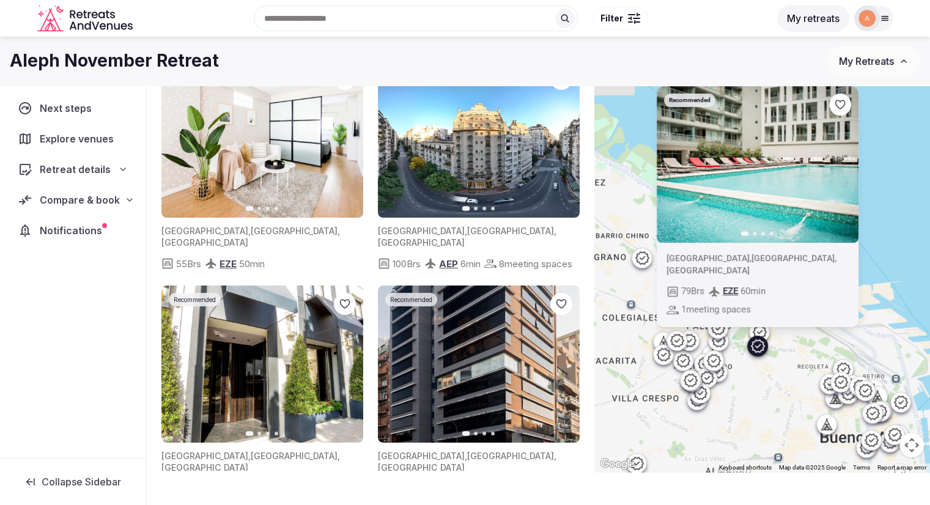
drag, startPoint x: 766, startPoint y: 272, endPoint x: 772, endPoint y: 385, distance: 113.3
click at [772, 385] on div "Recommended Previous slide Next slide [GEOGRAPHIC_DATA] , [GEOGRAPHIC_DATA] , […" at bounding box center [763, 241] width 336 height 461
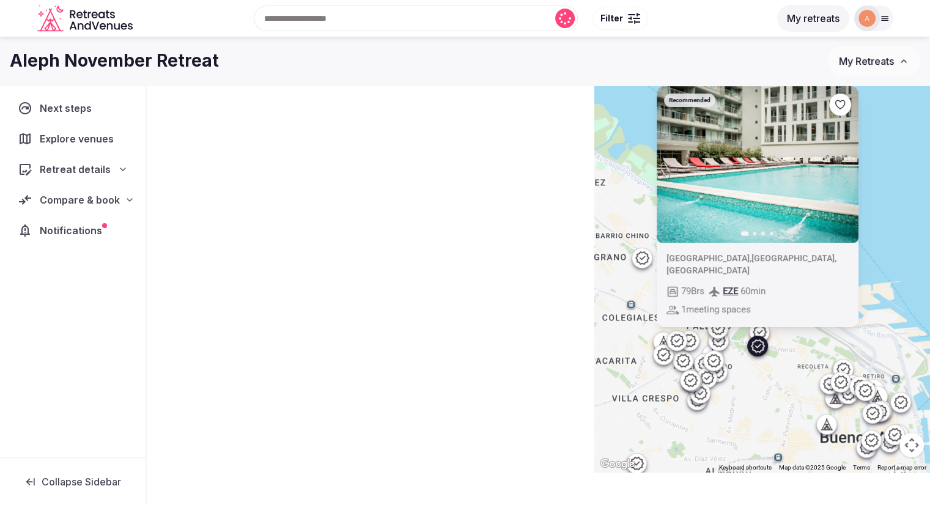
click at [849, 166] on div "Recommended Previous slide Next slide [GEOGRAPHIC_DATA] , [GEOGRAPHIC_DATA] , […" at bounding box center [763, 241] width 336 height 461
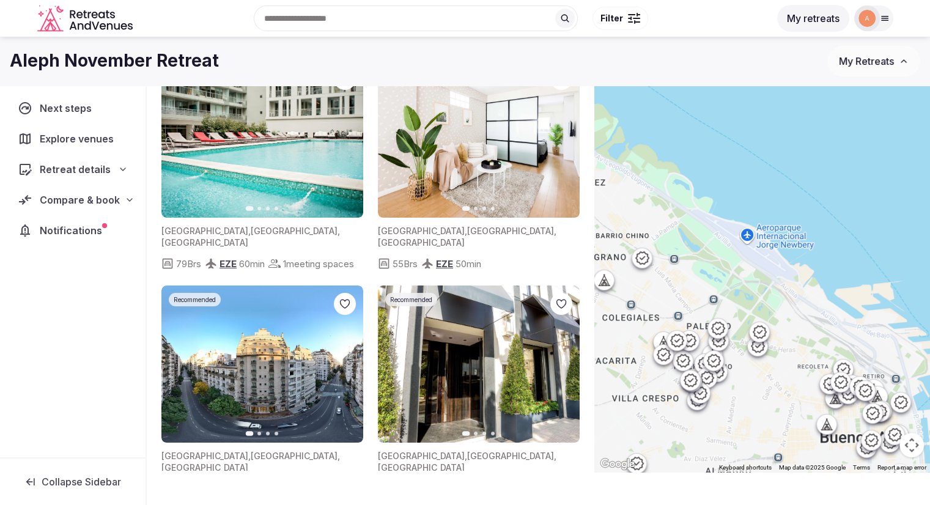
click at [765, 351] on icon at bounding box center [757, 346] width 15 height 15
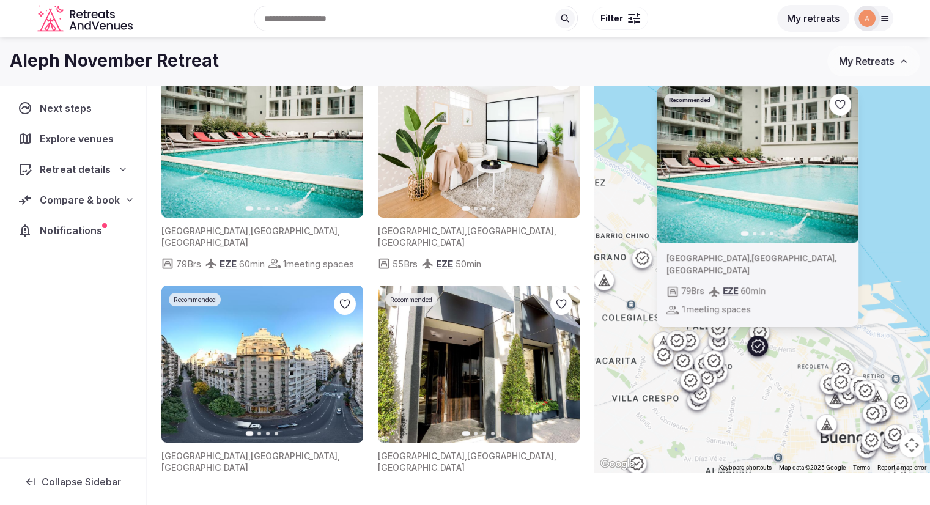
click at [846, 166] on icon "button" at bounding box center [841, 165] width 10 height 10
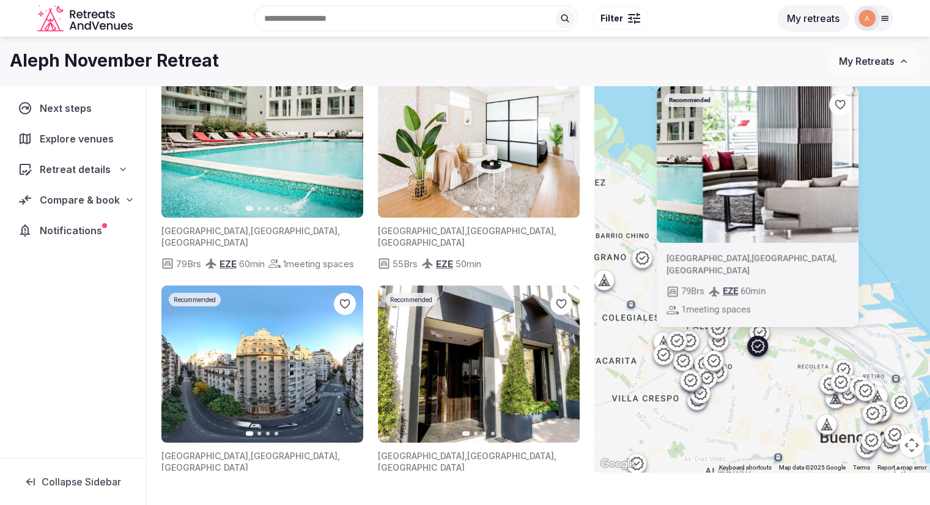
click at [846, 166] on icon "button" at bounding box center [841, 165] width 10 height 10
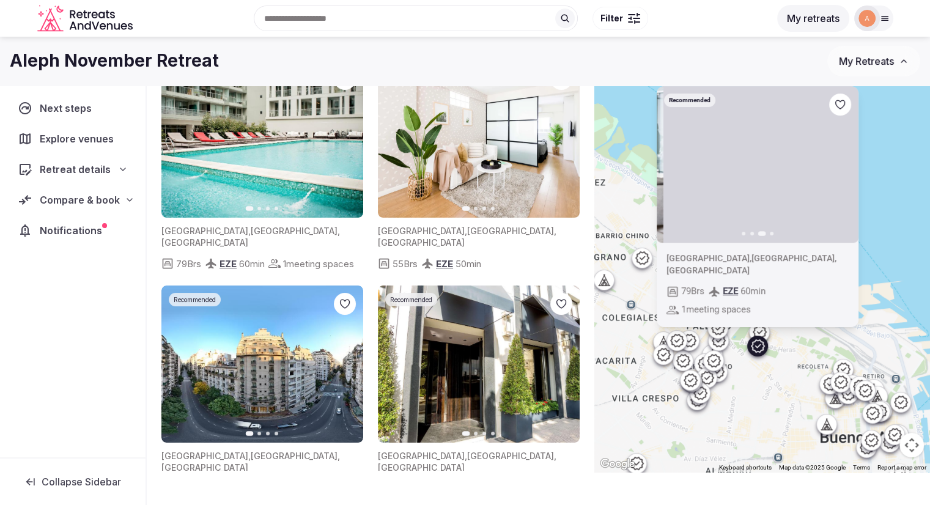
click at [846, 166] on icon "button" at bounding box center [841, 165] width 10 height 10
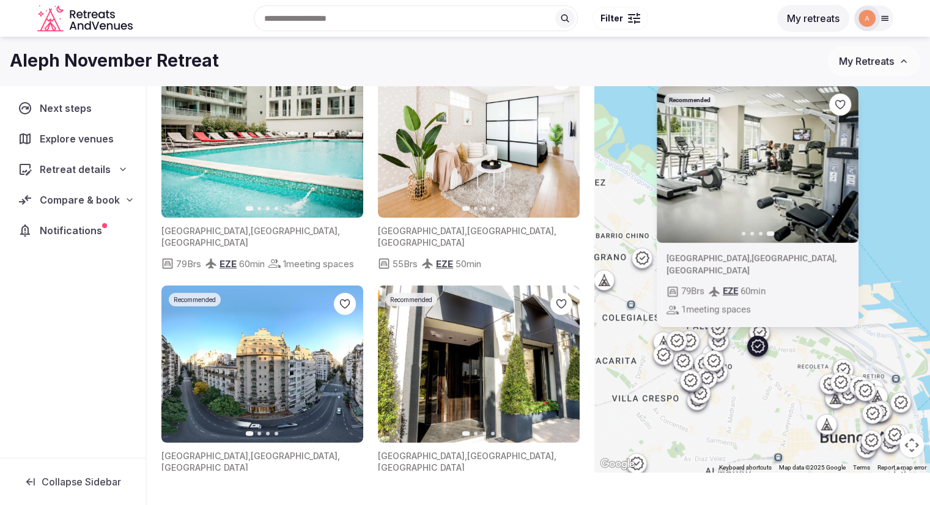
click at [759, 376] on div "Recommended Previous slide Next slide [GEOGRAPHIC_DATA] , [GEOGRAPHIC_DATA] , […" at bounding box center [763, 241] width 336 height 461
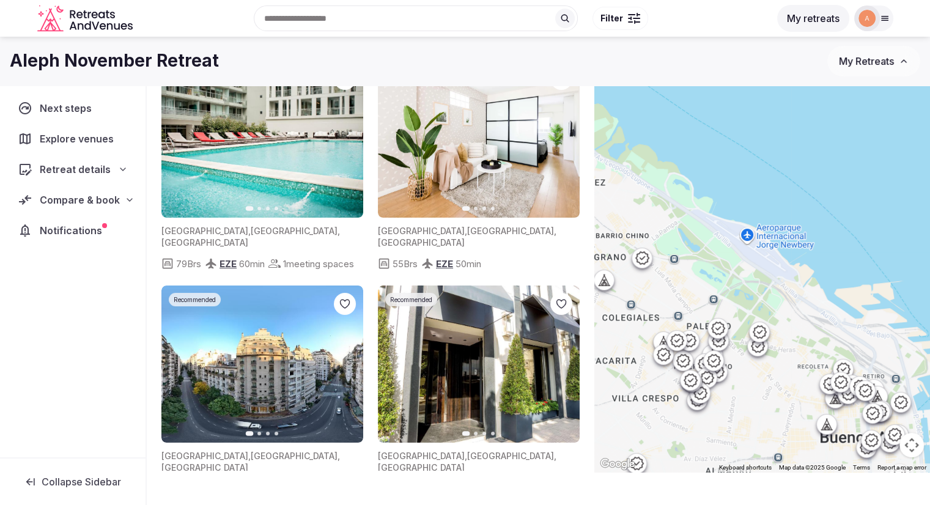
click at [724, 326] on icon at bounding box center [717, 328] width 13 height 13
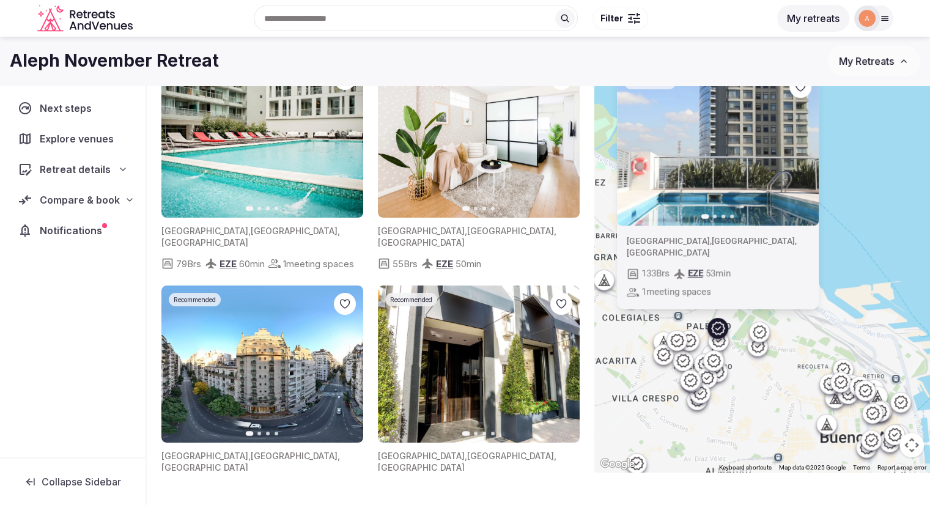
click at [726, 344] on icon at bounding box center [718, 340] width 15 height 15
